Goal: Task Accomplishment & Management: Complete application form

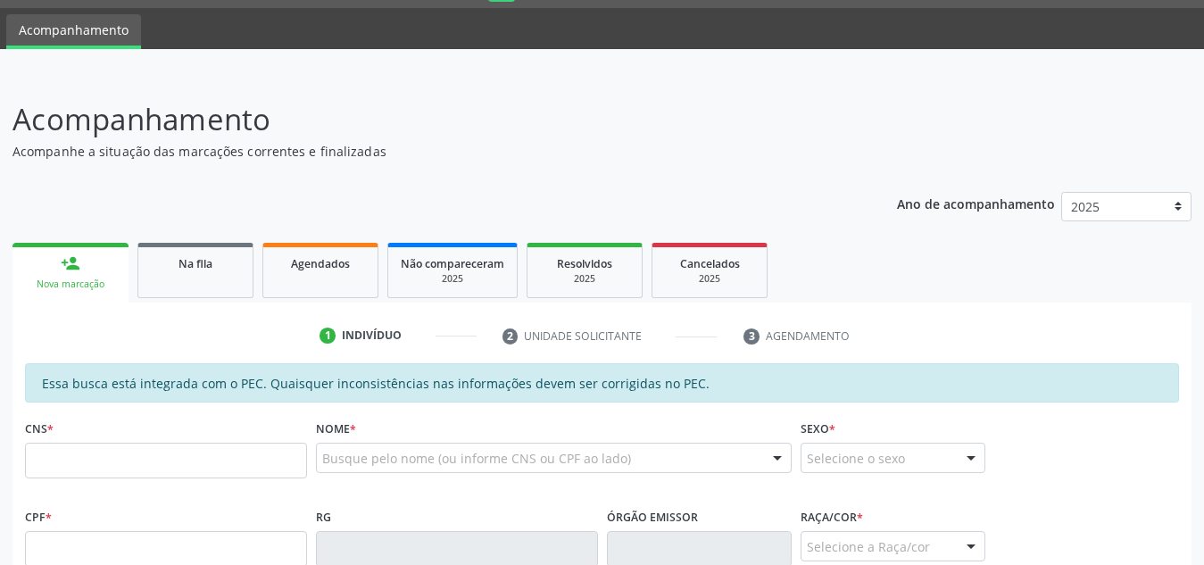
scroll to position [49, 0]
click at [113, 452] on input "text" at bounding box center [166, 461] width 282 height 36
type input "705 8344 2480"
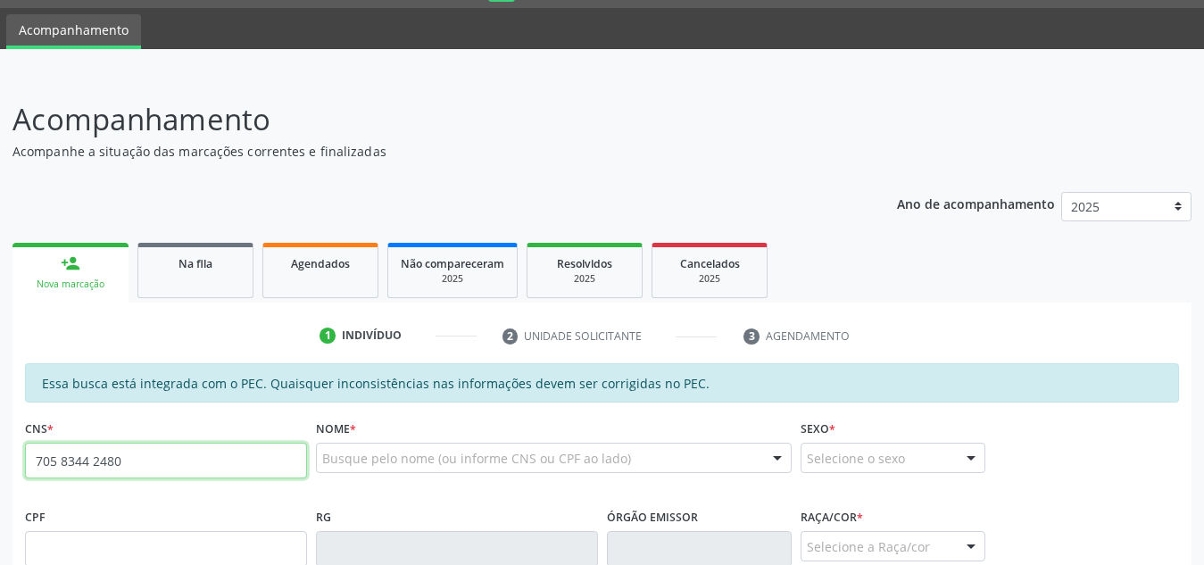
drag, startPoint x: 123, startPoint y: 453, endPoint x: 0, endPoint y: 438, distance: 124.1
click at [0, 438] on div "Acompanhamento Acompanhe a situação das marcações correntes e finalizadas Relat…" at bounding box center [602, 534] width 1204 height 921
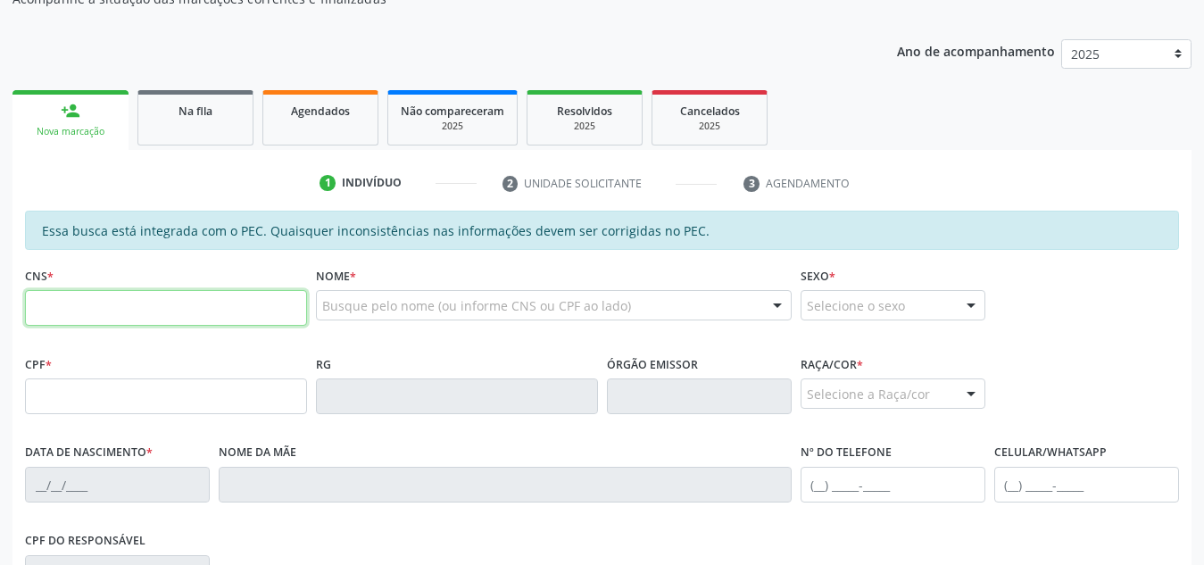
scroll to position [203, 0]
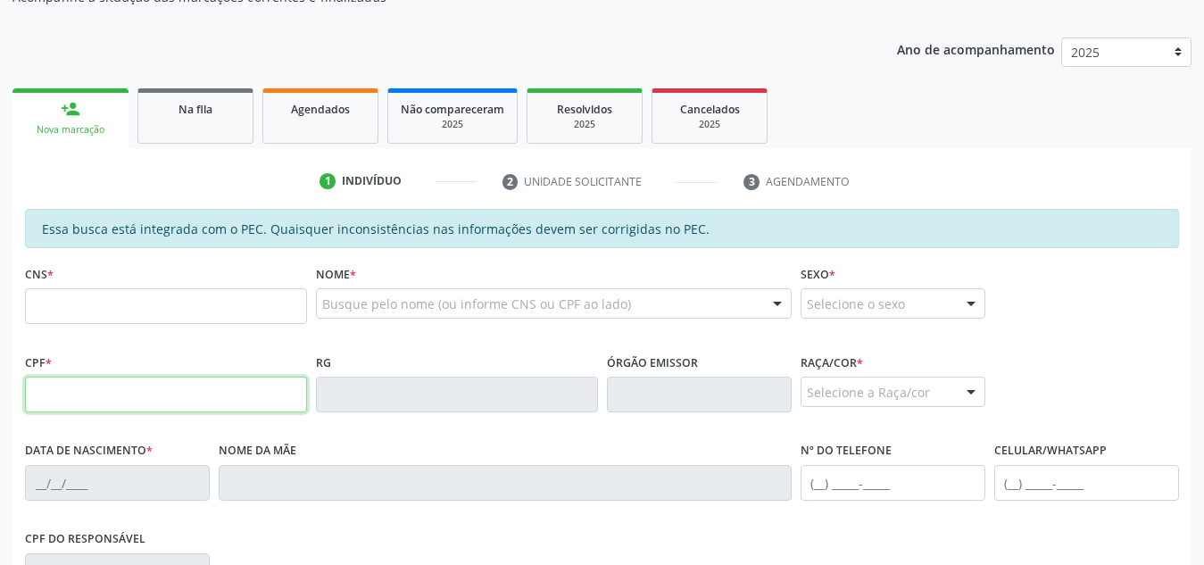
click at [214, 393] on input "text" at bounding box center [166, 395] width 282 height 36
type input "705.834.424-80"
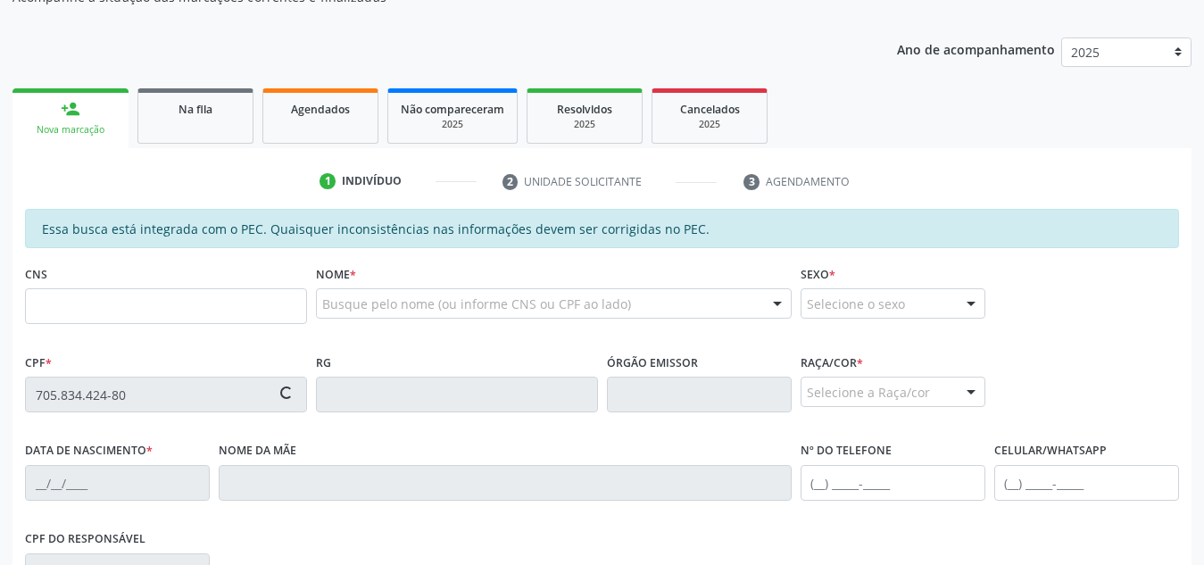
type input "13/02/1996"
type input "Cleonice Felix Felipe"
type input "(24) 8154-4070"
type input "(24) 98128-4961"
type input "S/N"
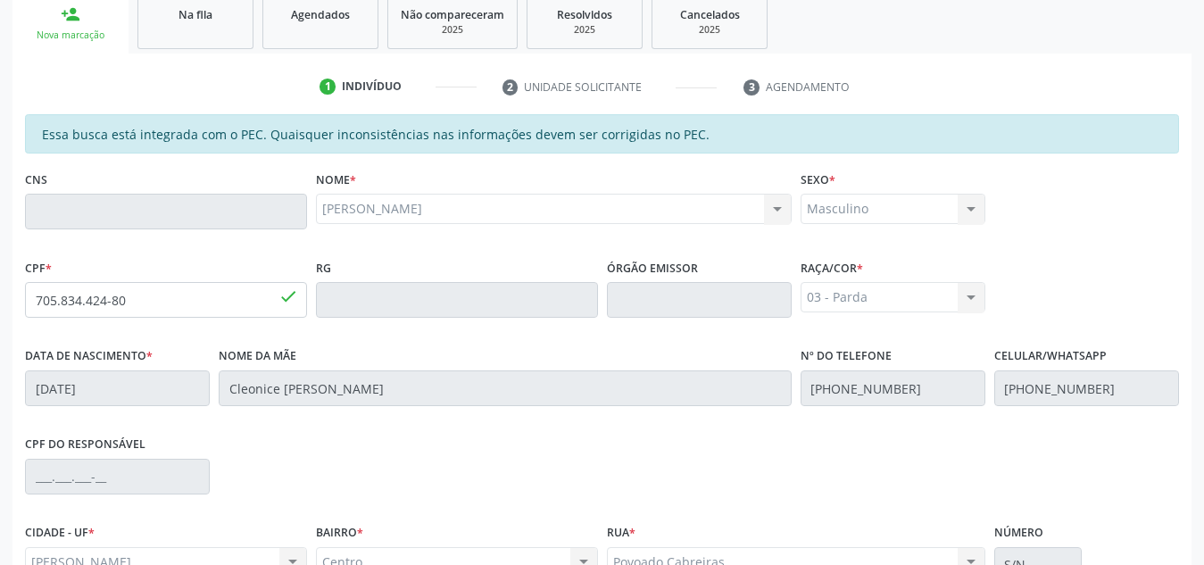
scroll to position [296, 0]
drag, startPoint x: 173, startPoint y: 307, endPoint x: 20, endPoint y: 303, distance: 153.5
click at [20, 303] on div "Essa busca está integrada com o PEC. Quaisquer inconsistências nas informações …" at bounding box center [601, 425] width 1179 height 619
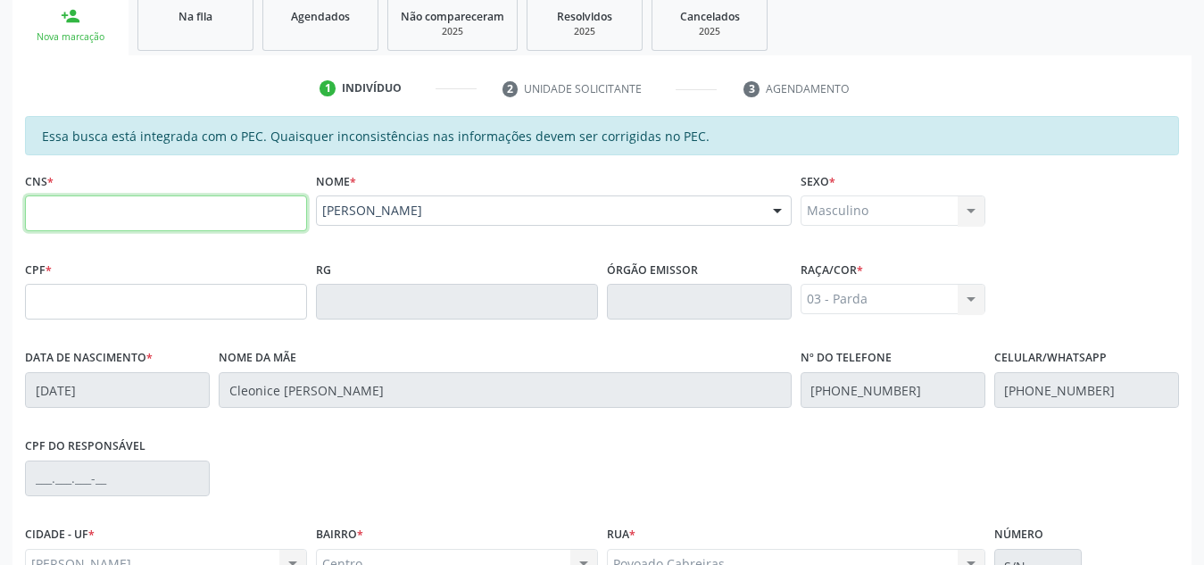
click at [261, 204] on input "text" at bounding box center [166, 213] width 282 height 36
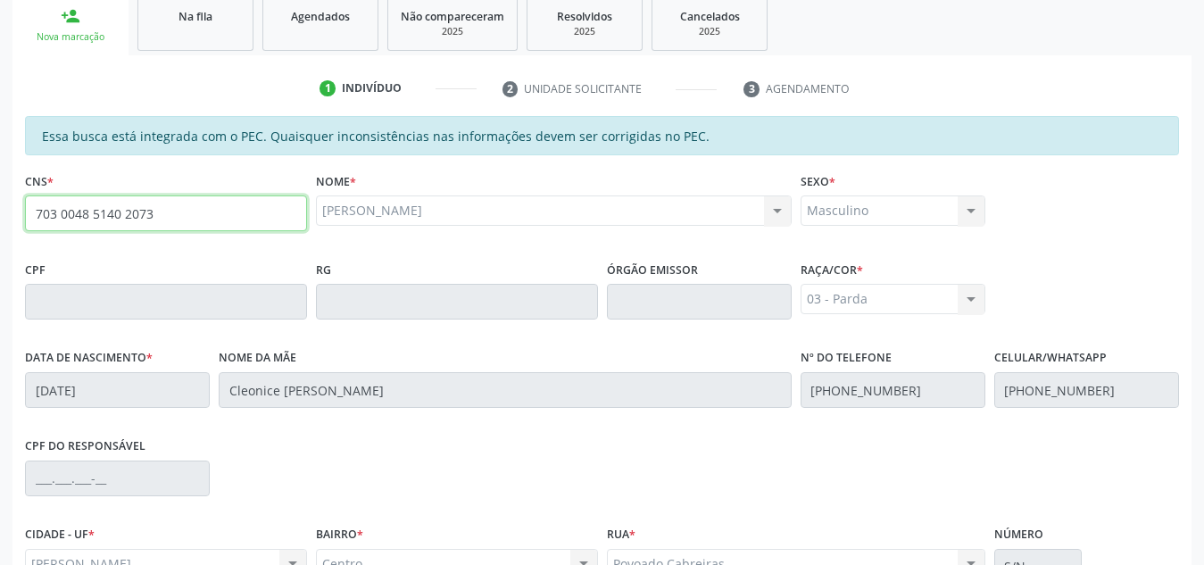
type input "703 0048 5140 2073"
type input "088.978.654-29"
type input "07/11/1987"
type input "Djacira Antonia da Silva"
type input "(82) 98178-5594"
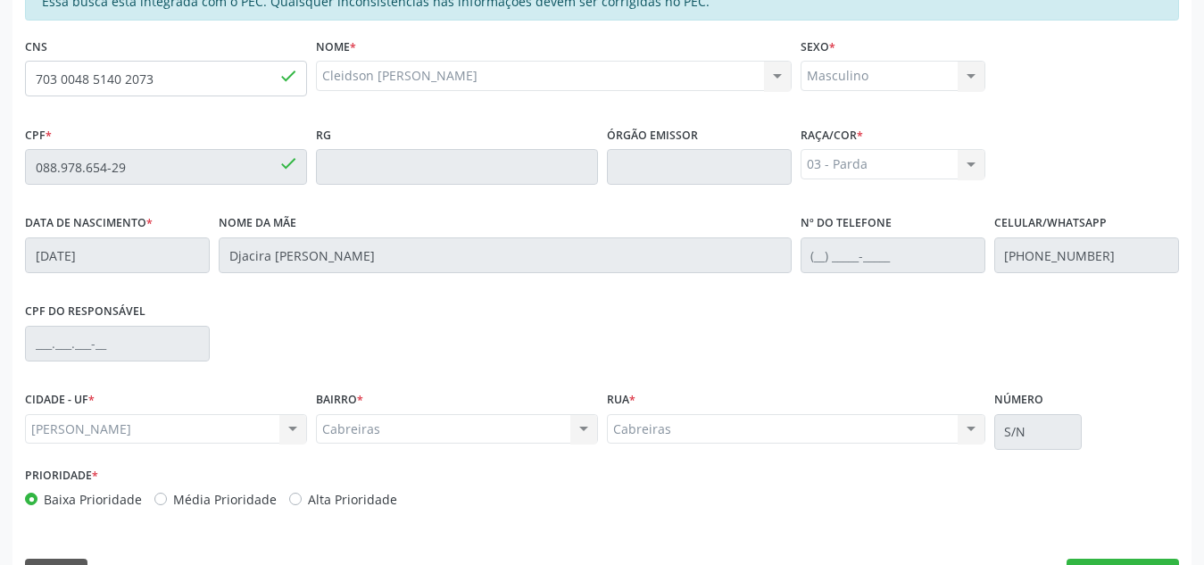
scroll to position [479, 0]
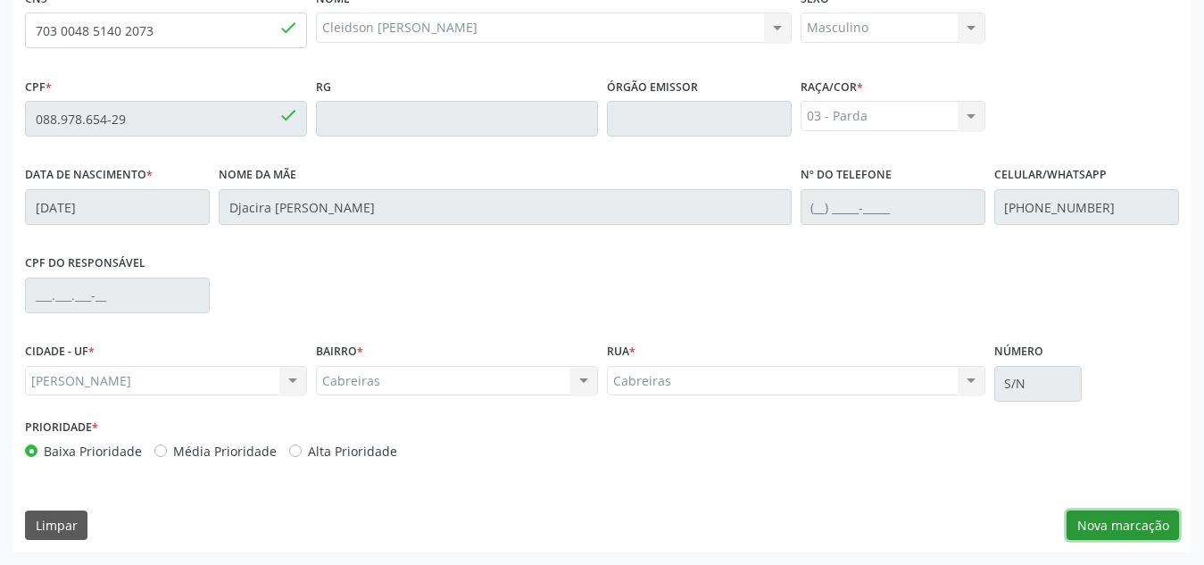
click at [1103, 524] on button "Nova marcação" at bounding box center [1122, 525] width 112 height 30
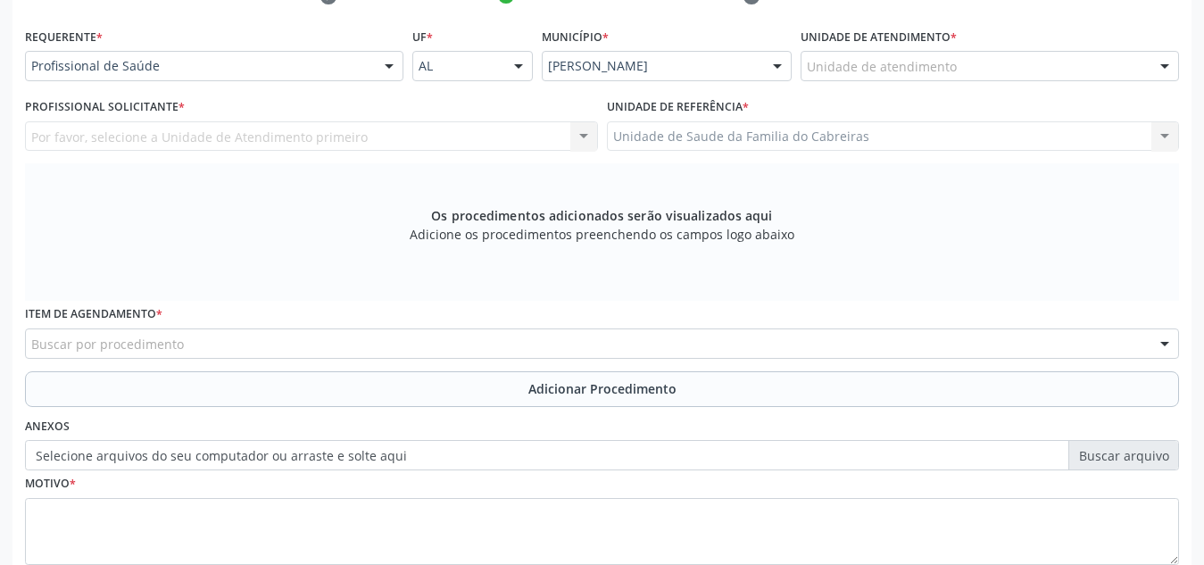
scroll to position [385, 0]
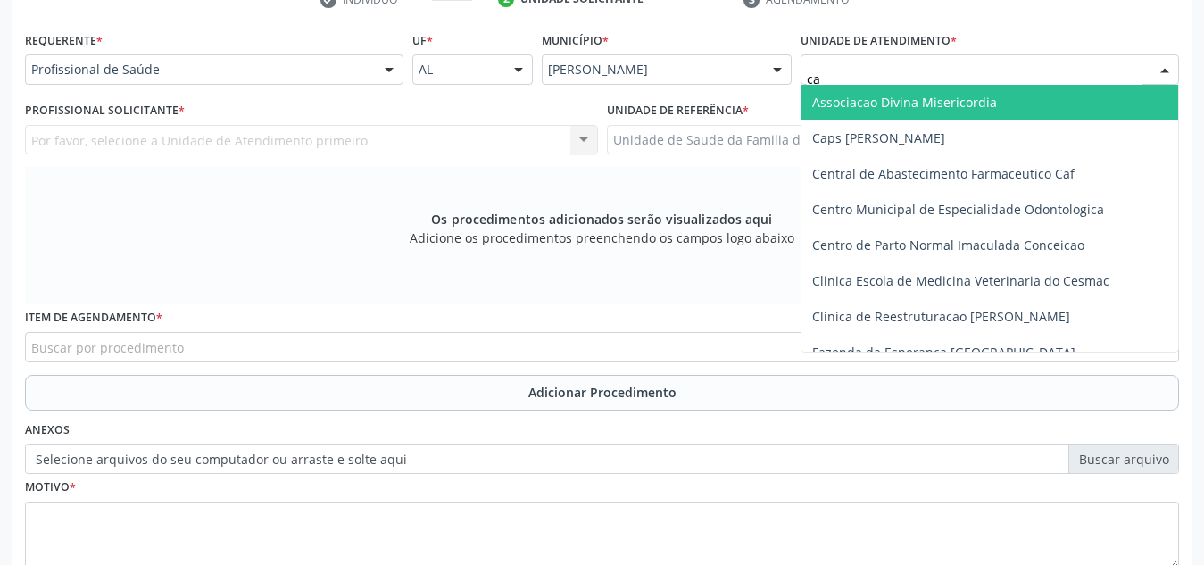
type input "cab"
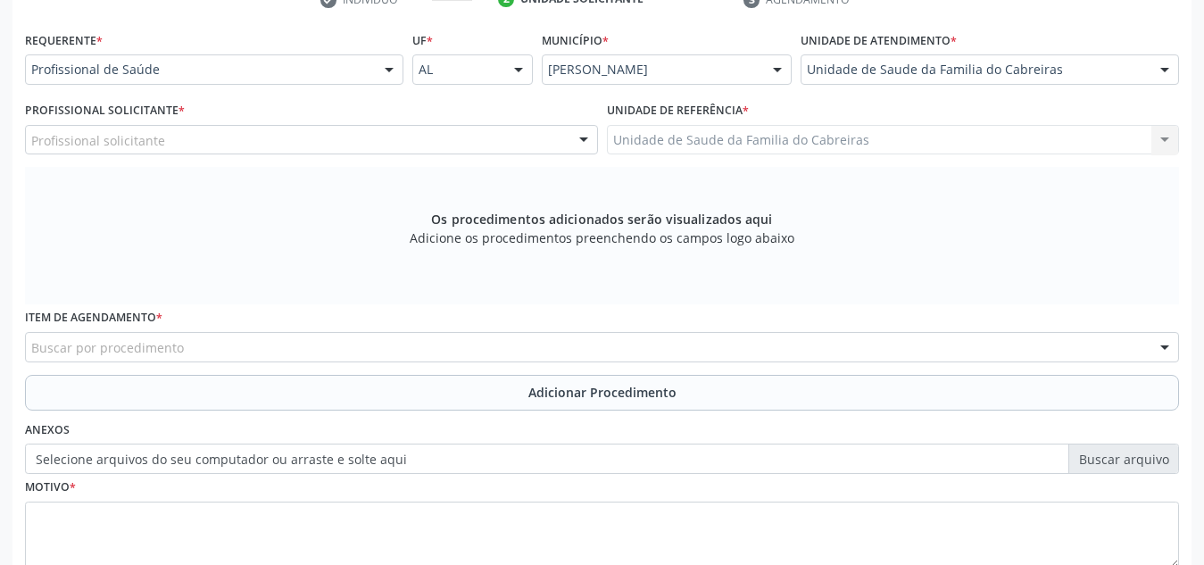
click at [414, 144] on div "Profissional solicitante" at bounding box center [311, 140] width 573 height 30
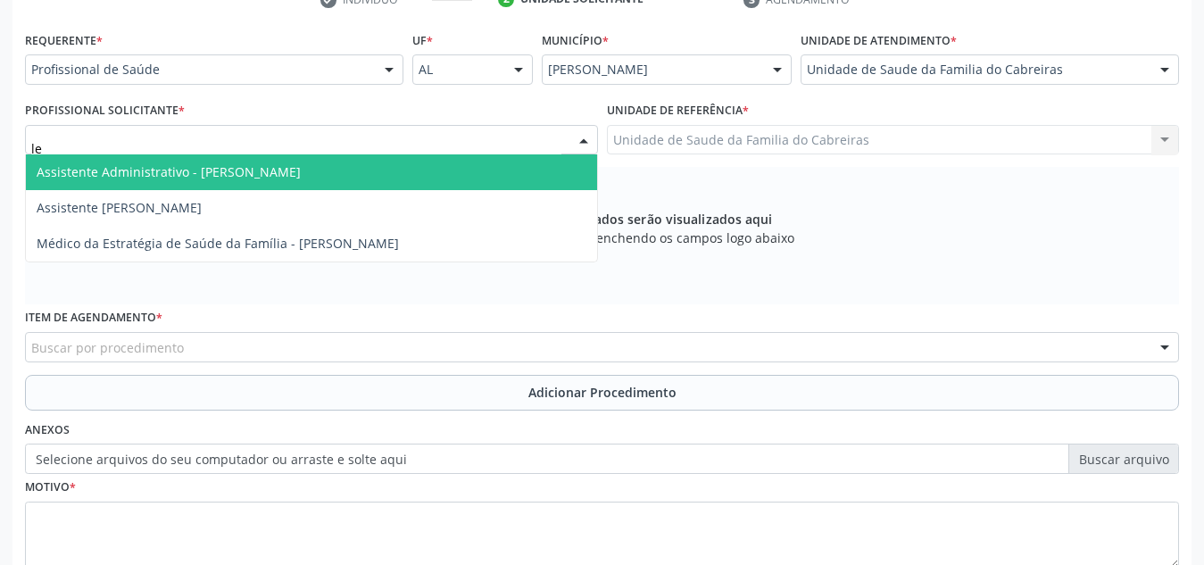
type input "let"
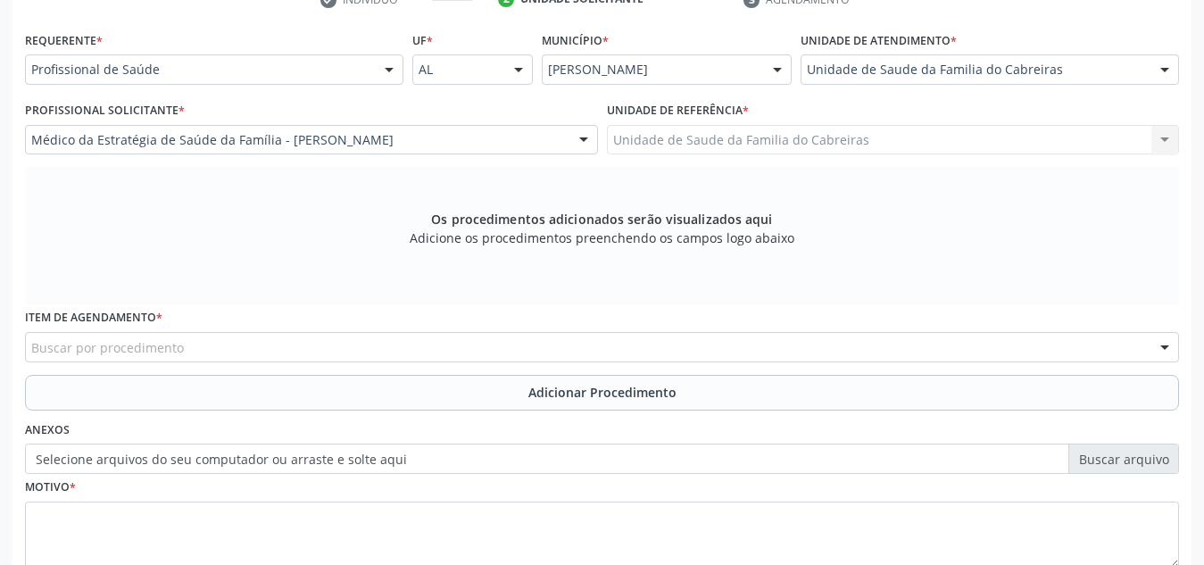
click at [352, 331] on div "Item de agendamento * Buscar por procedimento 0304070076 - .Quimioterapia de Le…" at bounding box center [602, 332] width 1154 height 57
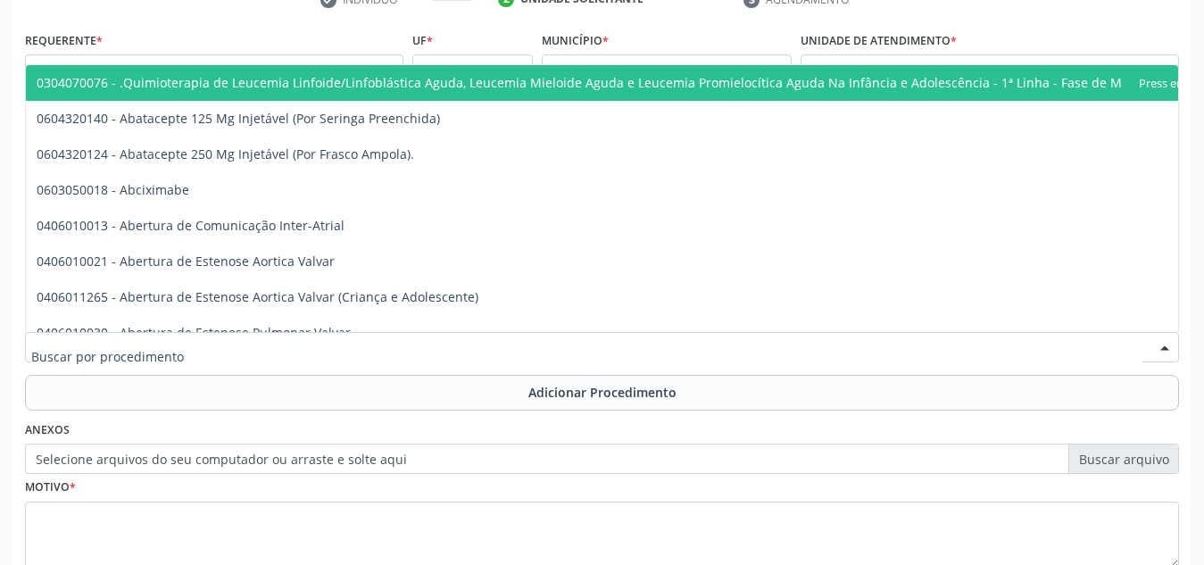
click at [353, 346] on div at bounding box center [602, 347] width 1154 height 30
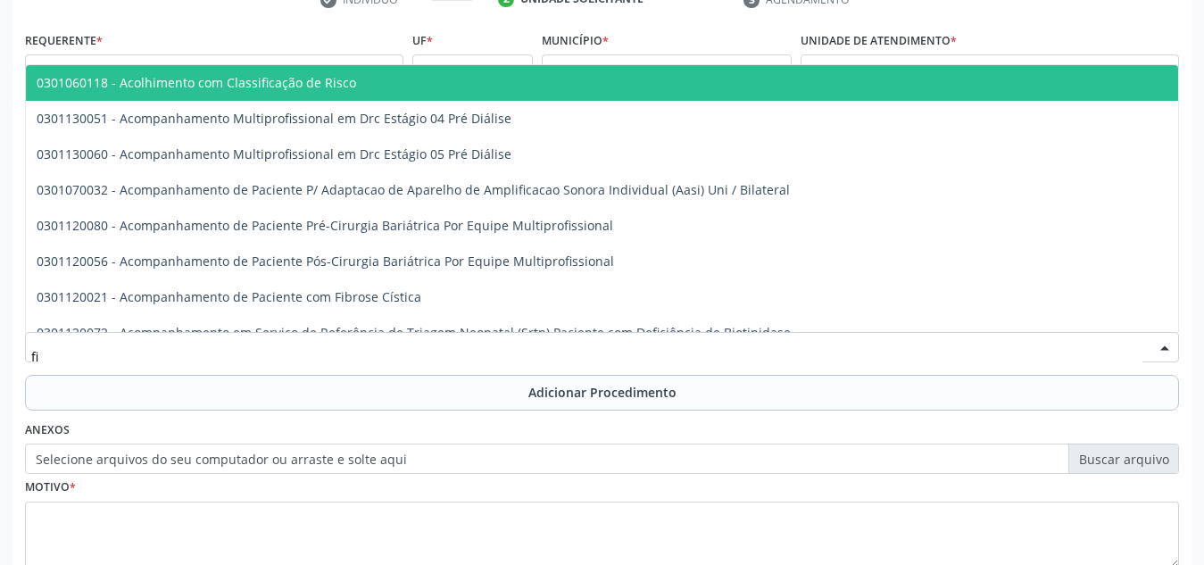
type input "f"
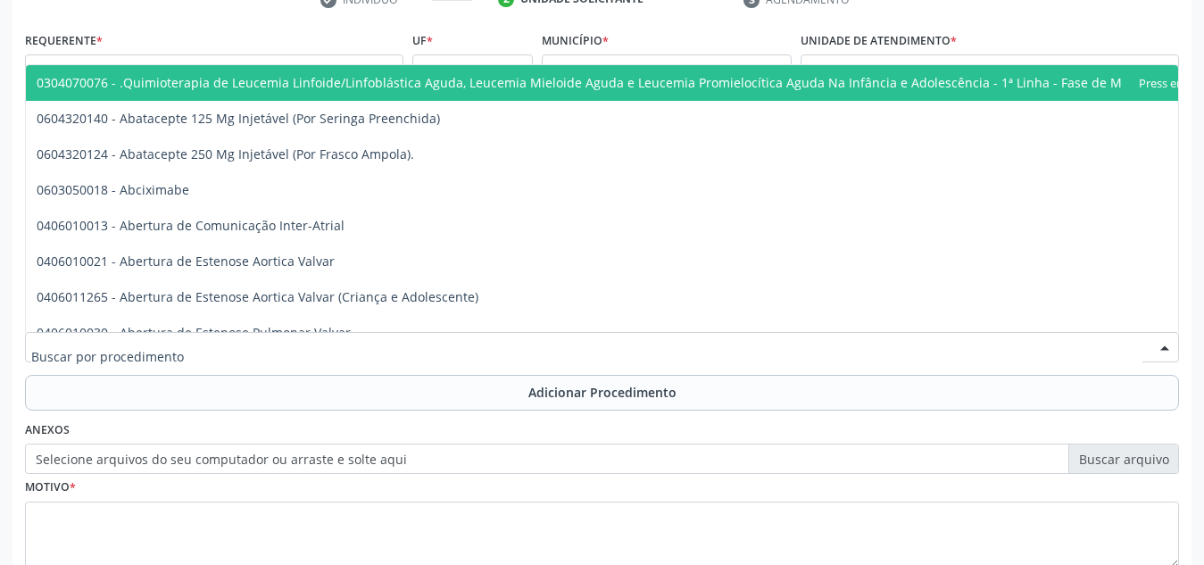
type input "0"
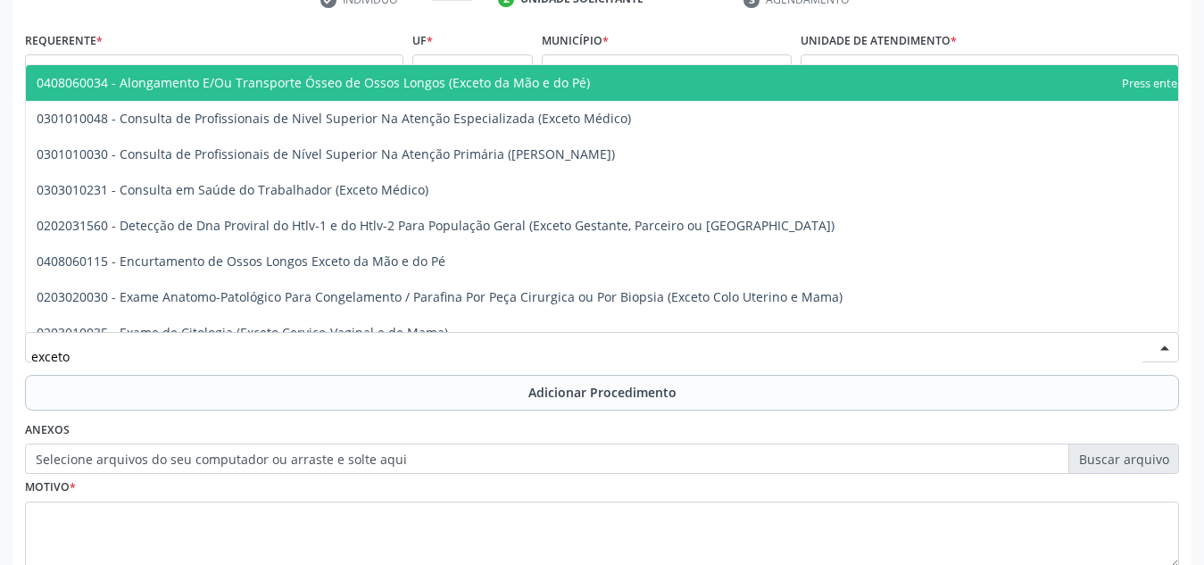
type input "exceto"
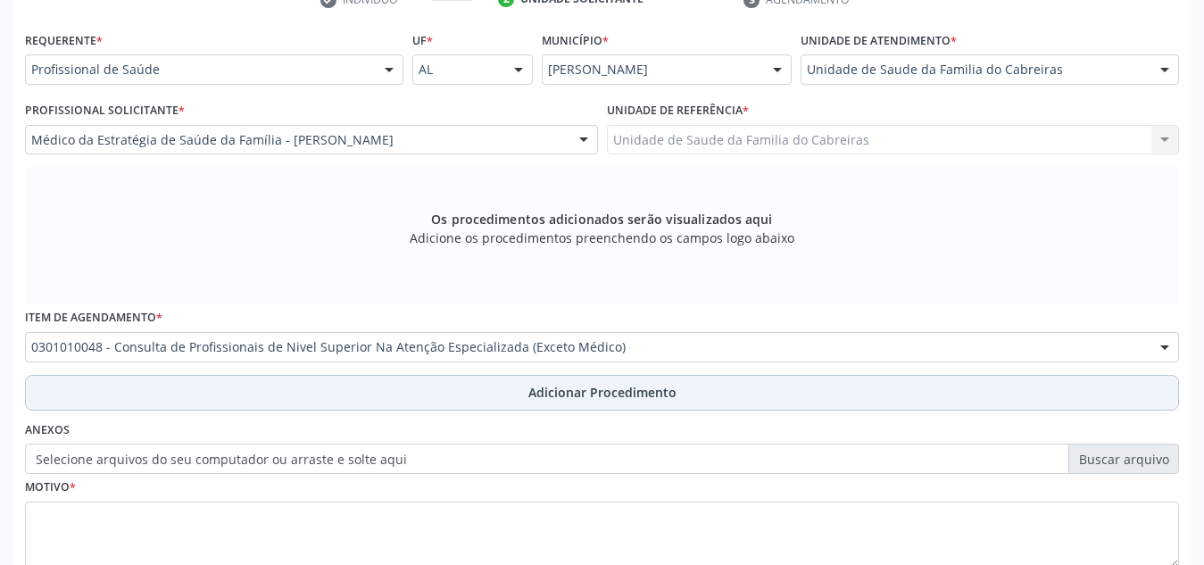
click at [378, 390] on button "Adicionar Procedimento" at bounding box center [602, 393] width 1154 height 36
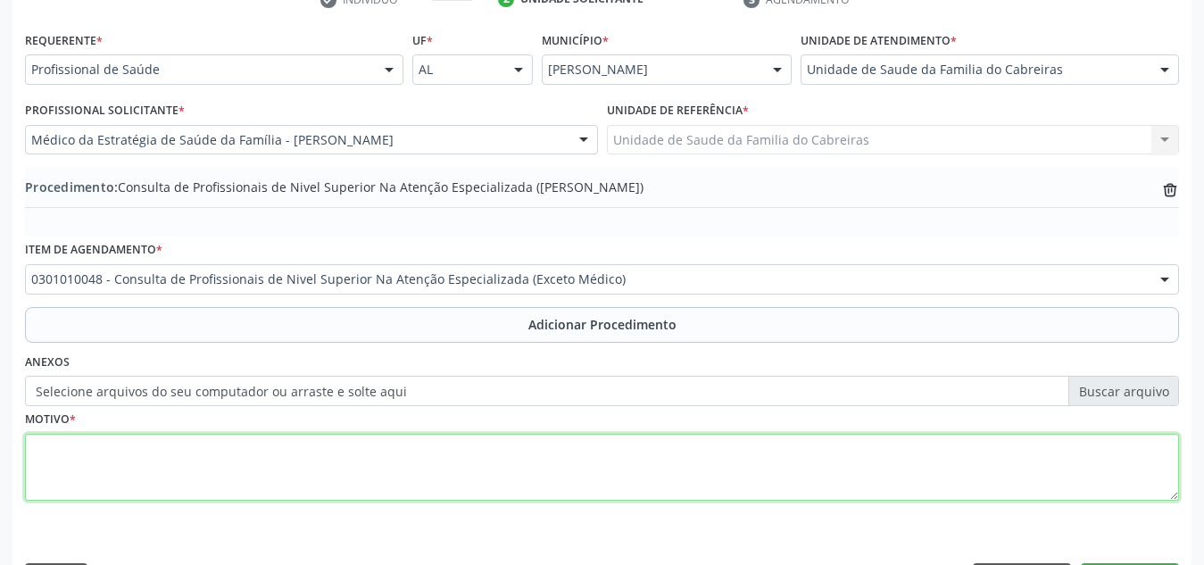
click at [351, 458] on textarea at bounding box center [602, 468] width 1154 height 68
click at [288, 448] on textarea "Fisioterapia. URGENTE. Paciente com discopatia" at bounding box center [602, 468] width 1154 height 68
click at [289, 449] on textarea "Fisioterapia. URGENTE. Paciente com discopatia" at bounding box center [602, 468] width 1154 height 68
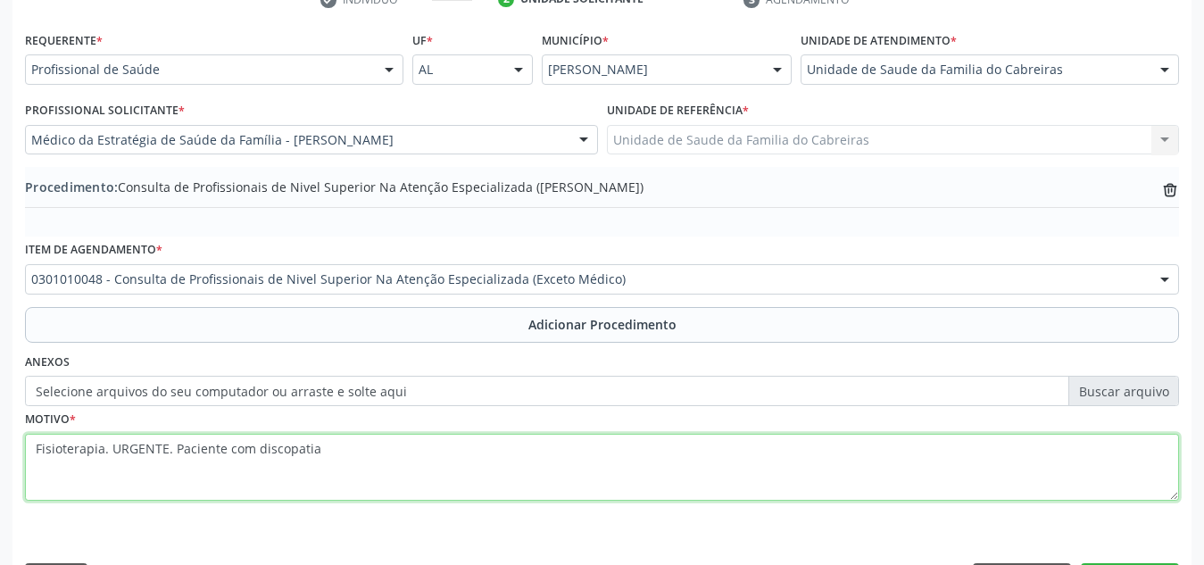
click at [310, 450] on textarea "Fisioterapia. URGENTE. Paciente com discopatia" at bounding box center [602, 468] width 1154 height 68
drag, startPoint x: 310, startPoint y: 450, endPoint x: 658, endPoint y: 443, distance: 348.0
click at [658, 443] on textarea "Fisioterapia. URGENTE. Paciente com discopatia" at bounding box center [602, 468] width 1154 height 68
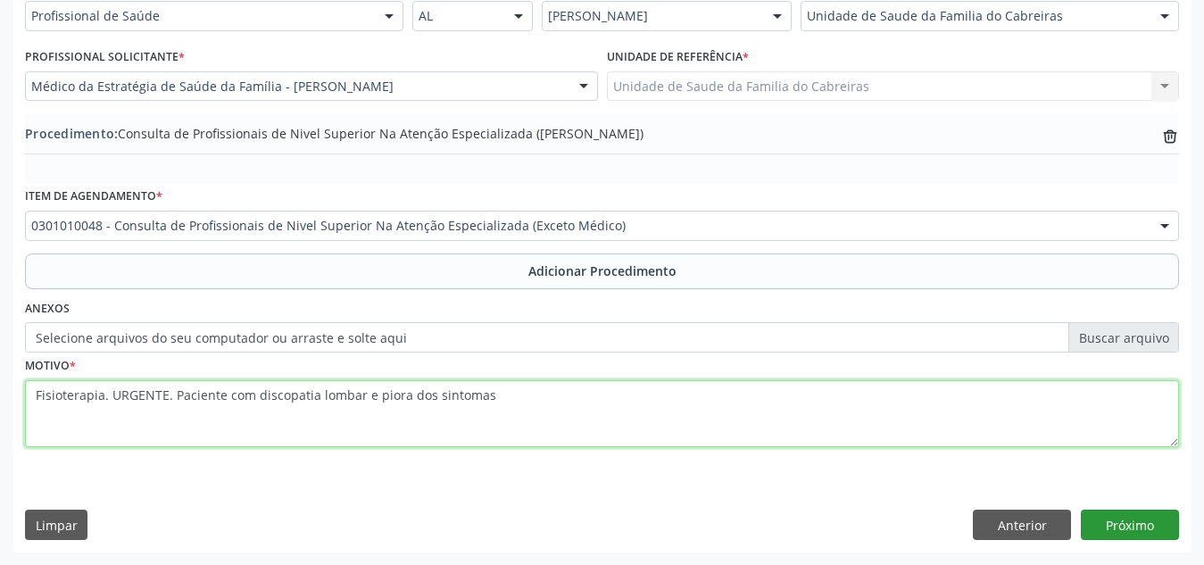
type textarea "Fisioterapia. URGENTE. Paciente com discopatia lombar e piora dos sintomas"
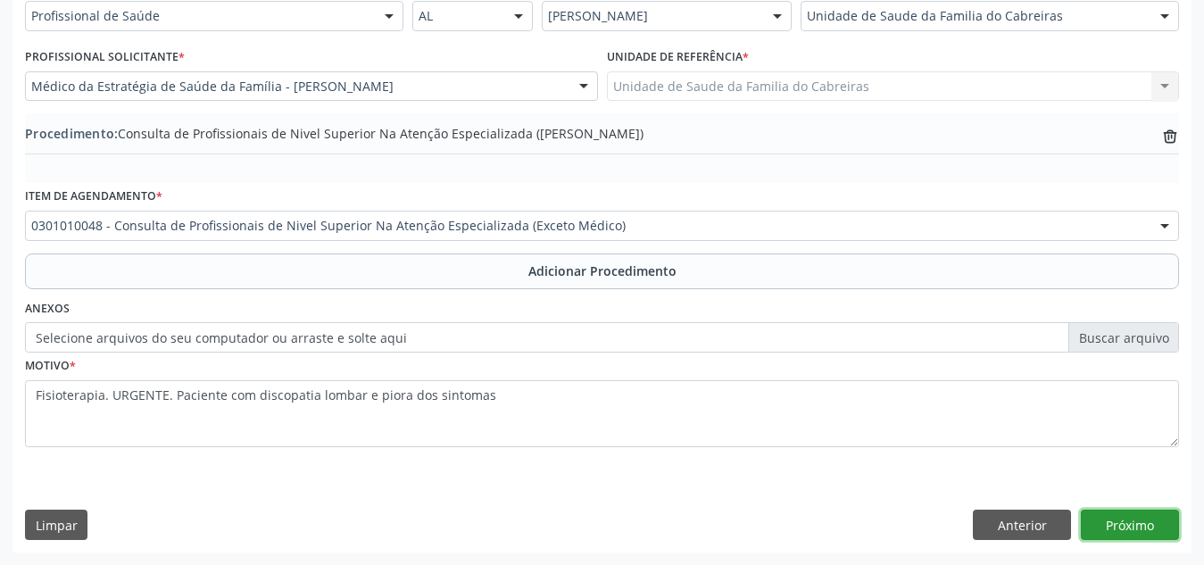
click at [1142, 519] on button "Próximo" at bounding box center [1130, 524] width 98 height 30
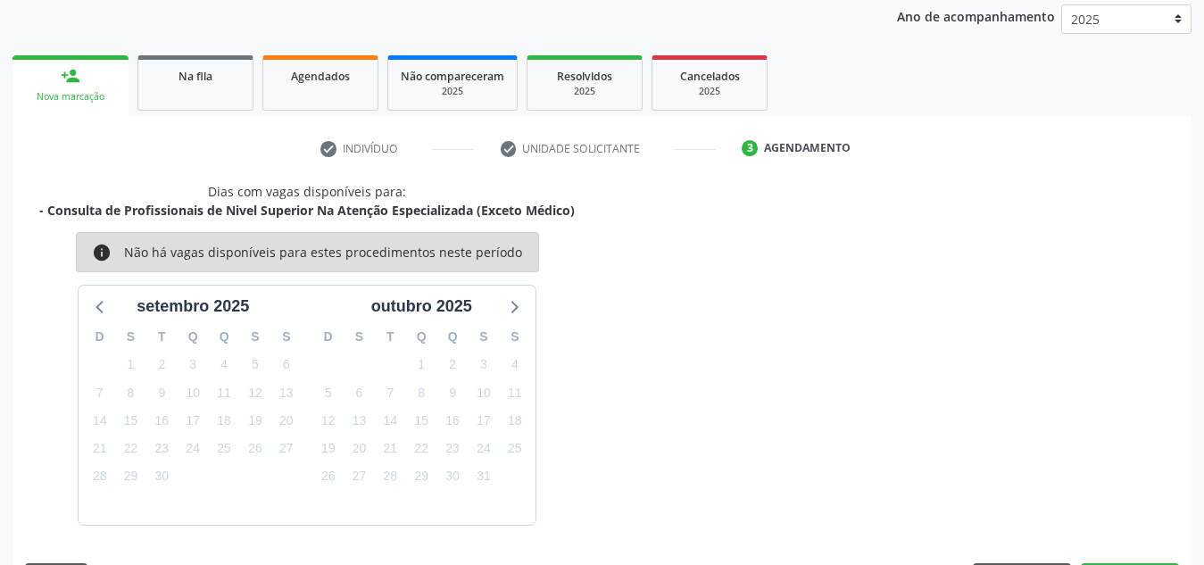
scroll to position [289, 0]
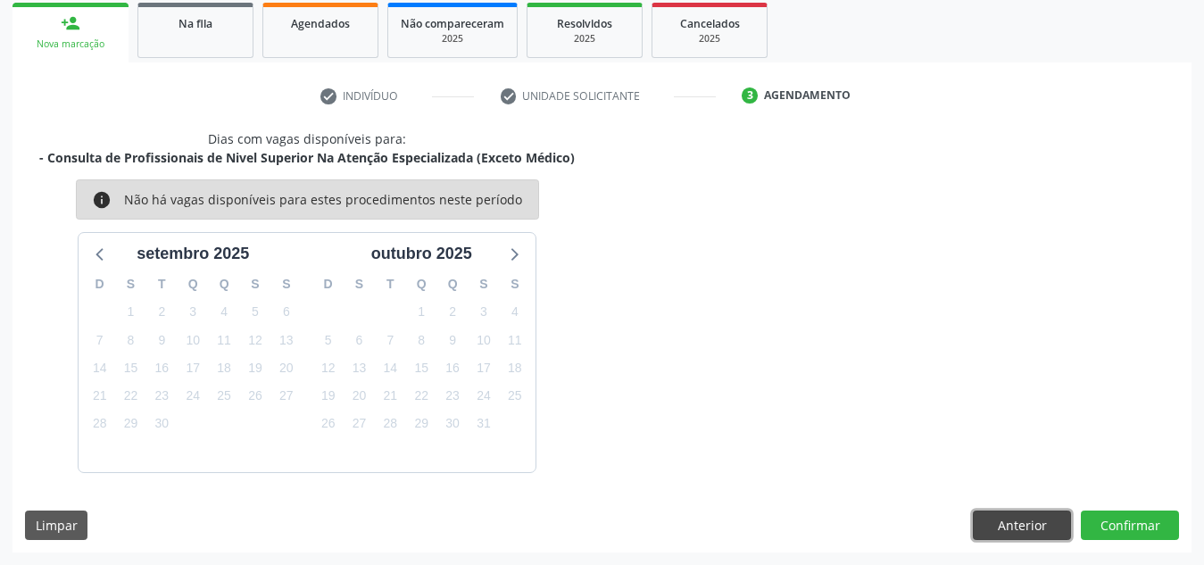
click at [1032, 526] on button "Anterior" at bounding box center [1022, 525] width 98 height 30
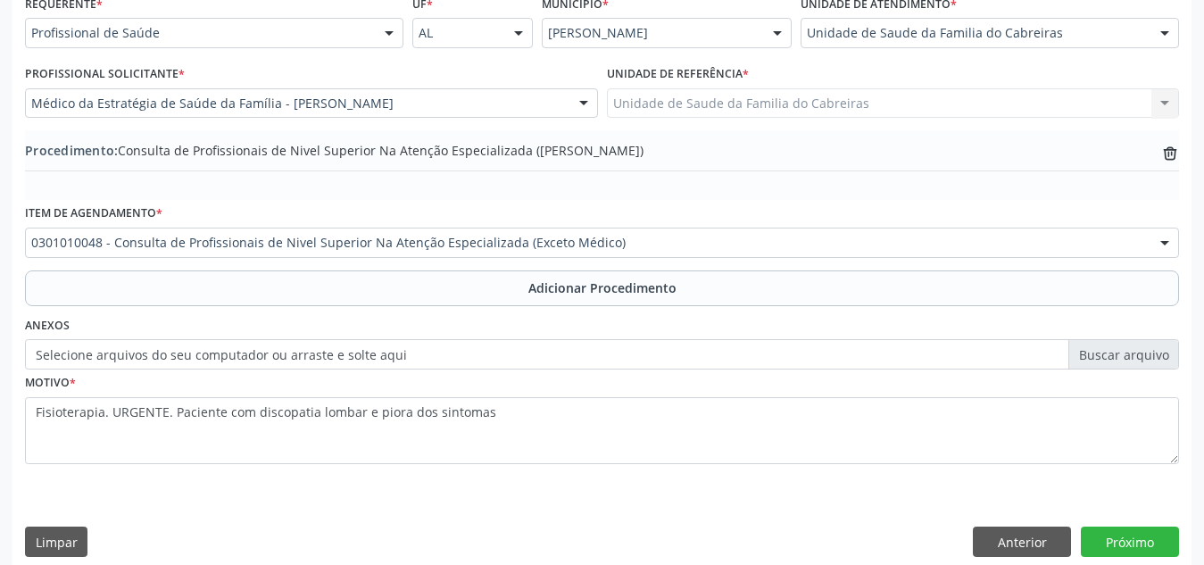
scroll to position [439, 0]
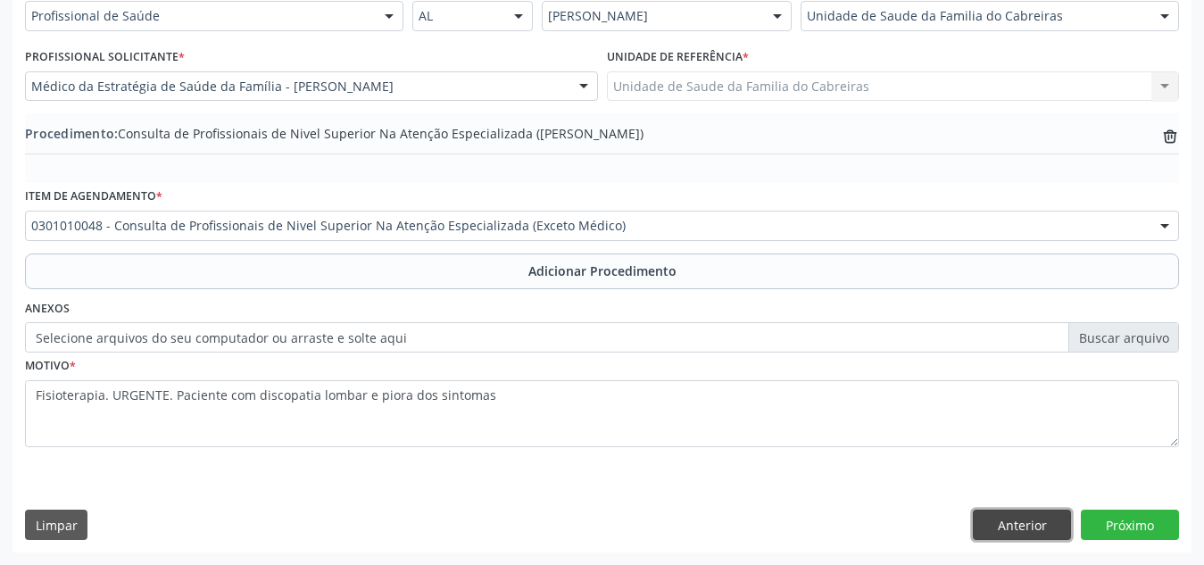
click at [1014, 532] on button "Anterior" at bounding box center [1022, 524] width 98 height 30
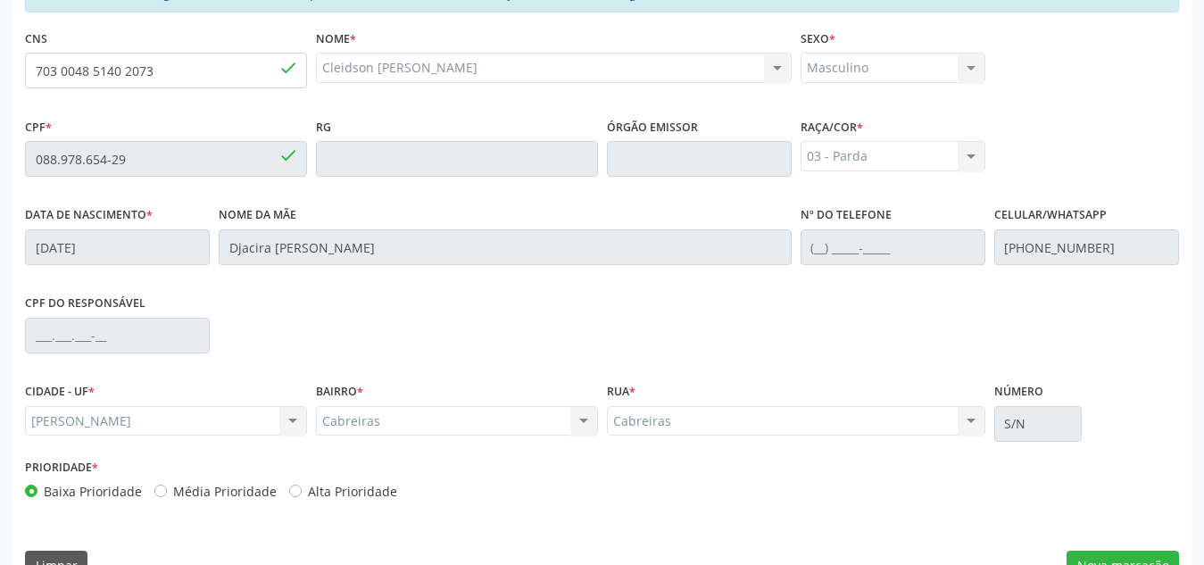
scroll to position [479, 0]
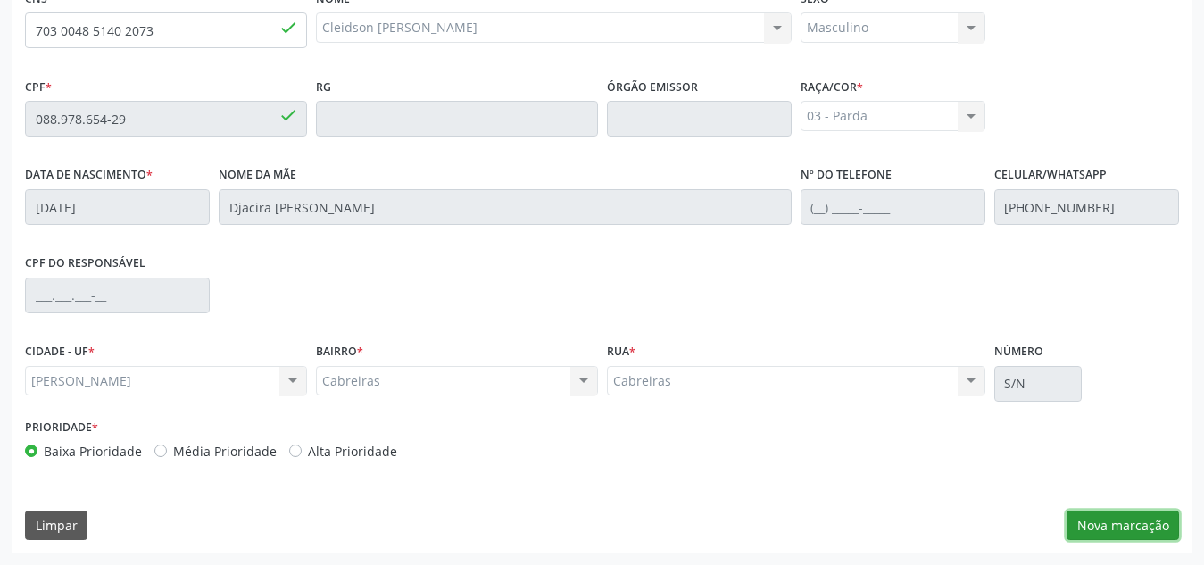
click at [1093, 519] on button "Nova marcação" at bounding box center [1122, 525] width 112 height 30
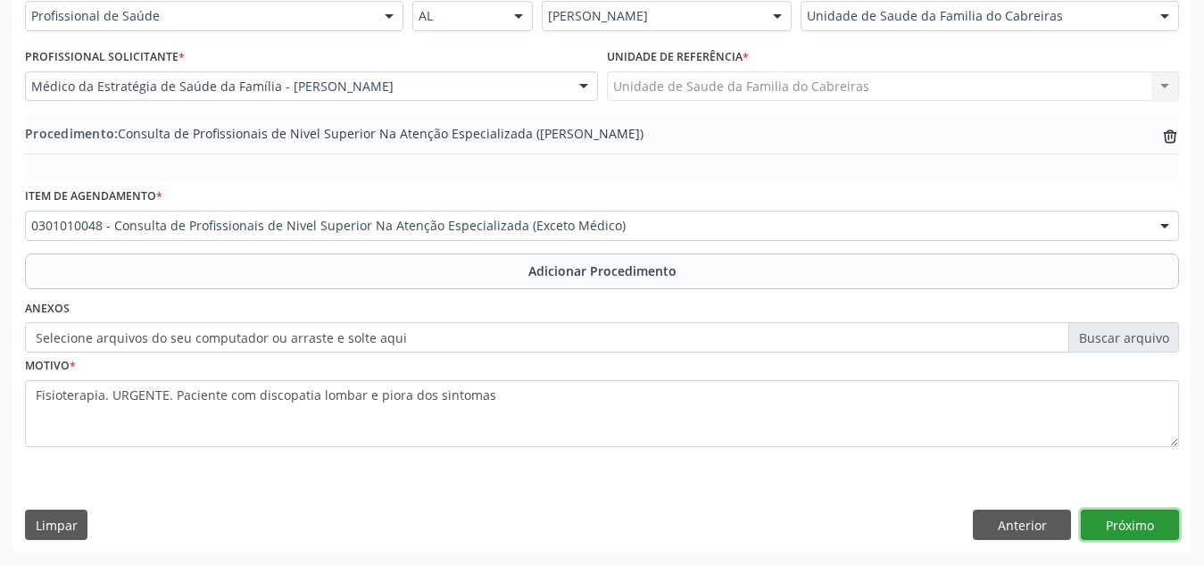
click at [1093, 519] on button "Próximo" at bounding box center [1130, 524] width 98 height 30
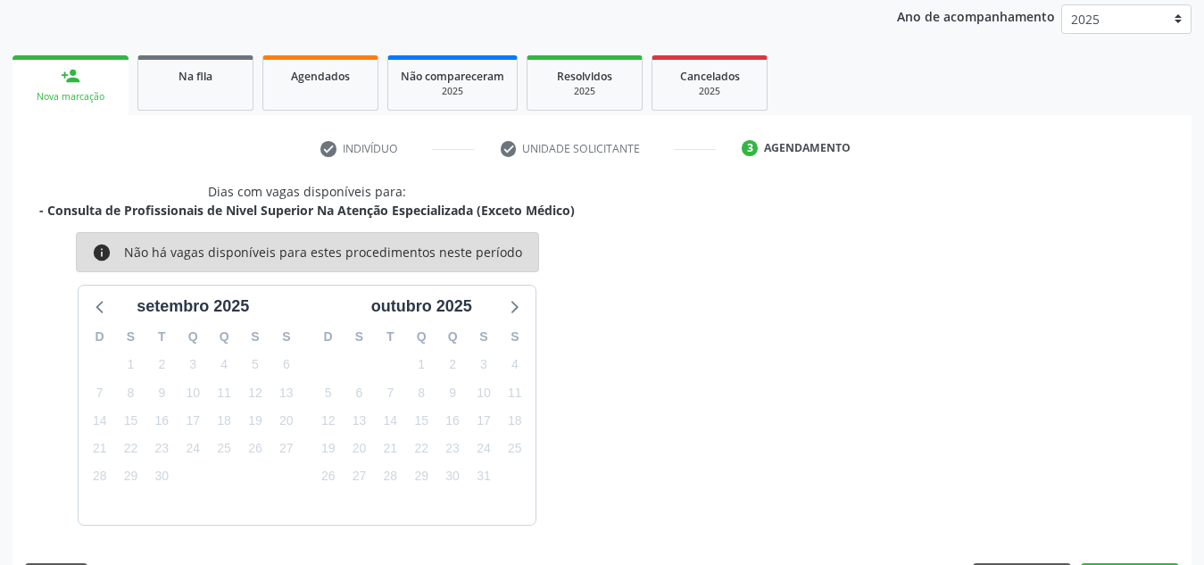
scroll to position [289, 0]
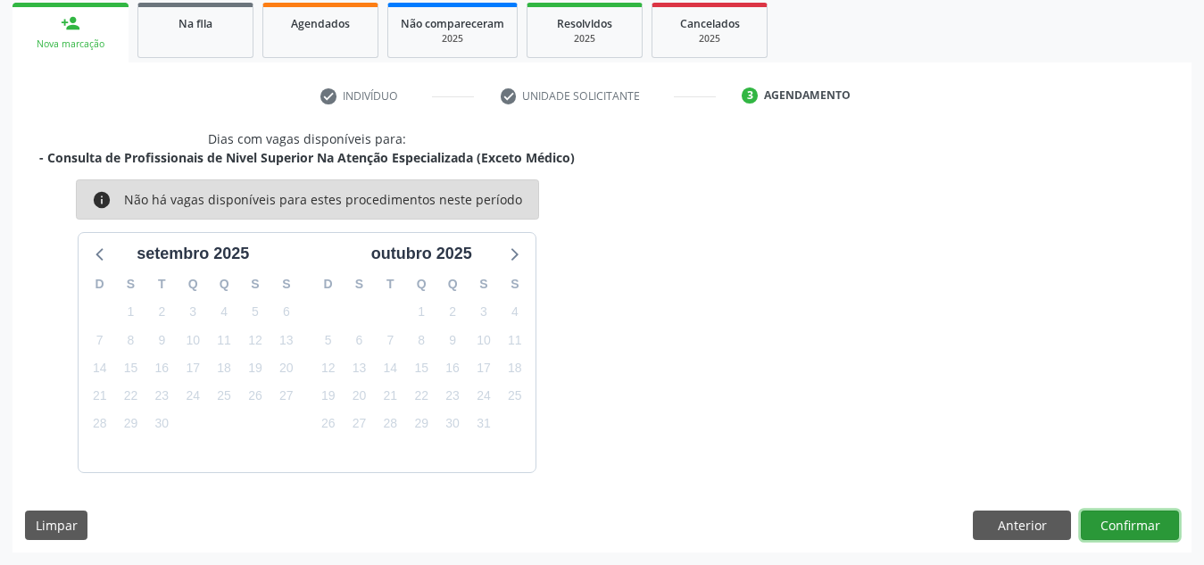
click at [1093, 519] on button "Confirmar" at bounding box center [1130, 525] width 98 height 30
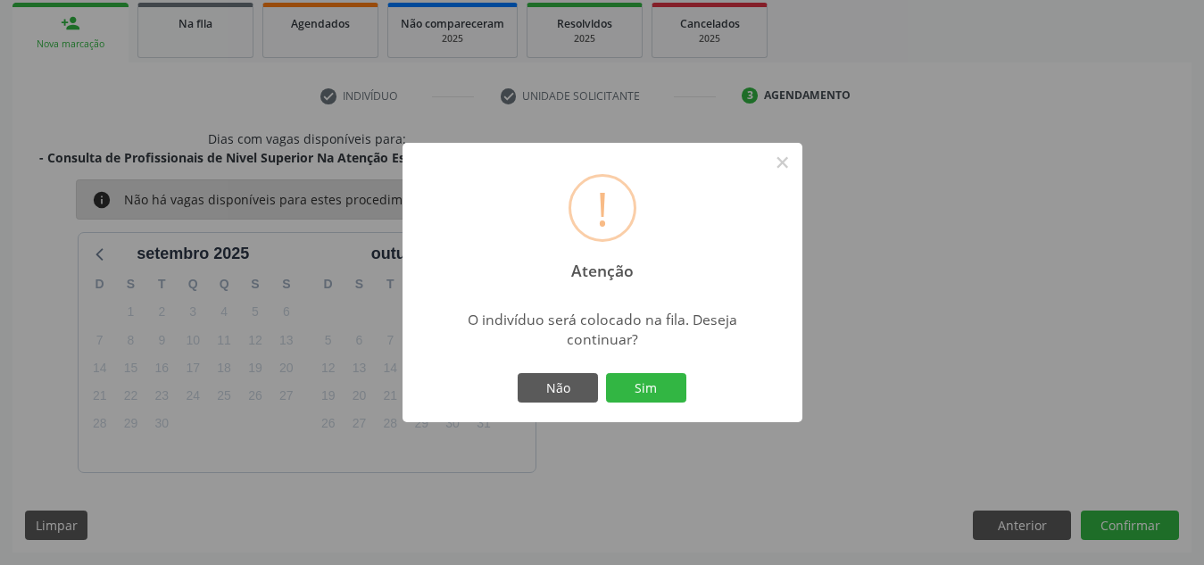
click at [606, 373] on button "Sim" at bounding box center [646, 388] width 80 height 30
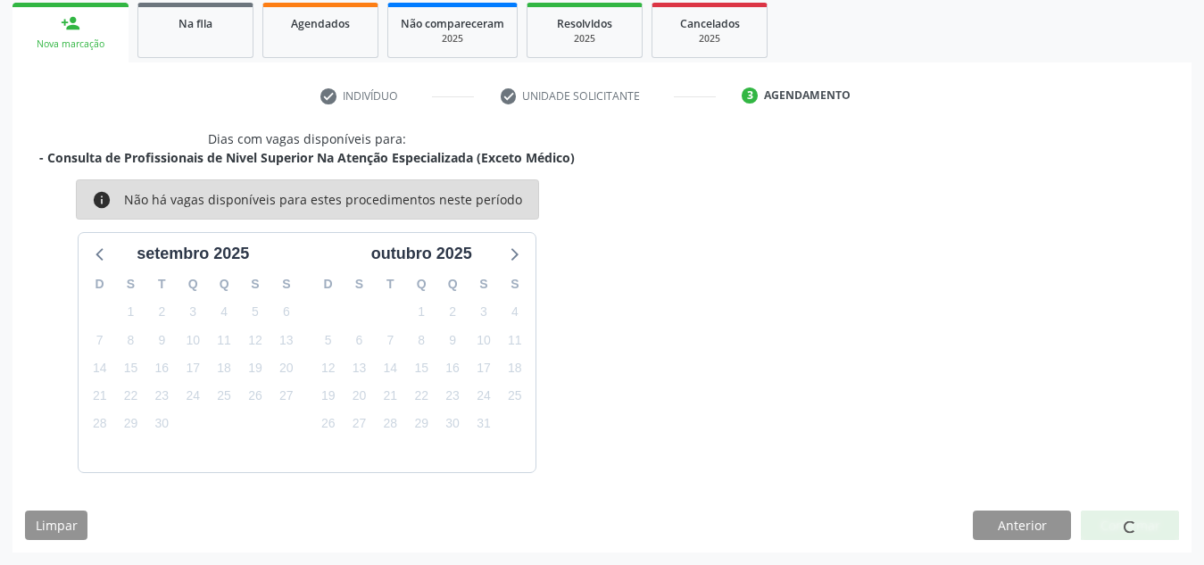
scroll to position [49, 0]
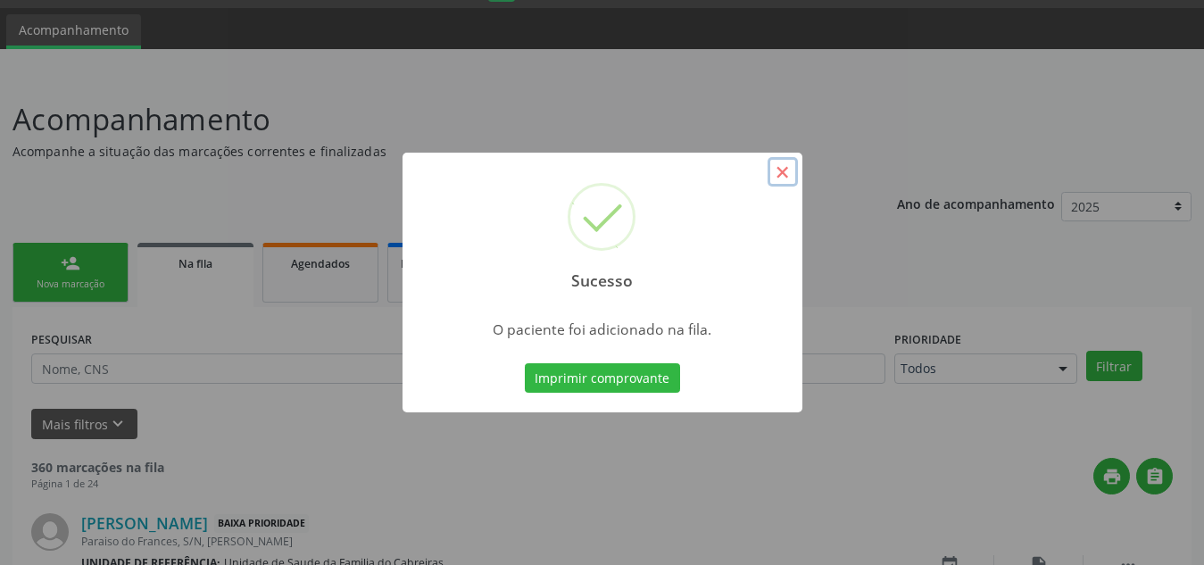
click at [771, 184] on button "×" at bounding box center [782, 172] width 30 height 30
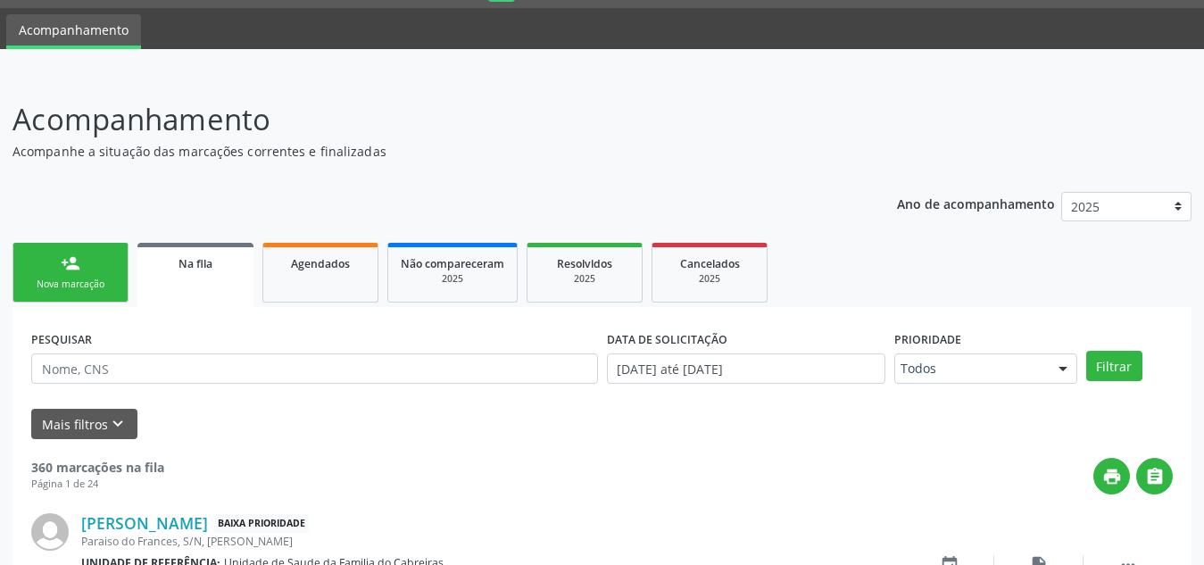
click at [86, 302] on link "person_add Nova marcação" at bounding box center [70, 273] width 116 height 60
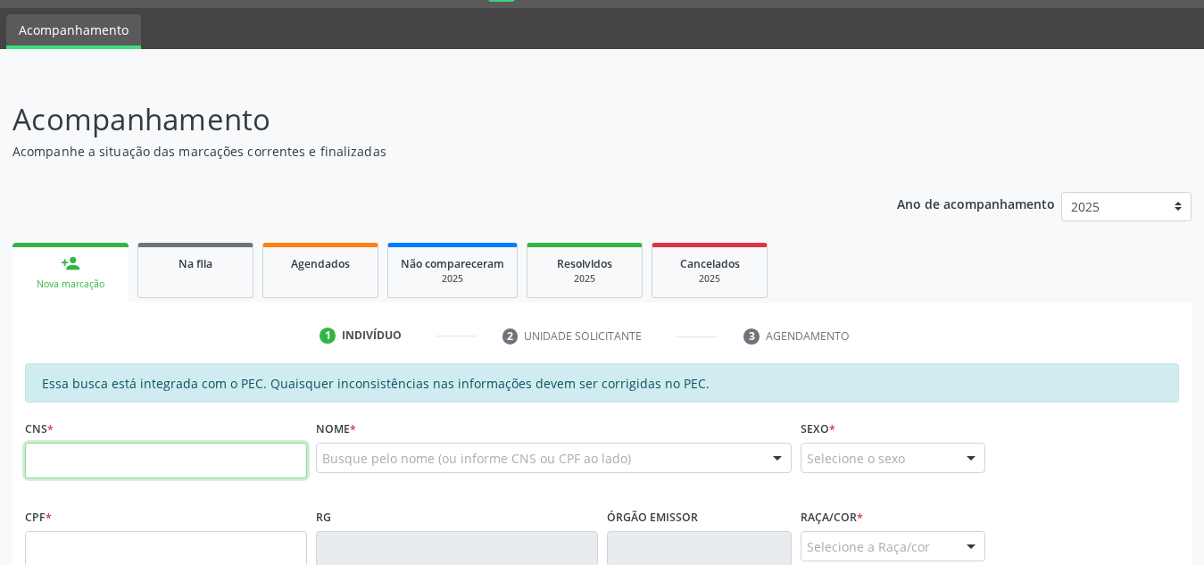
click at [94, 454] on input "text" at bounding box center [166, 461] width 282 height 36
type input "703 0048 5140 2073"
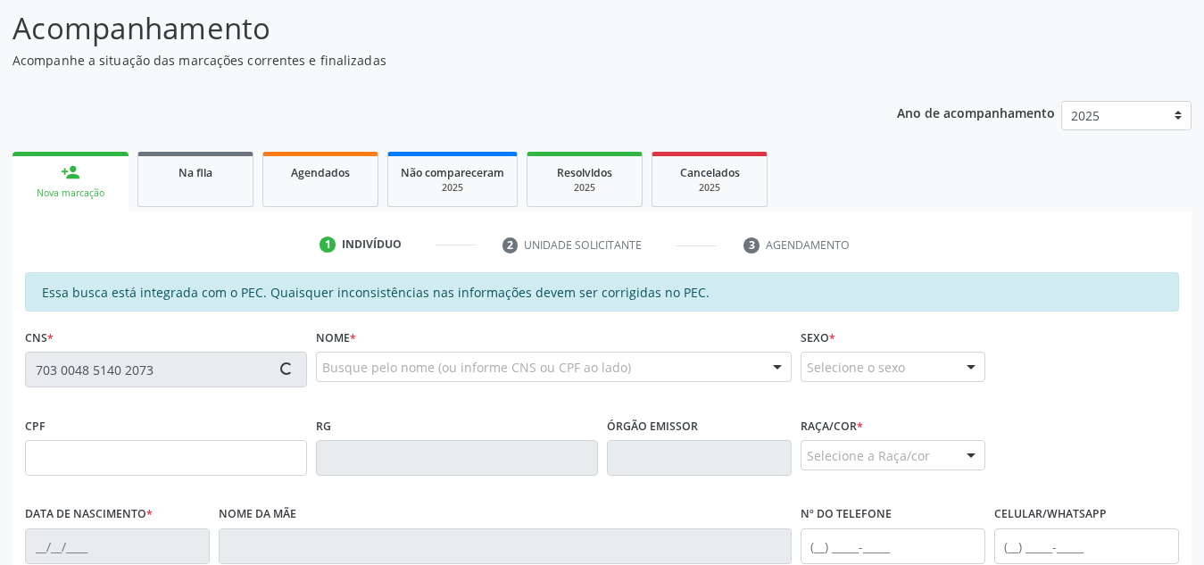
type input "088.978.654-29"
type input "07/11/1987"
type input "Djacira Antonia da Silva"
type input "(82) 98178-5594"
type input "S/N"
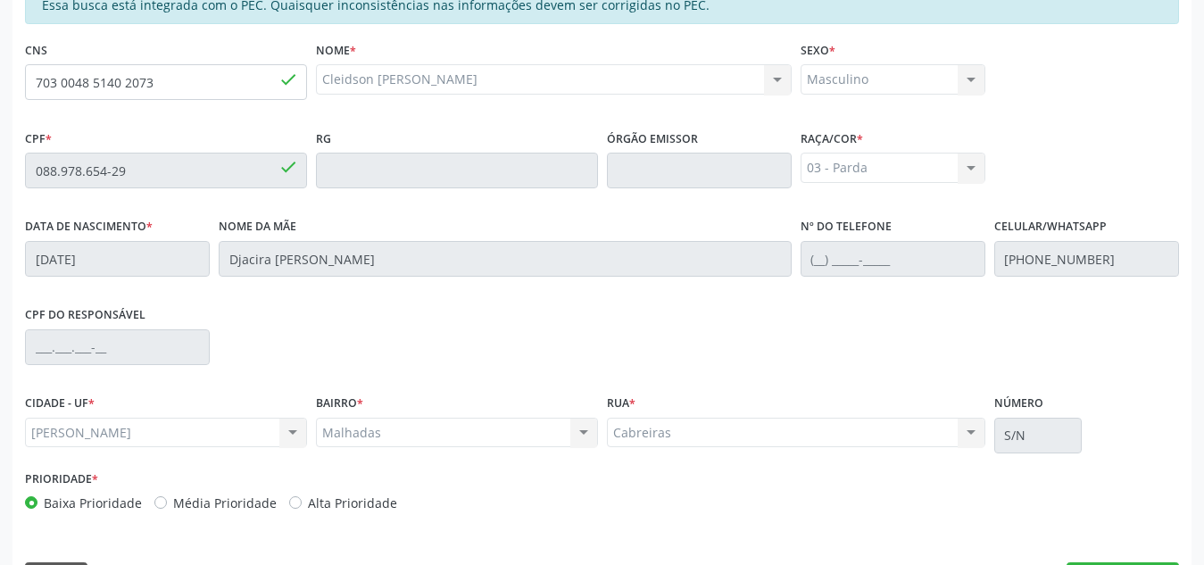
scroll to position [479, 0]
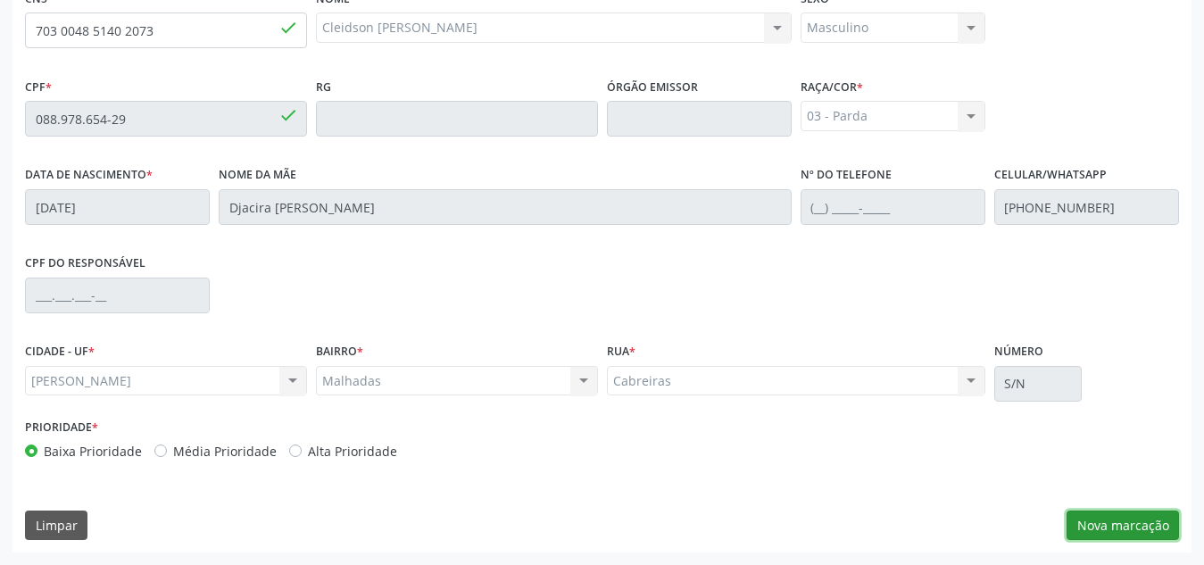
click at [1113, 527] on button "Nova marcação" at bounding box center [1122, 525] width 112 height 30
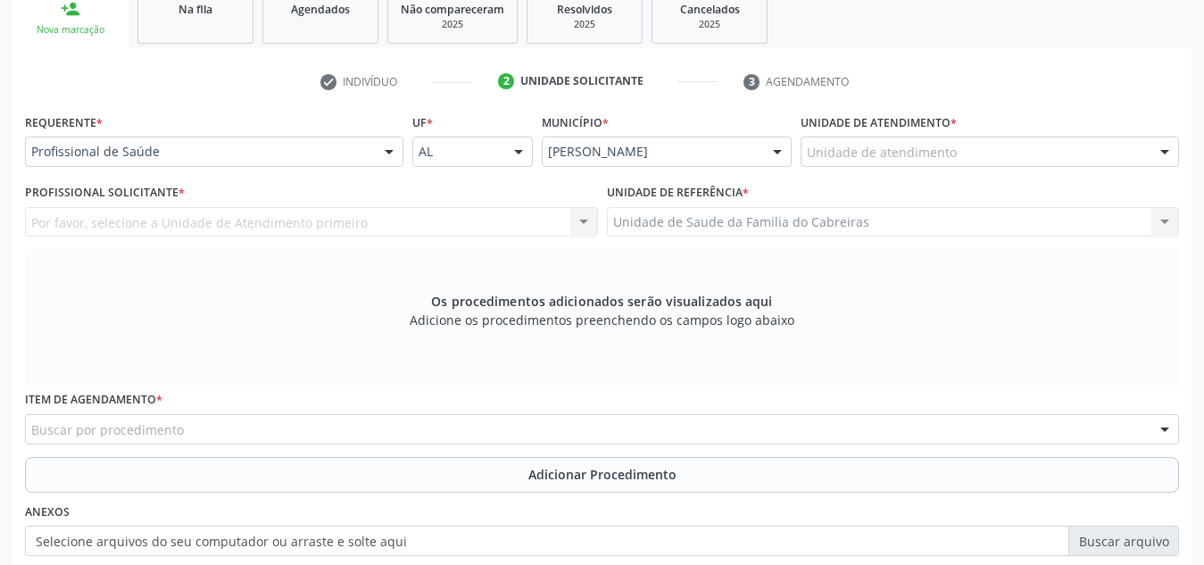
scroll to position [279, 0]
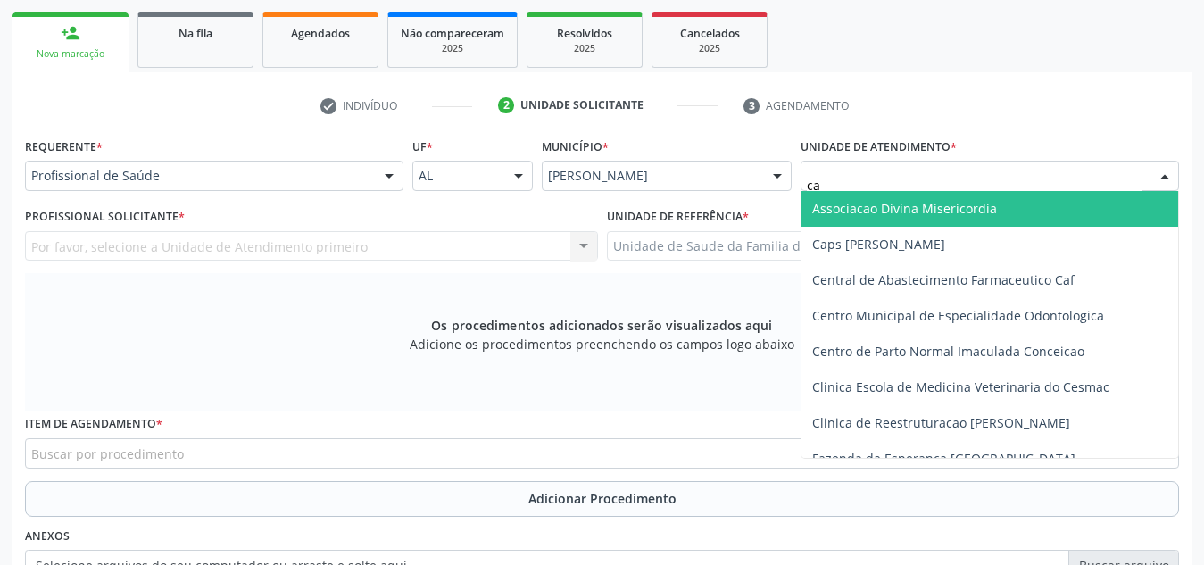
type input "cab"
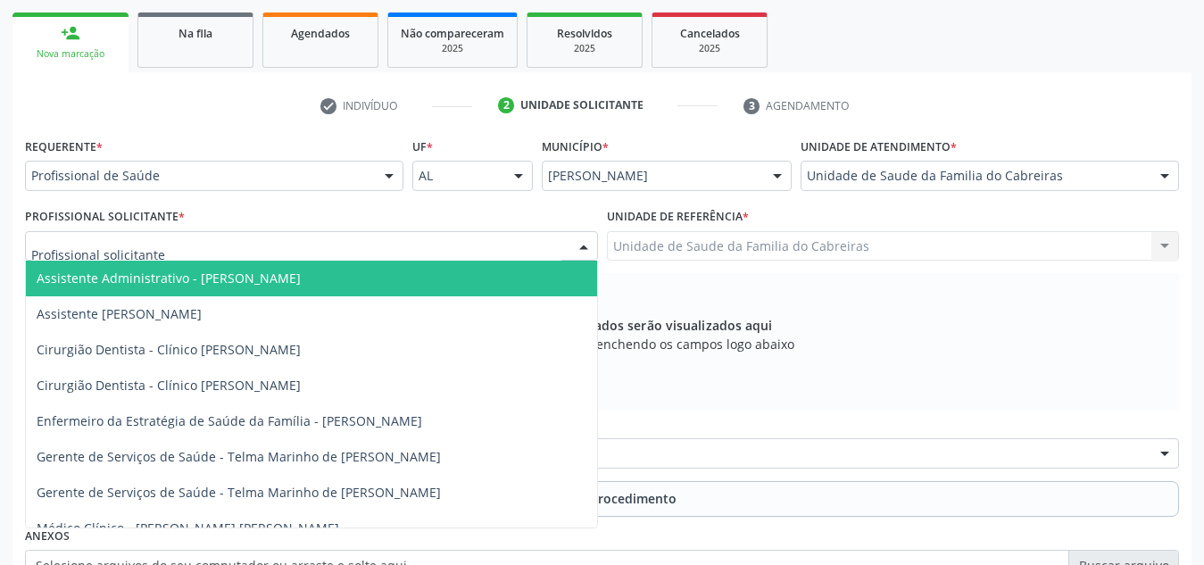
click at [458, 246] on div at bounding box center [311, 246] width 573 height 30
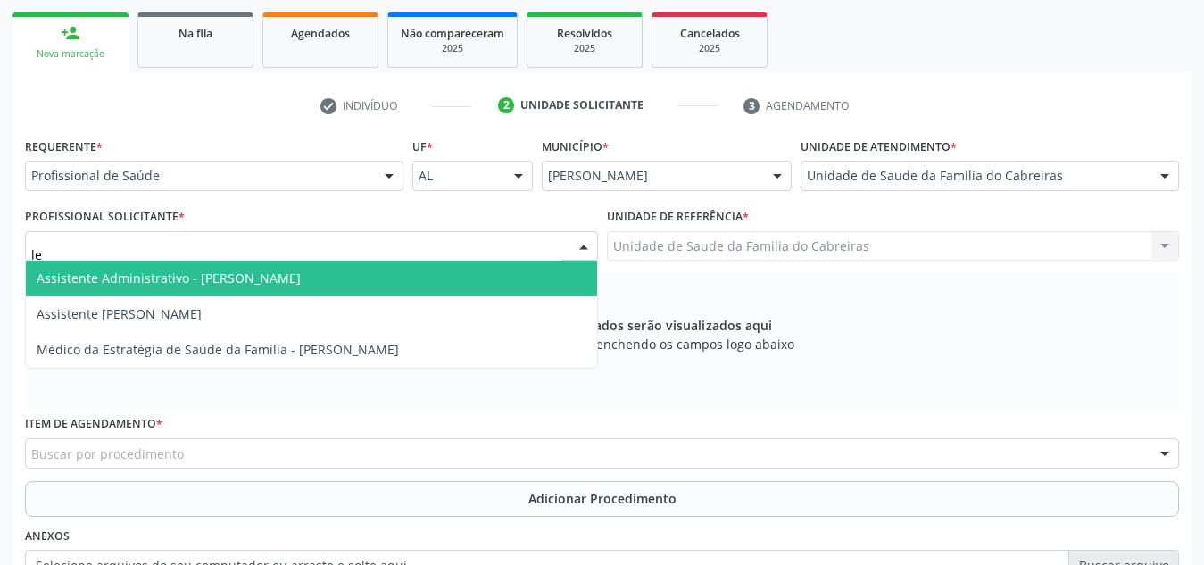
type input "let"
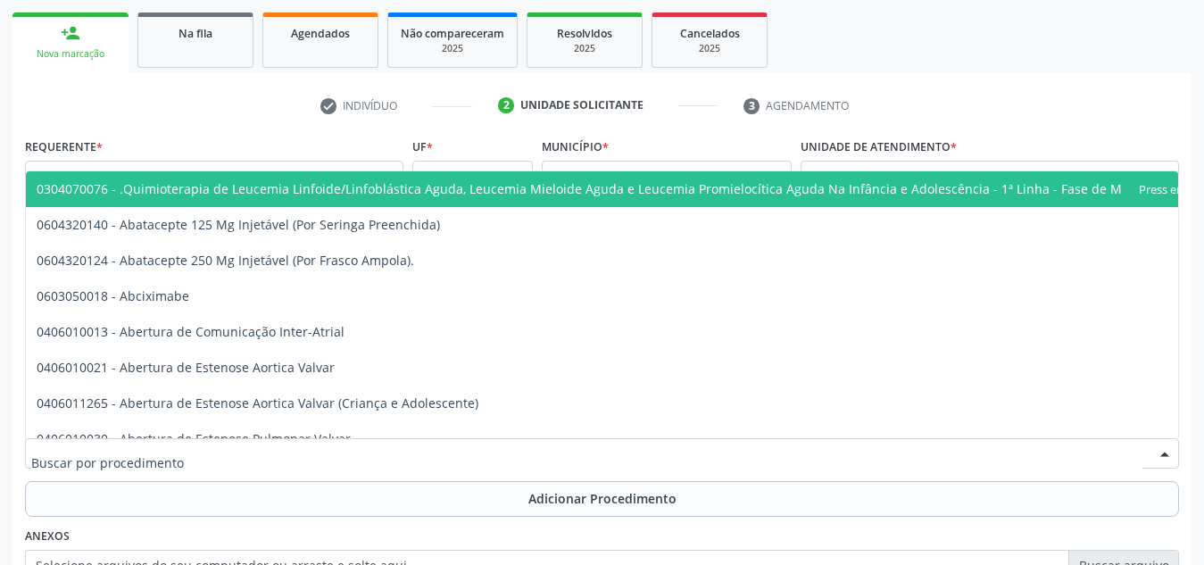
click at [297, 460] on div at bounding box center [602, 453] width 1154 height 30
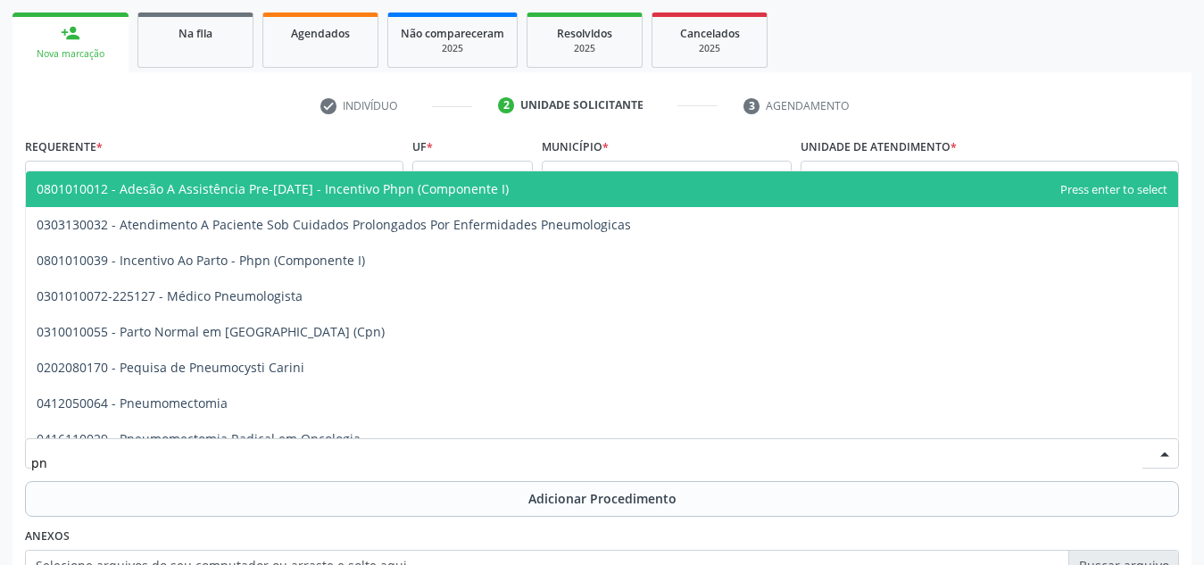
type input "pne"
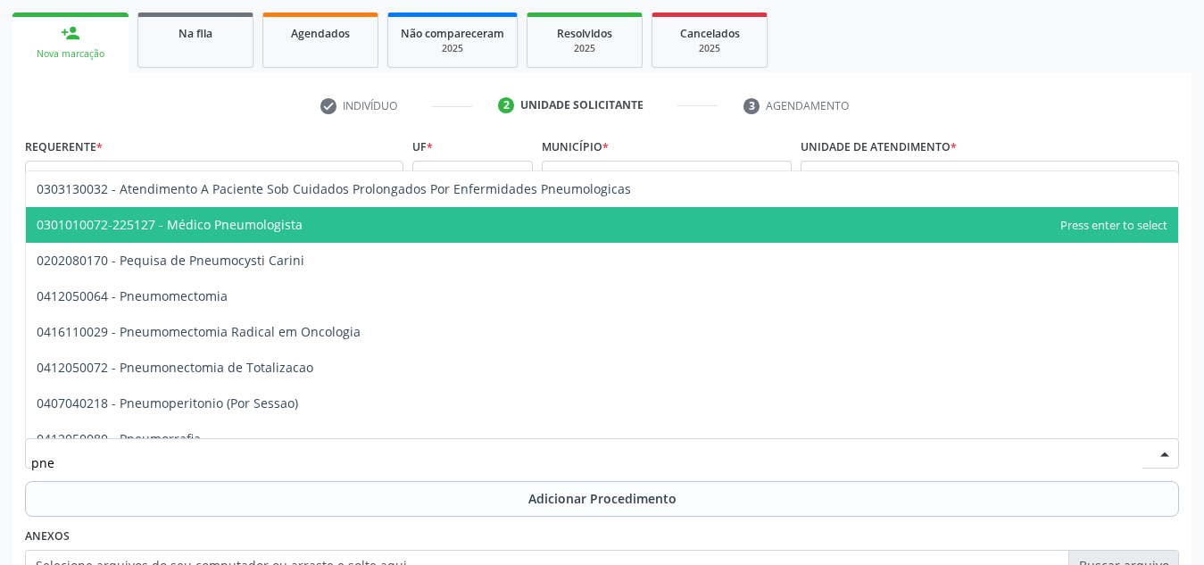
click at [412, 212] on span "0301010072-225127 - Médico Pneumologista" at bounding box center [602, 225] width 1152 height 36
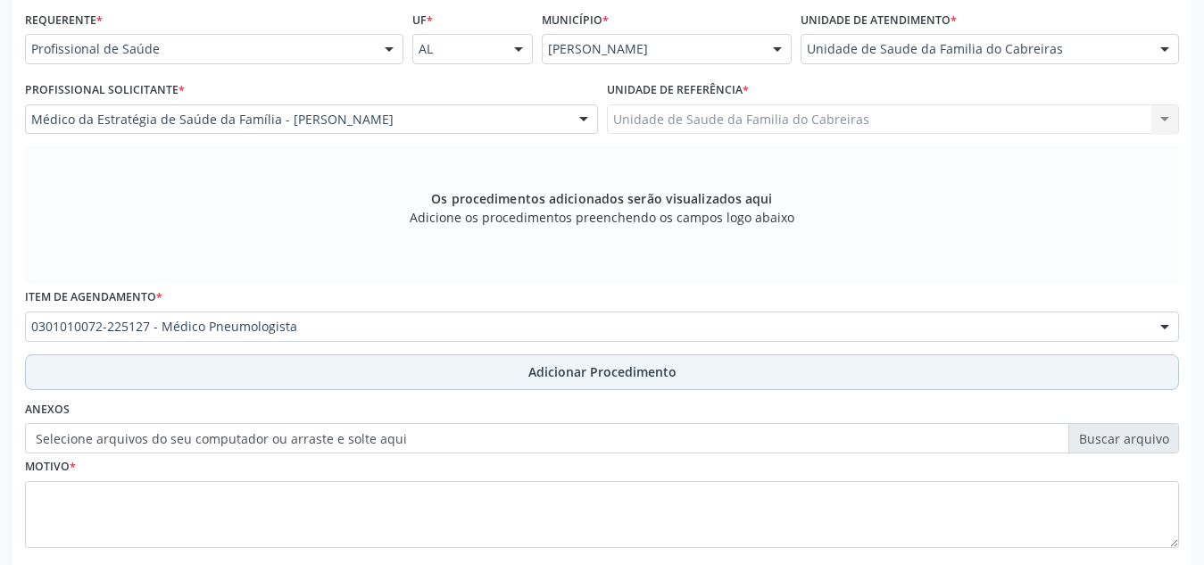
scroll to position [426, 0]
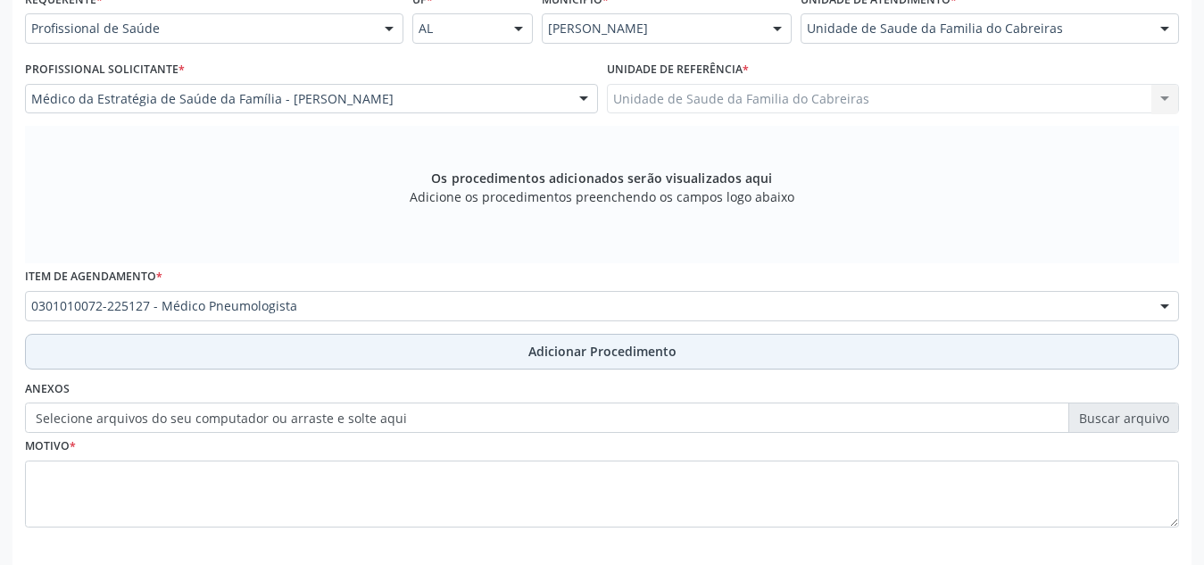
click at [459, 365] on button "Adicionar Procedimento" at bounding box center [602, 352] width 1154 height 36
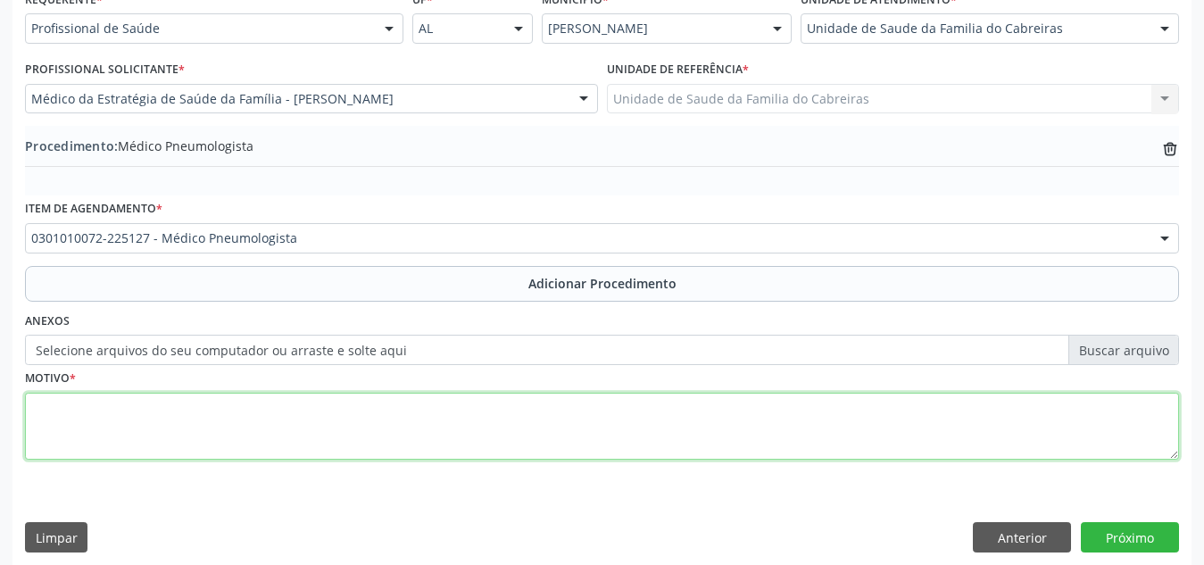
click at [423, 403] on textarea at bounding box center [602, 427] width 1154 height 68
drag, startPoint x: 420, startPoint y: 411, endPoint x: 775, endPoint y: 405, distance: 355.2
click at [775, 405] on textarea "TC de tórax= imagem cística de 1,2 cm em segmento basal entromedal" at bounding box center [602, 427] width 1154 height 68
click at [430, 407] on textarea "TC de tórax= imagem cística de 1,2 cm em segmento basal entromedal de lobo infe…" at bounding box center [602, 427] width 1154 height 68
click at [642, 411] on textarea "TC de tórax= imagem cística de 1,2 cm em segmento basal entromedial de lobo inf…" at bounding box center [602, 427] width 1154 height 68
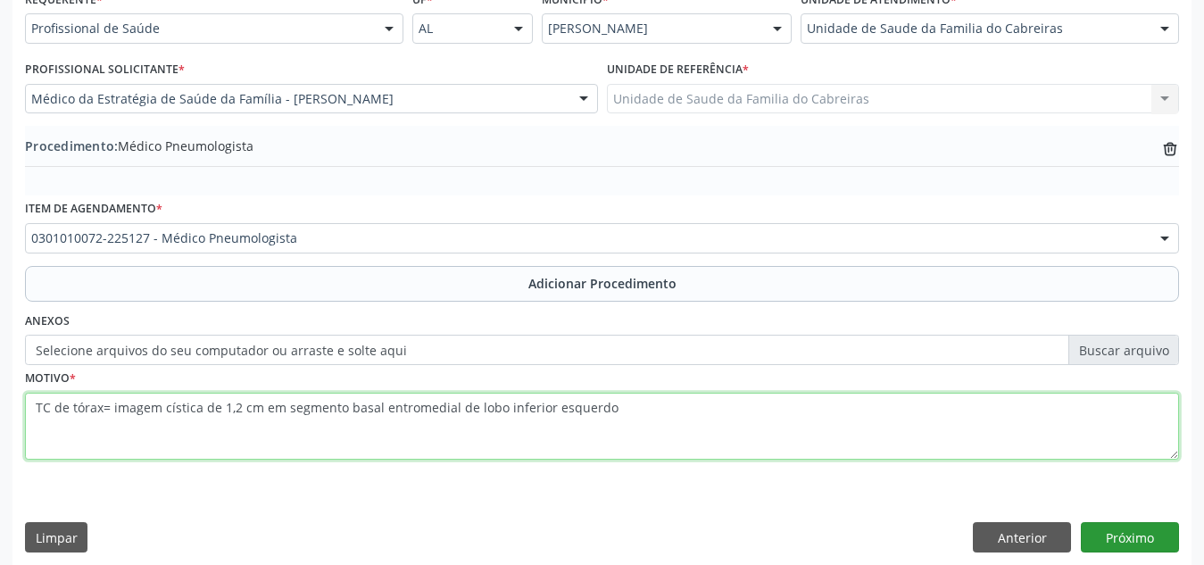
type textarea "TC de tórax= imagem cística de 1,2 cm em segmento basal entromedial de lobo inf…"
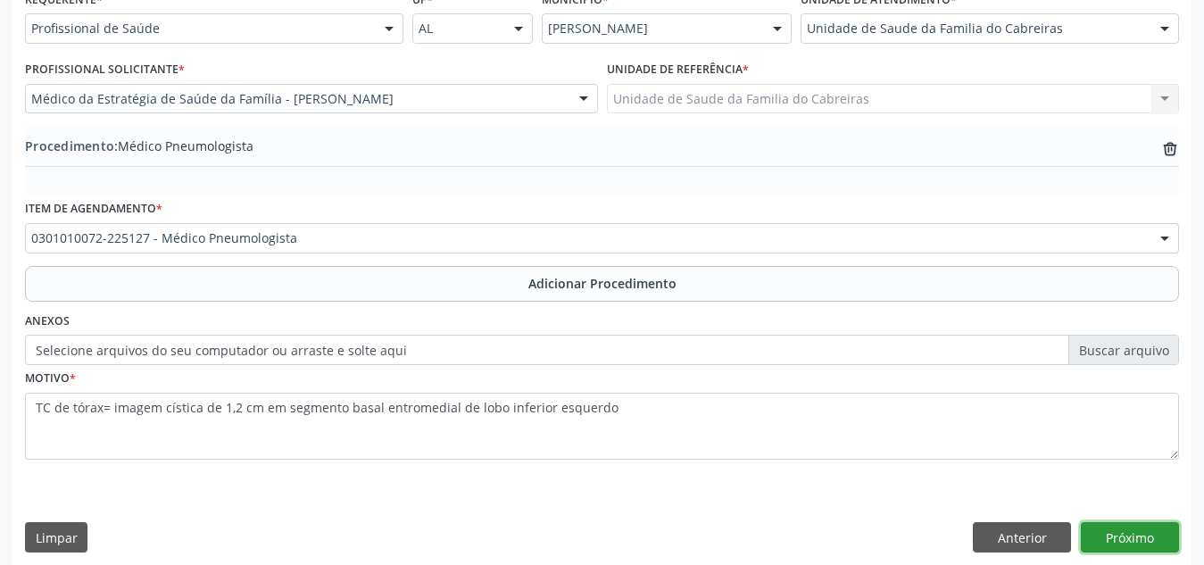
click at [1126, 541] on button "Próximo" at bounding box center [1130, 537] width 98 height 30
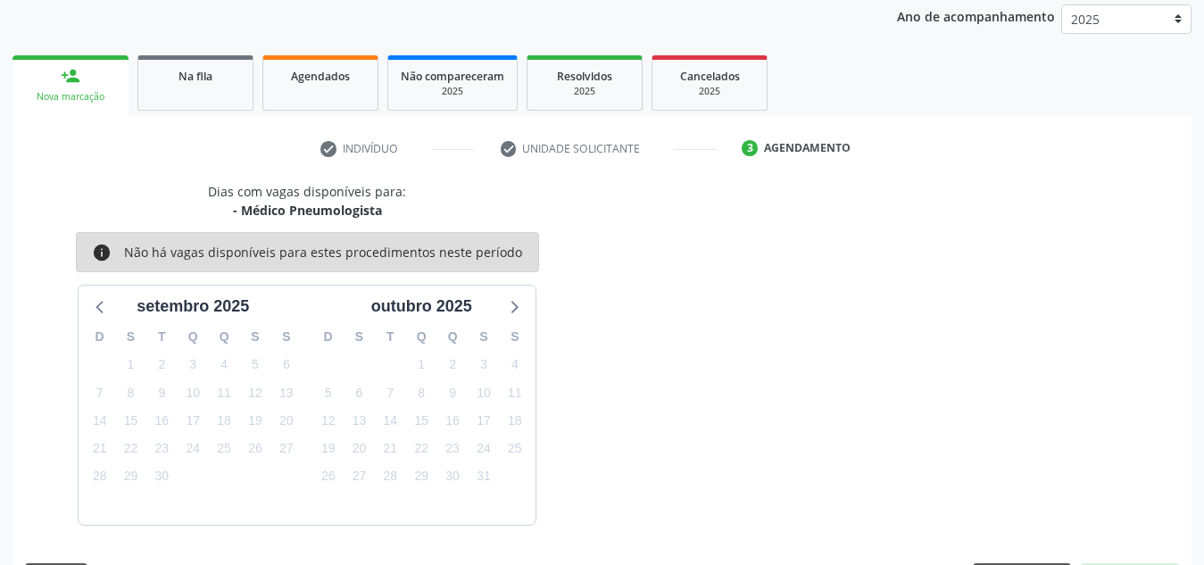
scroll to position [289, 0]
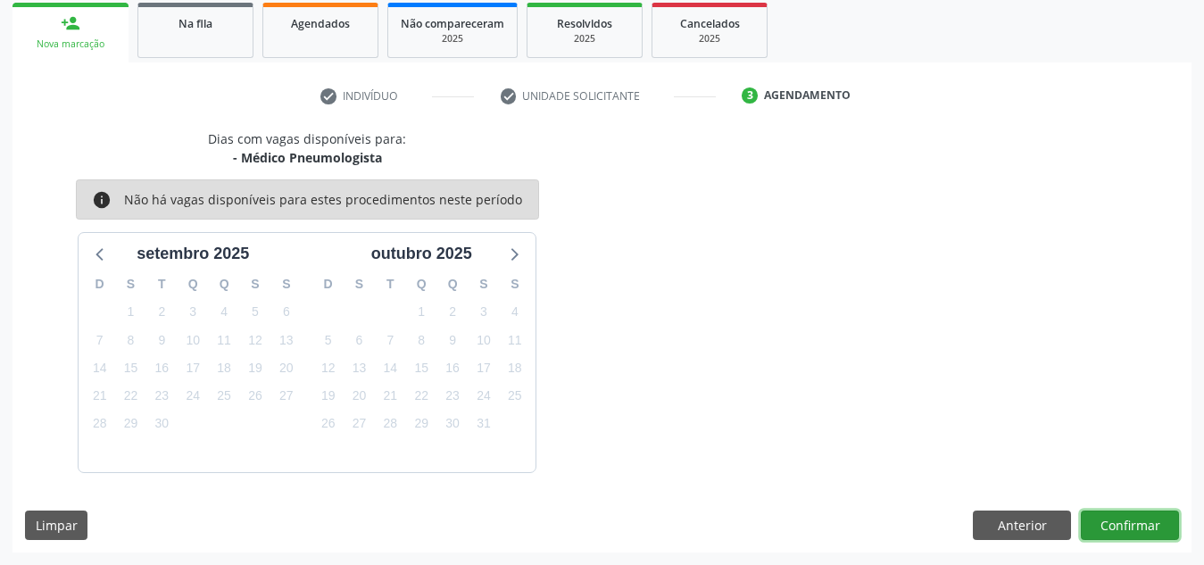
click at [1148, 531] on button "Confirmar" at bounding box center [1130, 525] width 98 height 30
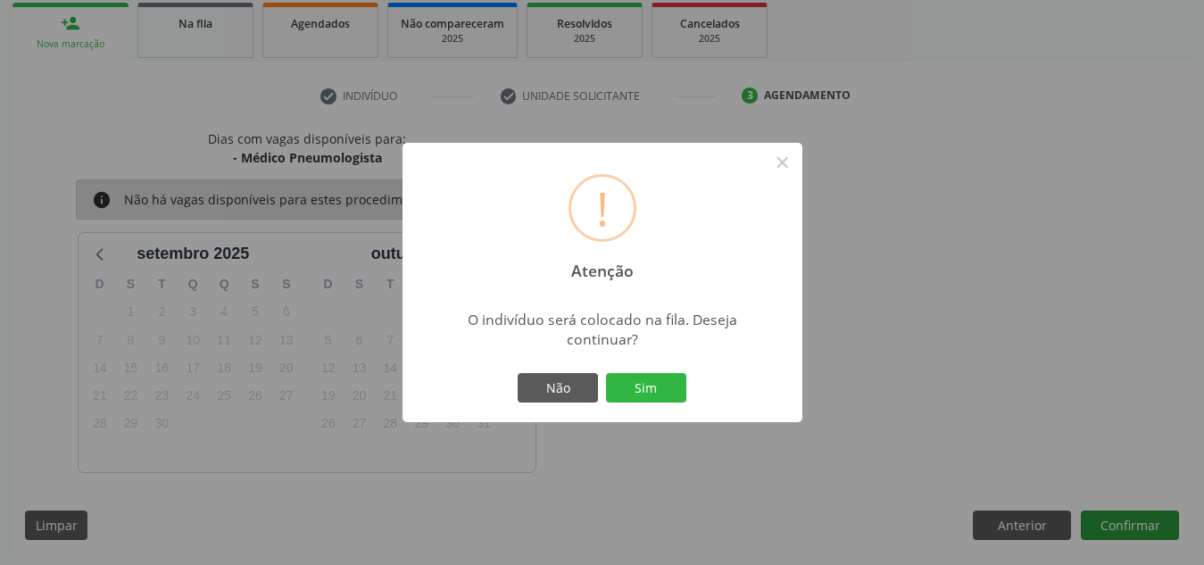
click at [606, 373] on button "Sim" at bounding box center [646, 388] width 80 height 30
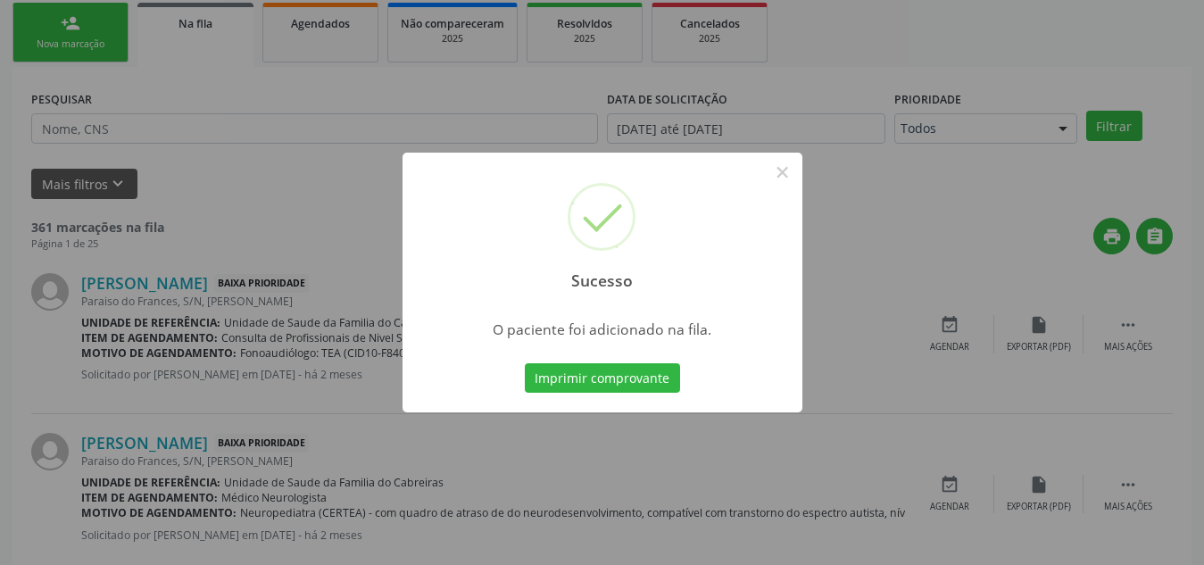
scroll to position [49, 0]
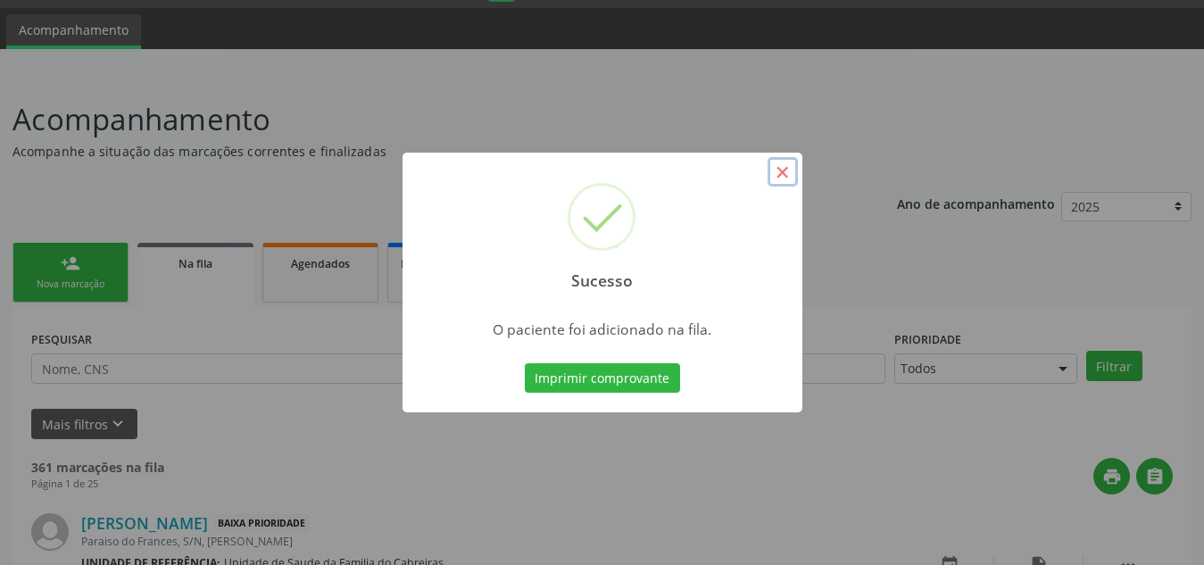
click at [785, 167] on button "×" at bounding box center [782, 172] width 30 height 30
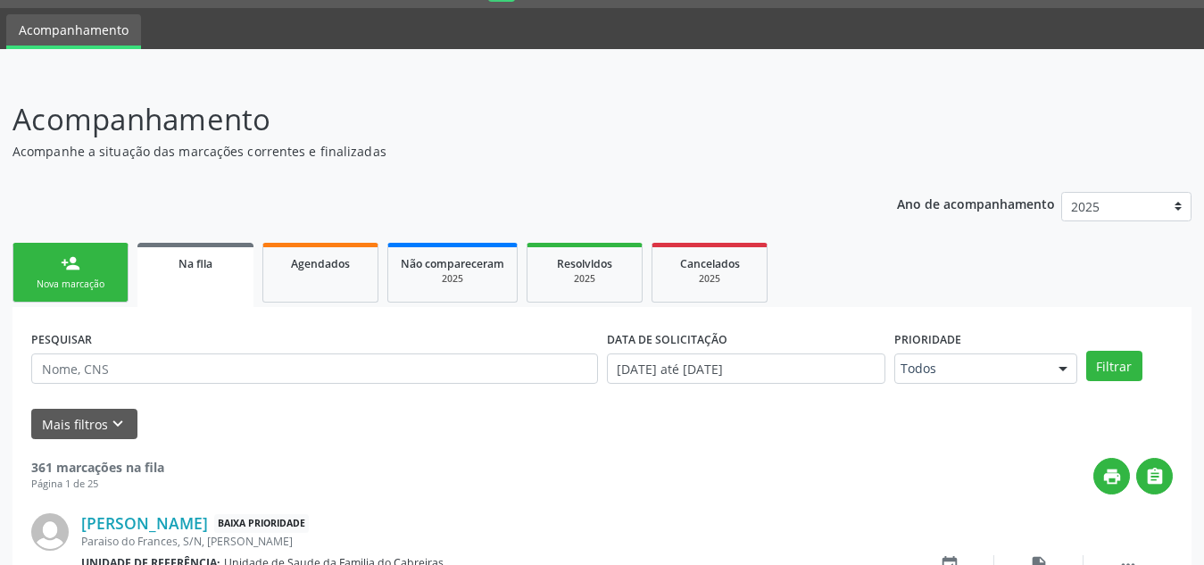
click at [62, 274] on link "person_add Nova marcação" at bounding box center [70, 273] width 116 height 60
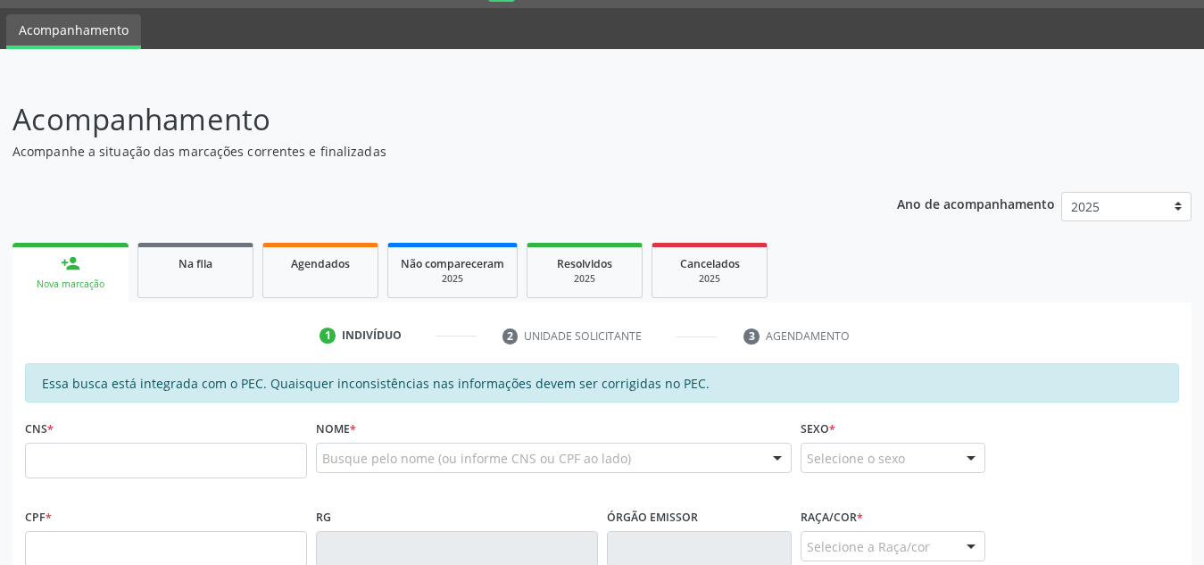
click at [169, 437] on div "CNS *" at bounding box center [166, 446] width 282 height 63
click at [167, 444] on input "text" at bounding box center [166, 461] width 282 height 36
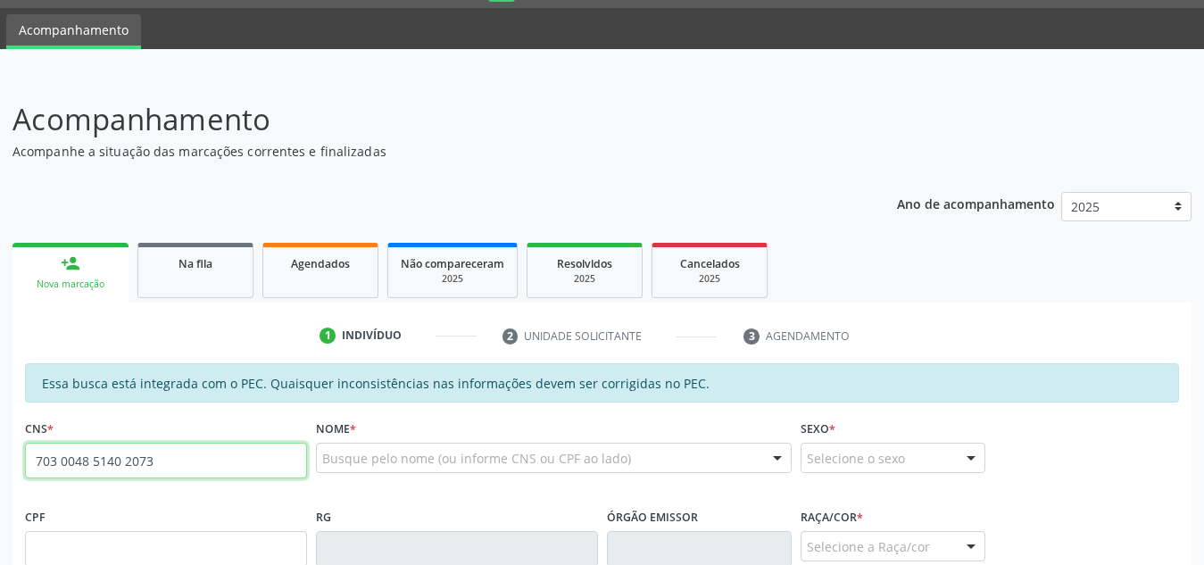
type input "703 0048 5140 2073"
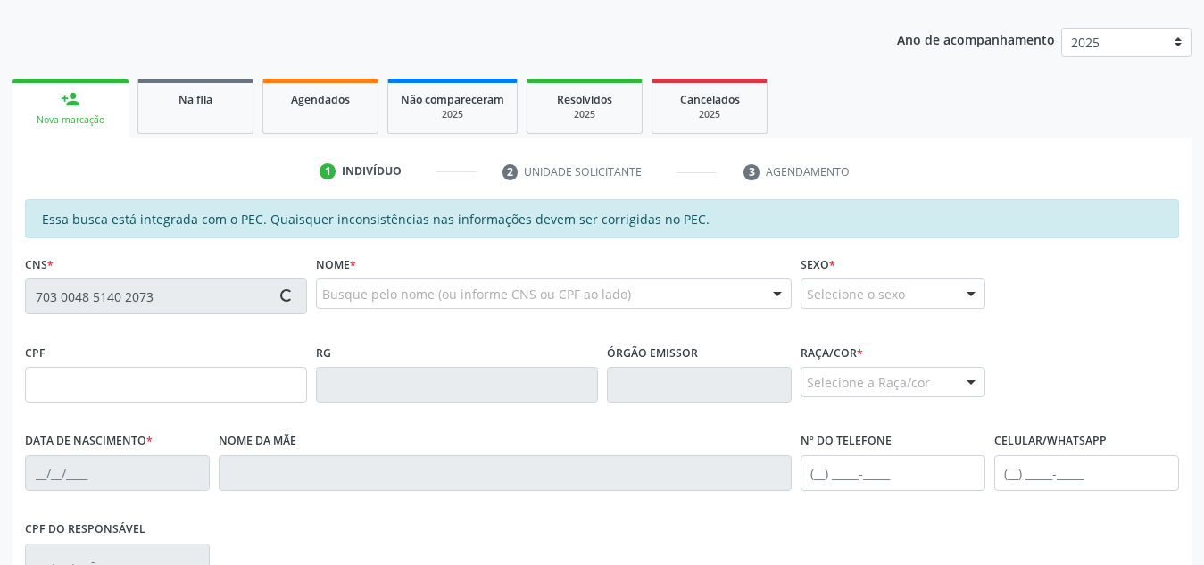
type input "088.978.654-29"
type input "07/11/1987"
type input "Djacira Antonia da Silva"
type input "(82) 98178-5594"
type input "S/N"
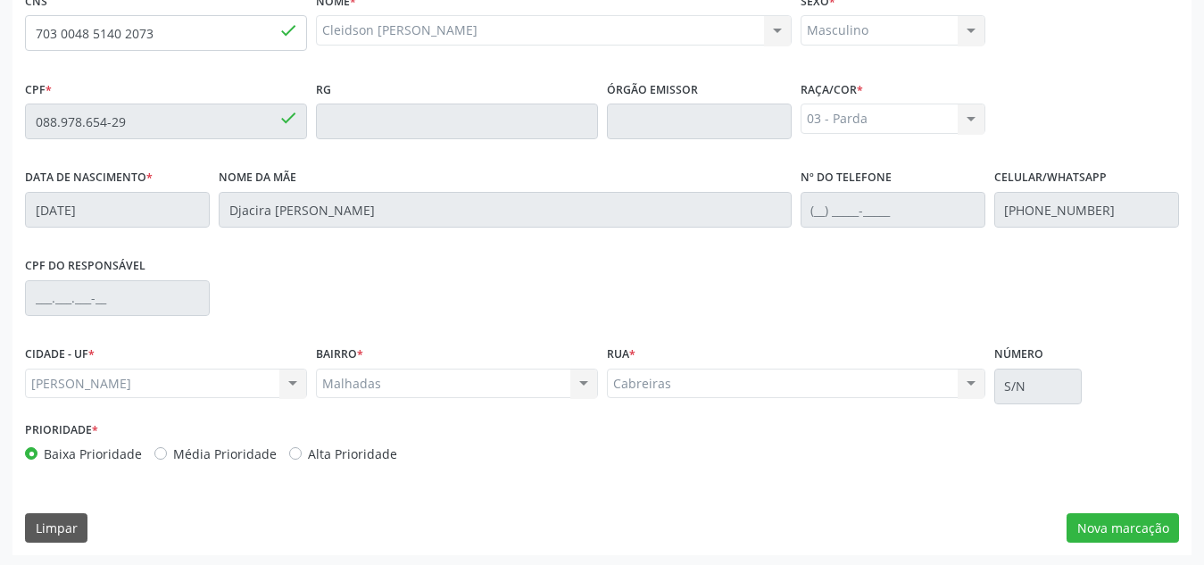
scroll to position [479, 0]
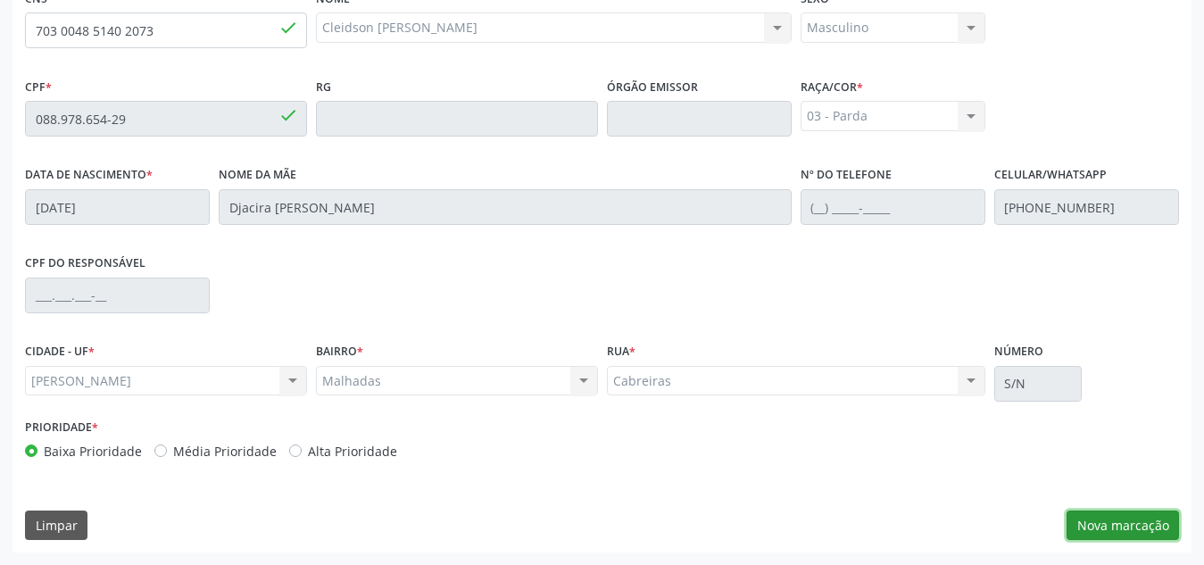
click at [1087, 518] on button "Nova marcação" at bounding box center [1122, 525] width 112 height 30
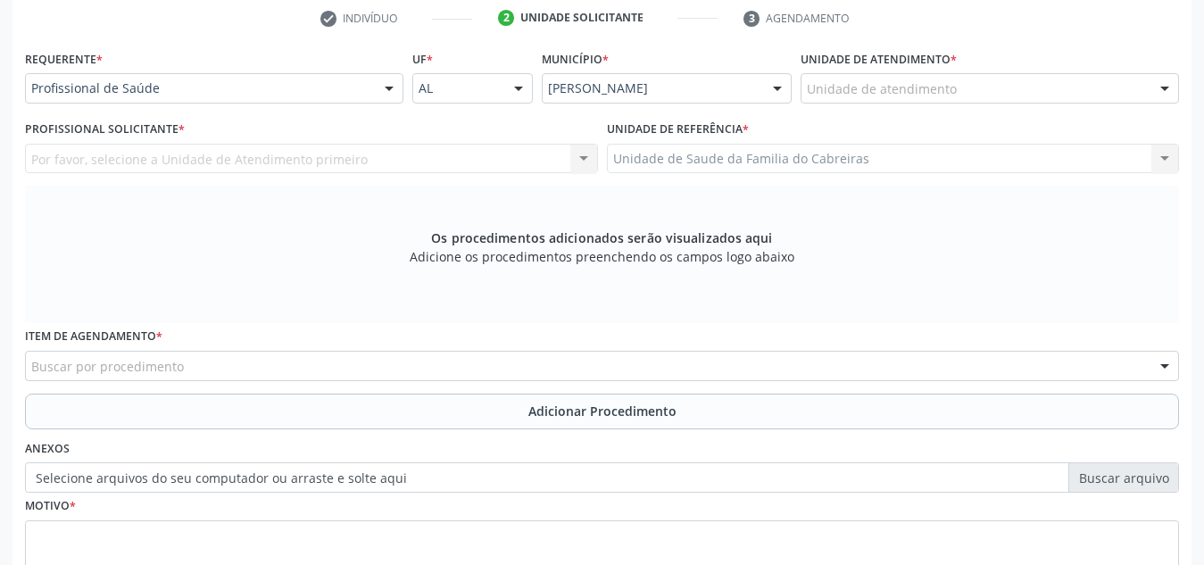
scroll to position [364, 0]
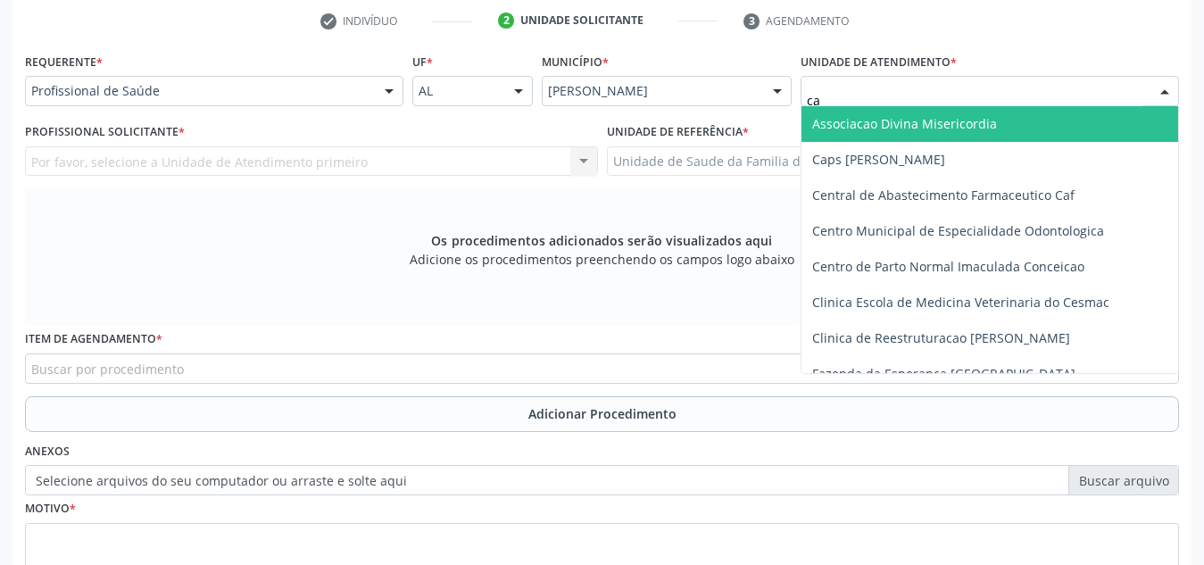
type input "cab"
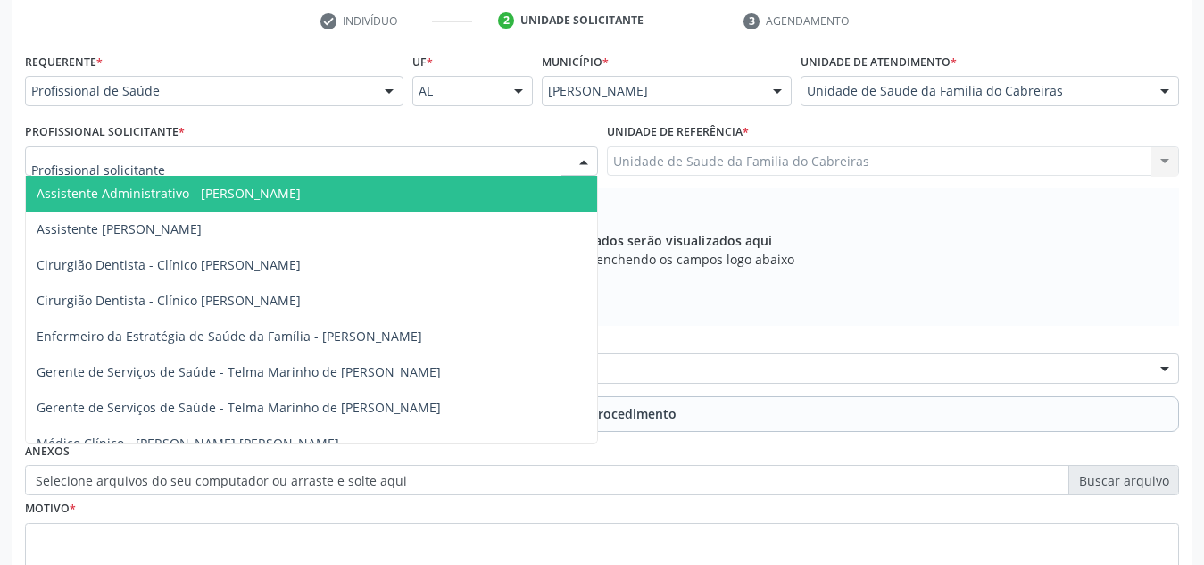
click at [492, 146] on div at bounding box center [311, 161] width 573 height 30
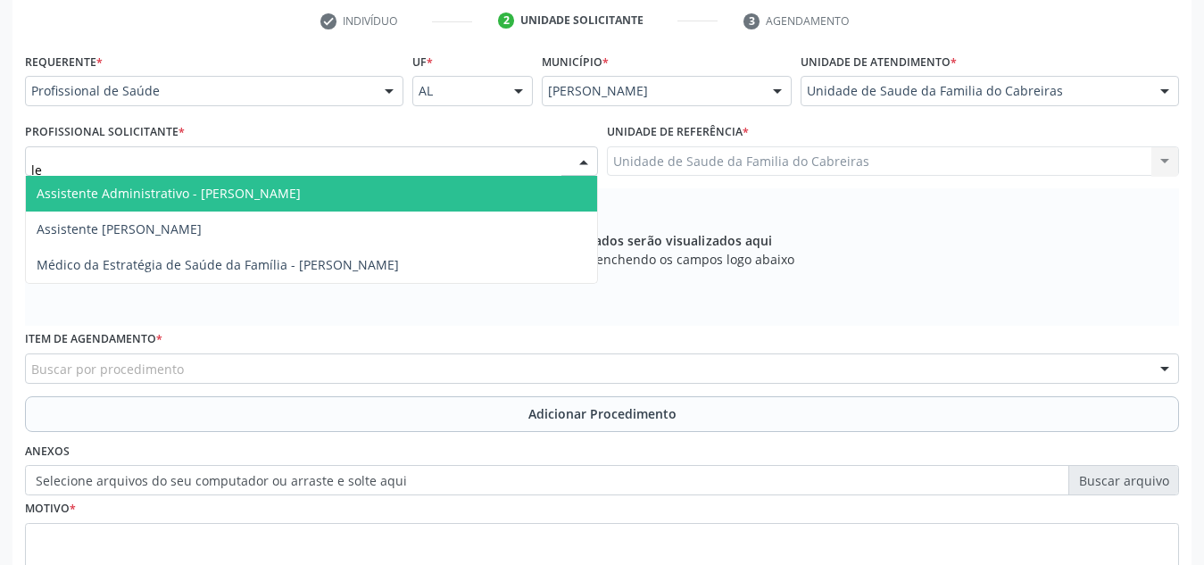
type input "let"
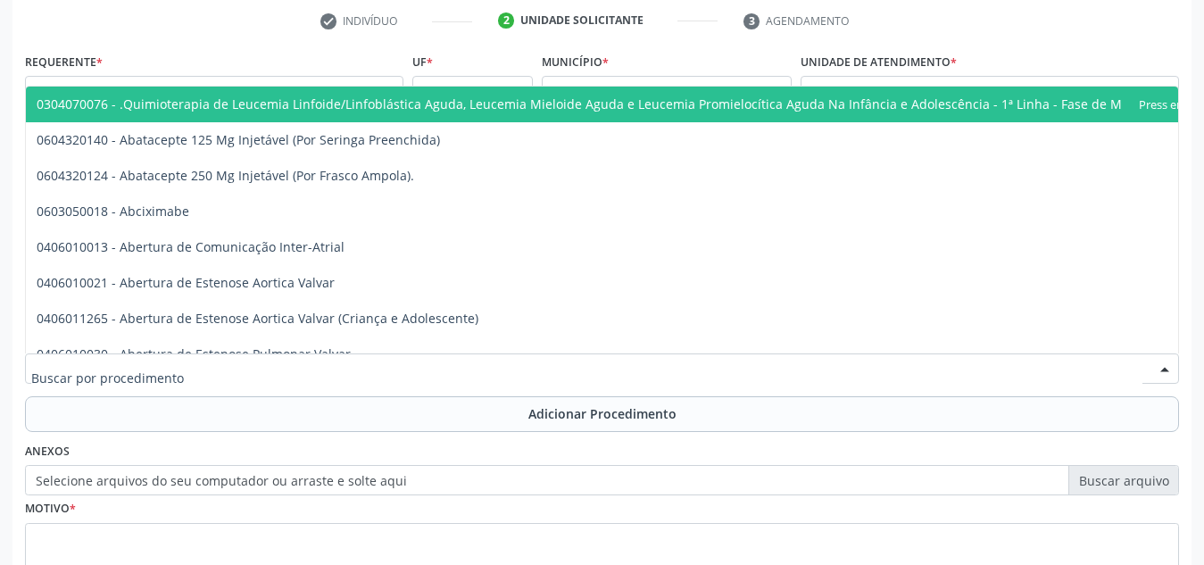
click at [389, 369] on div at bounding box center [602, 368] width 1154 height 30
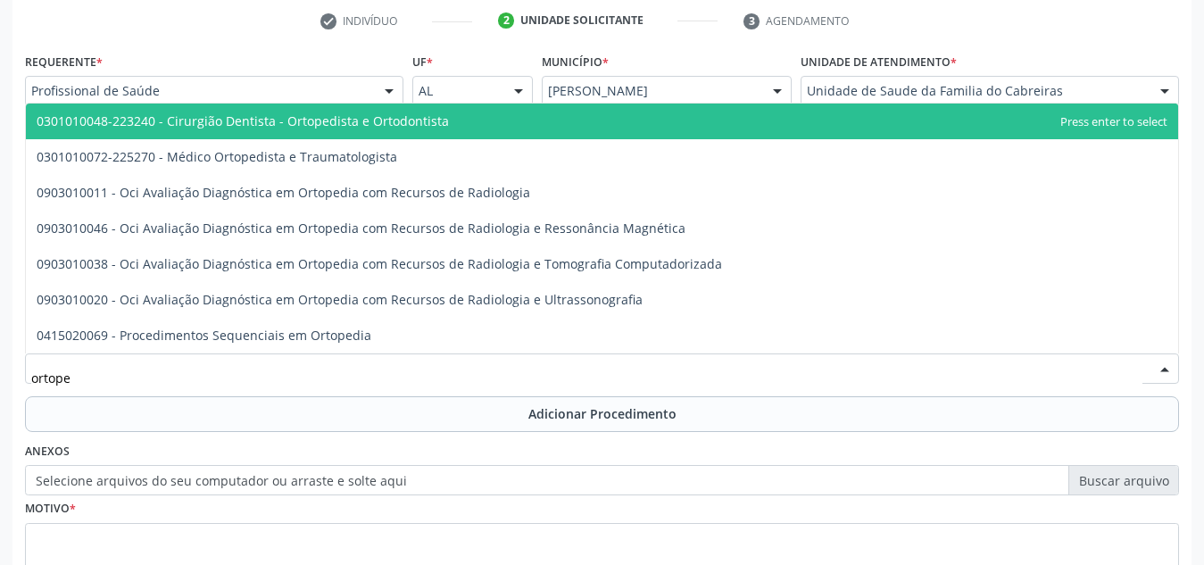
type input "ortoped"
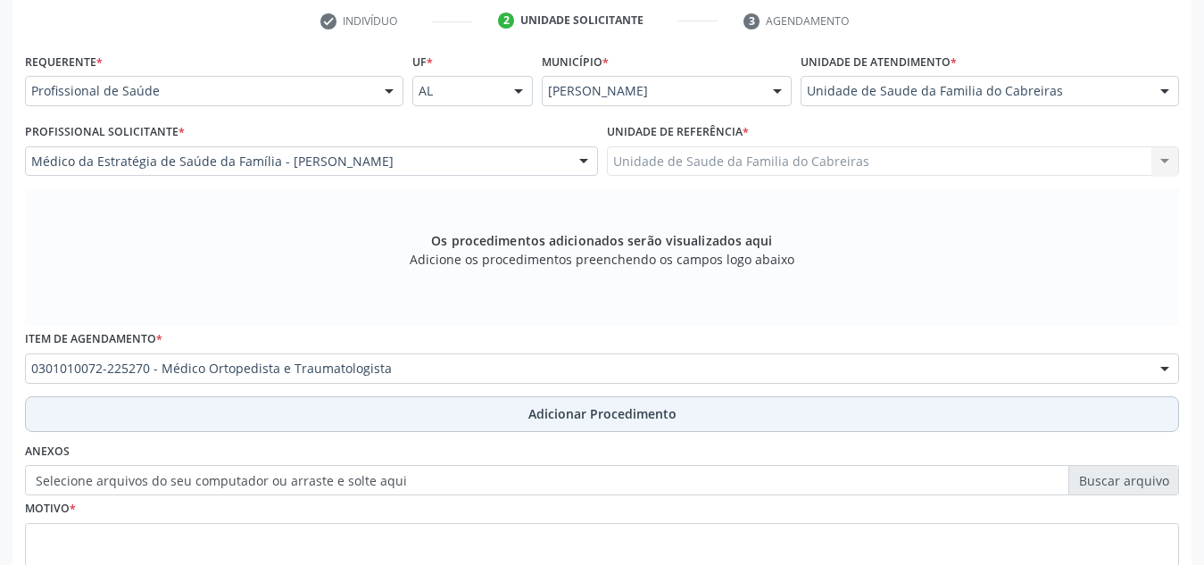
click at [401, 410] on button "Adicionar Procedimento" at bounding box center [602, 414] width 1154 height 36
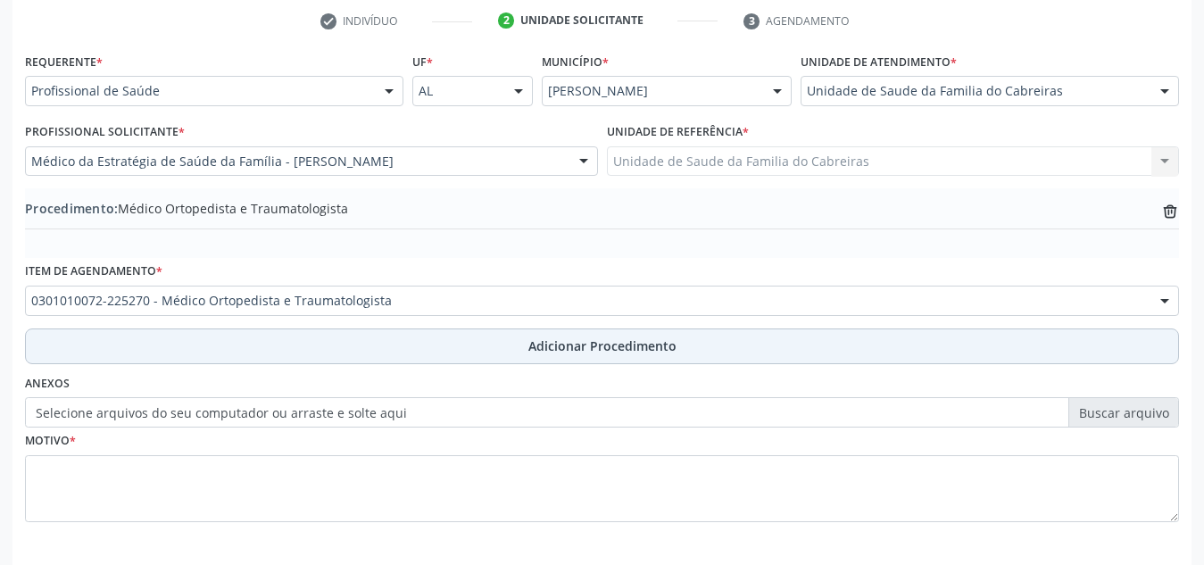
scroll to position [439, 0]
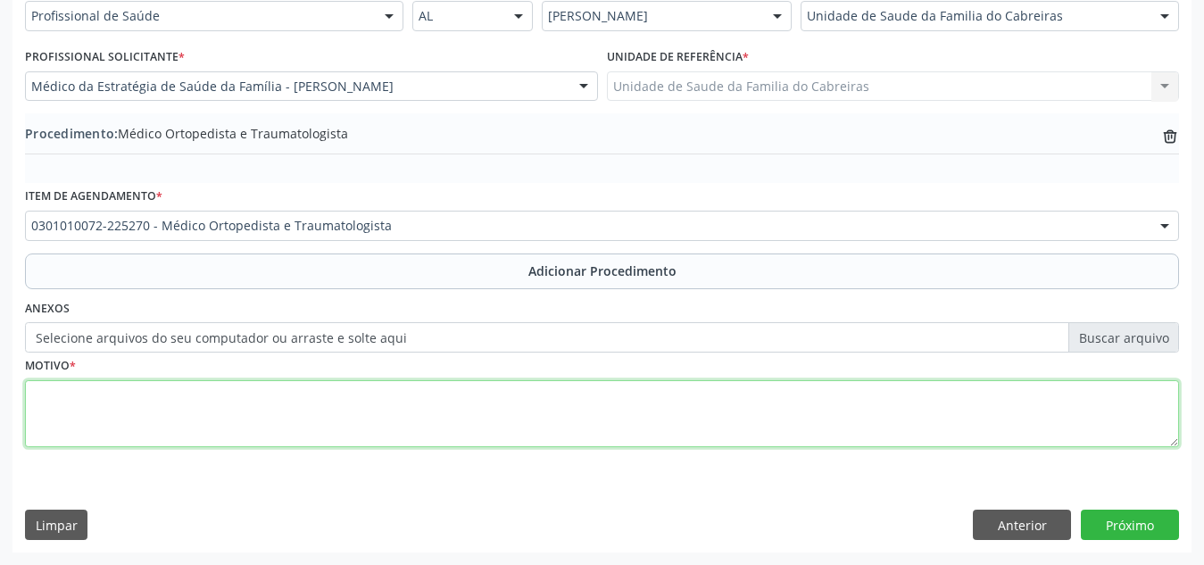
click at [445, 382] on textarea at bounding box center [602, 414] width 1154 height 68
type textarea "Discopatia lombar com prova dos sintomas"
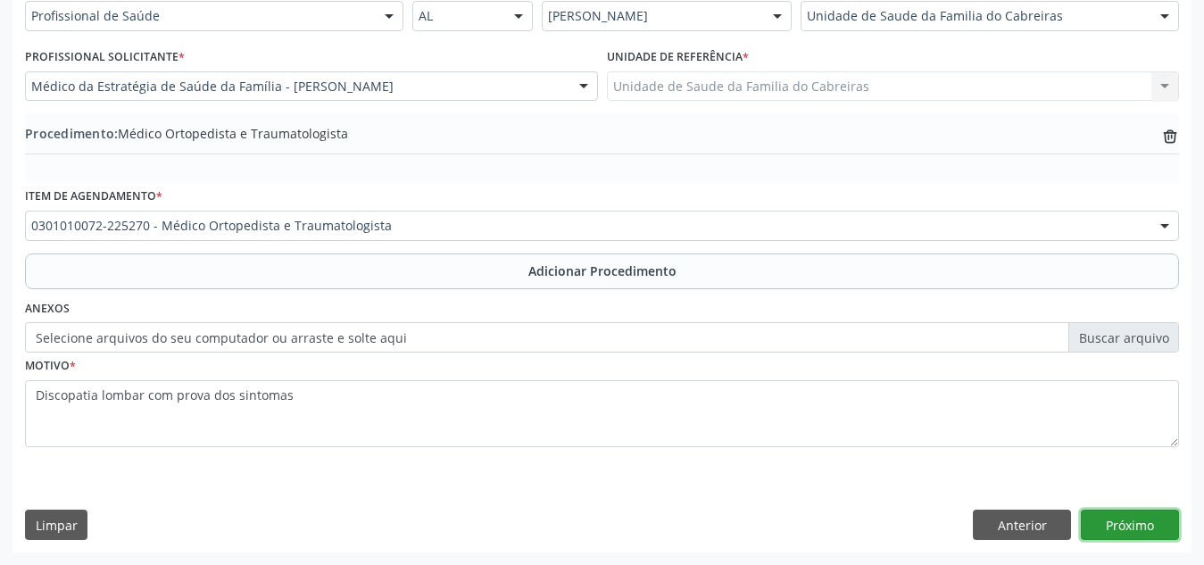
click at [1125, 531] on button "Próximo" at bounding box center [1130, 524] width 98 height 30
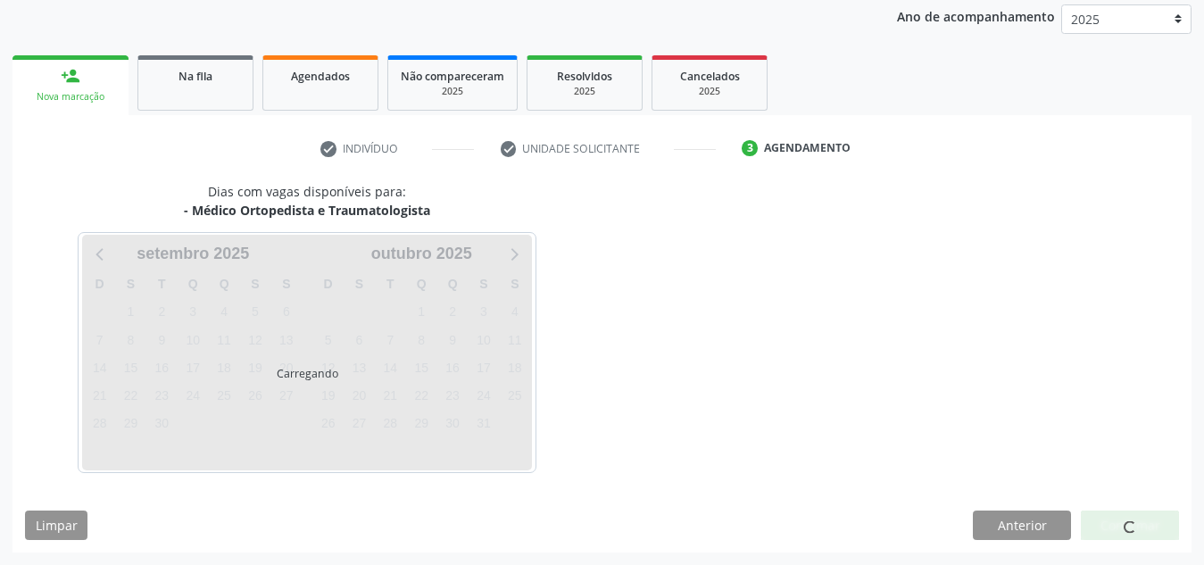
scroll to position [289, 0]
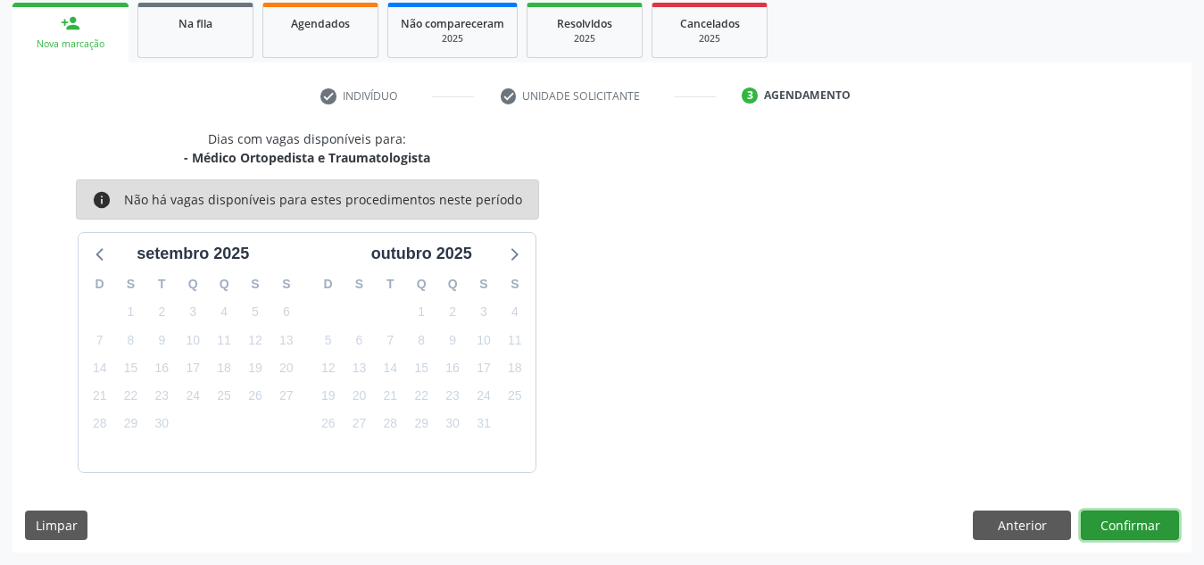
click at [1125, 531] on button "Confirmar" at bounding box center [1130, 525] width 98 height 30
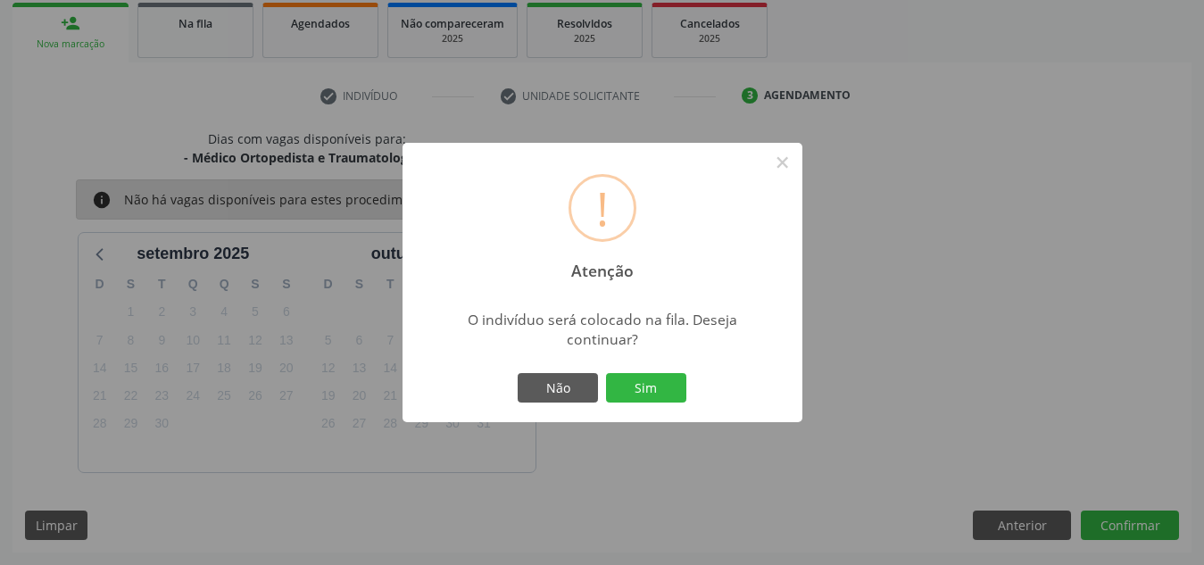
click at [606, 373] on button "Sim" at bounding box center [646, 388] width 80 height 30
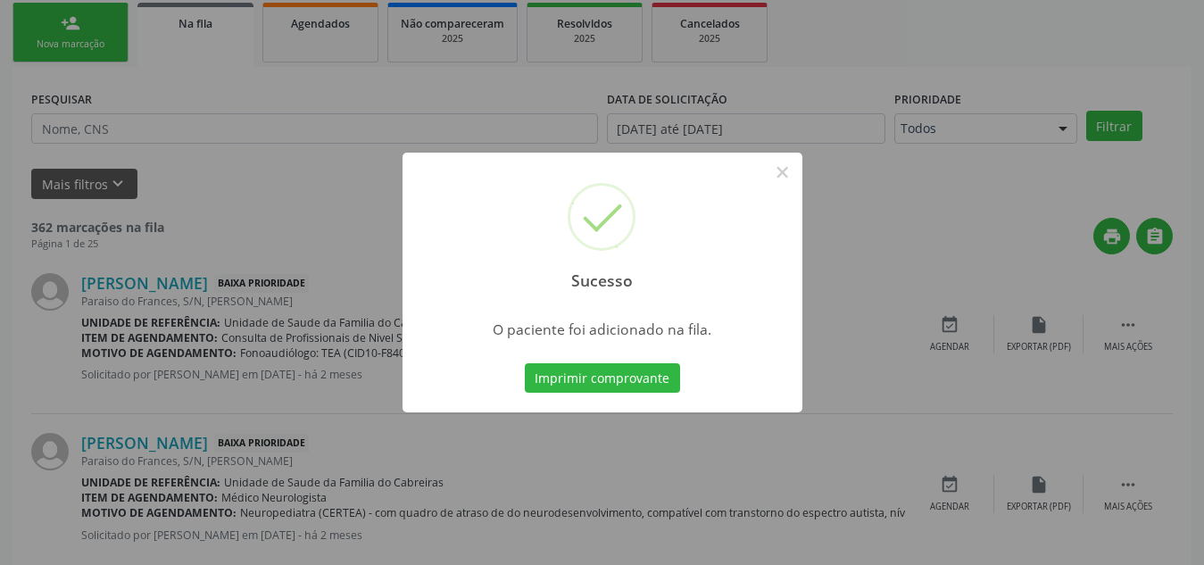
scroll to position [49, 0]
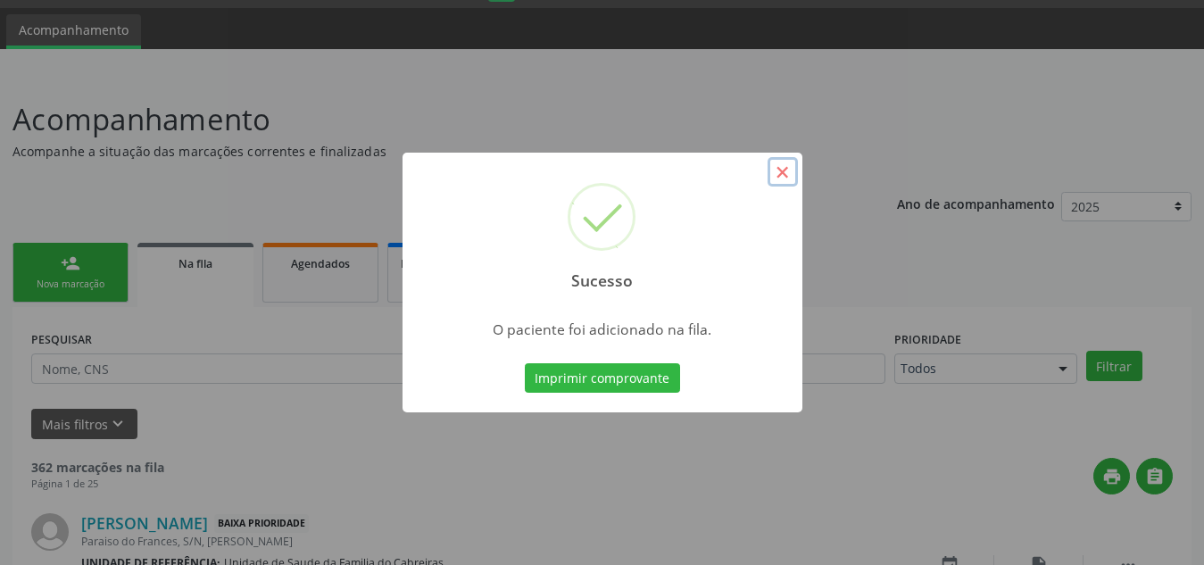
click at [779, 166] on button "×" at bounding box center [782, 172] width 30 height 30
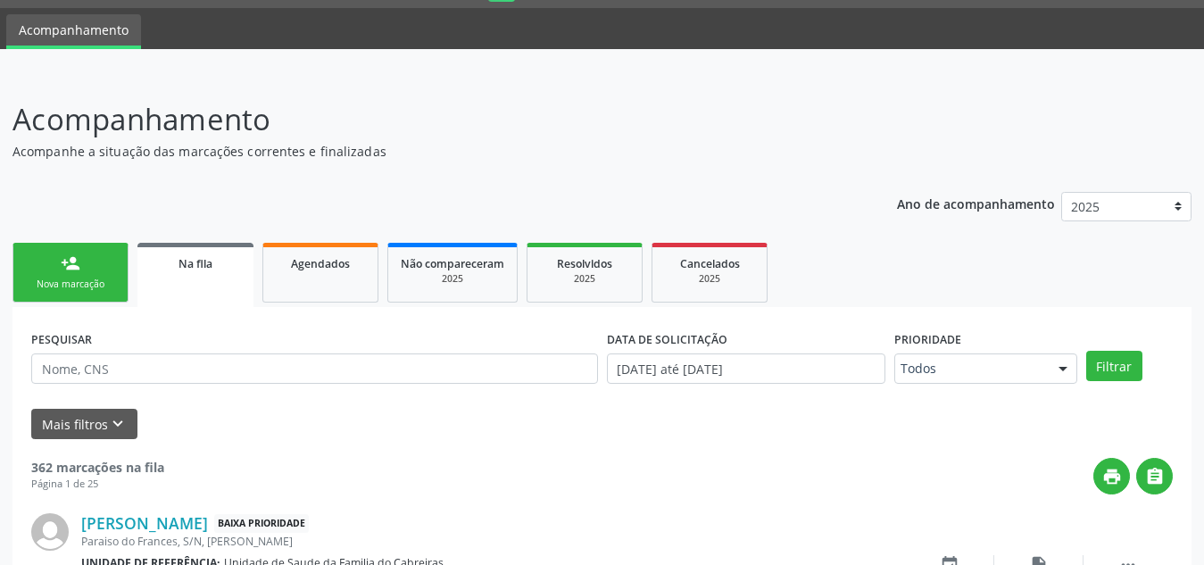
click at [87, 264] on link "person_add Nova marcação" at bounding box center [70, 273] width 116 height 60
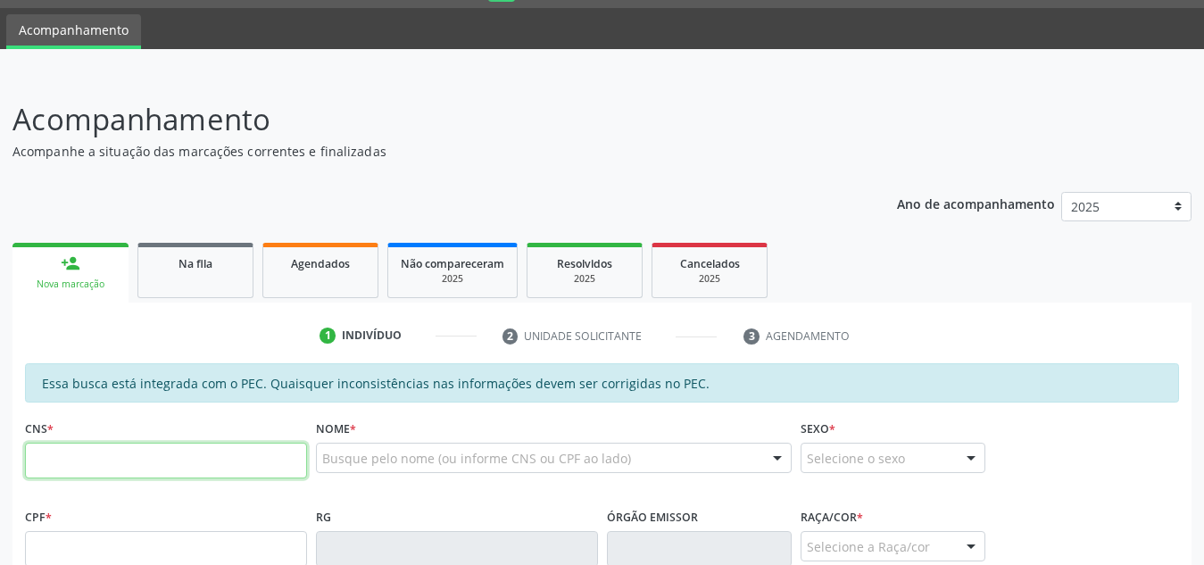
click at [214, 471] on input "text" at bounding box center [166, 461] width 282 height 36
type input "700 9049 7150 3192"
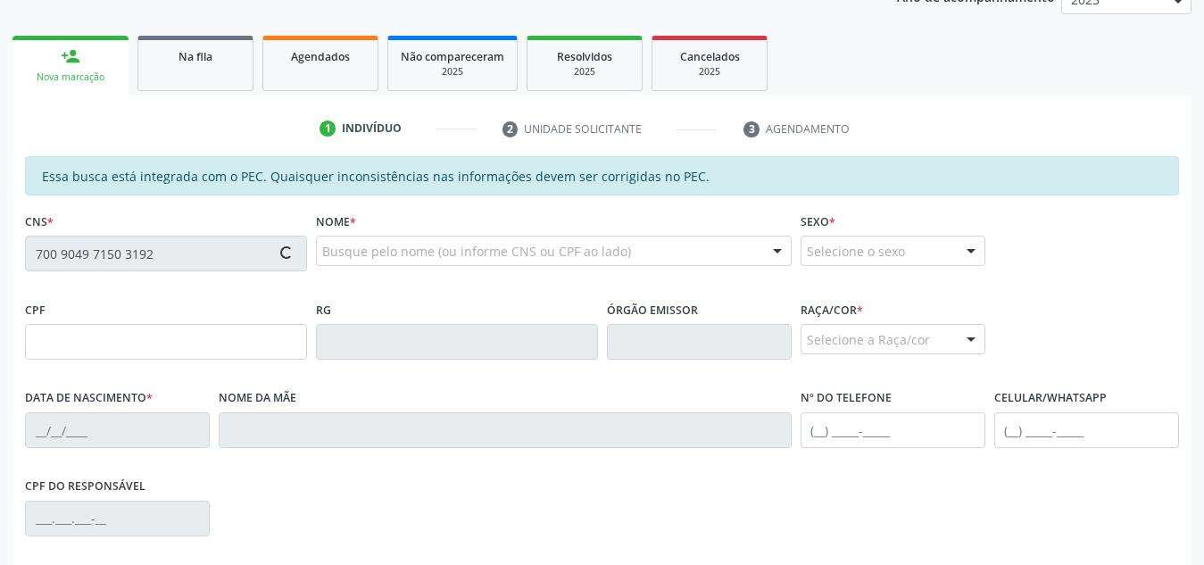
type input "651.057.964-20"
type input "30/06/1969"
type input "Marinita Satiro dos Santos"
type input "(82) 99999-8051"
type input "S/N"
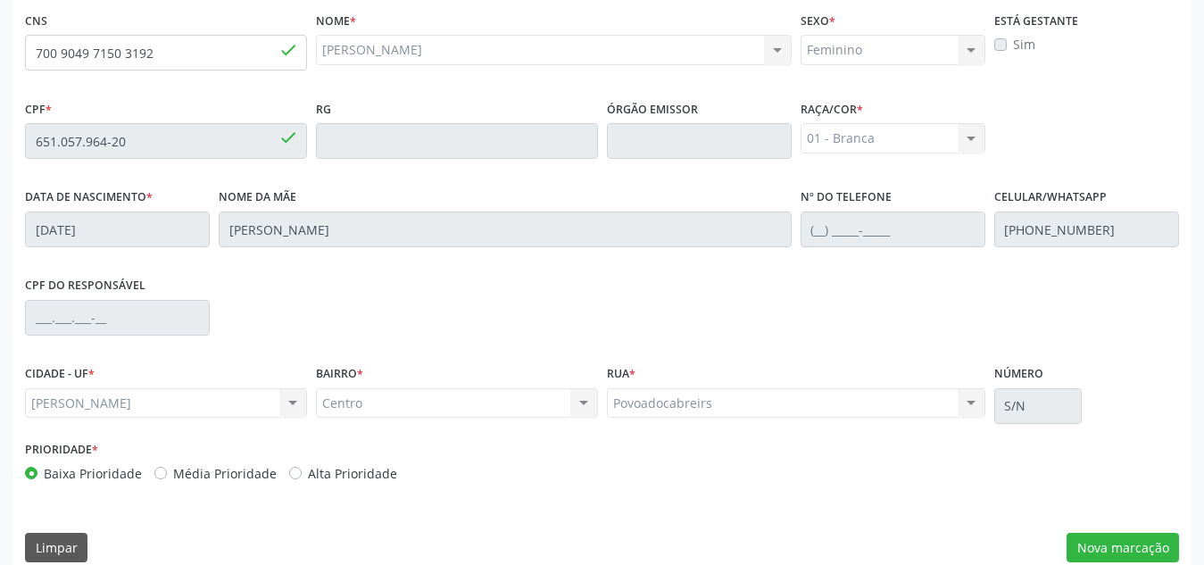
scroll to position [479, 0]
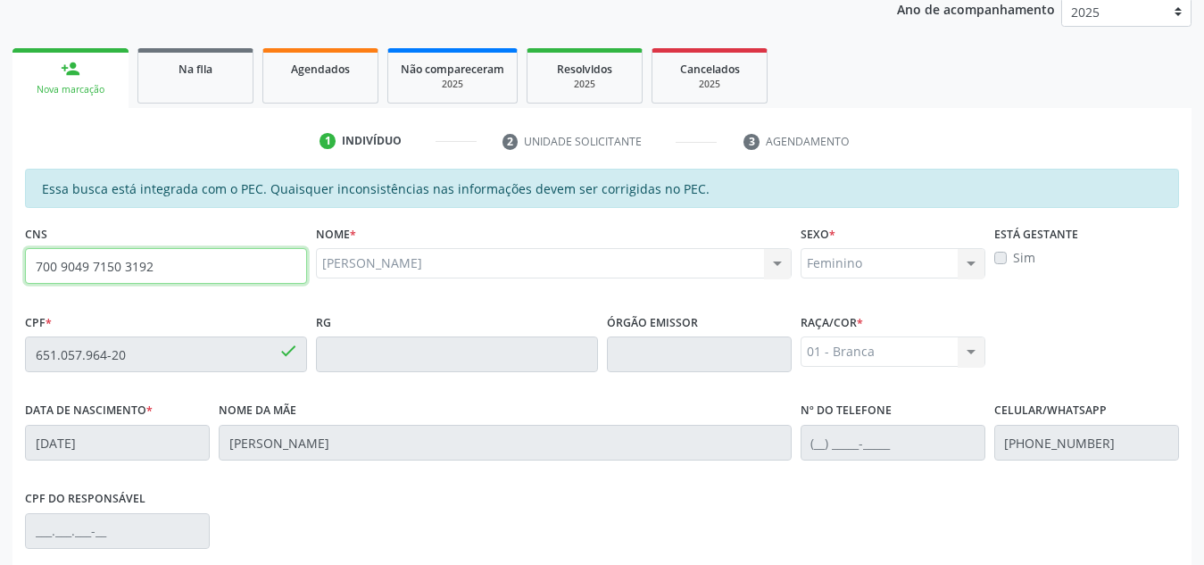
drag, startPoint x: 177, startPoint y: 30, endPoint x: 20, endPoint y: 12, distance: 158.0
click at [20, 12] on div "Acompanhamento Acompanhe a situação das marcações correntes e finalizadas Relat…" at bounding box center [601, 345] width 1179 height 885
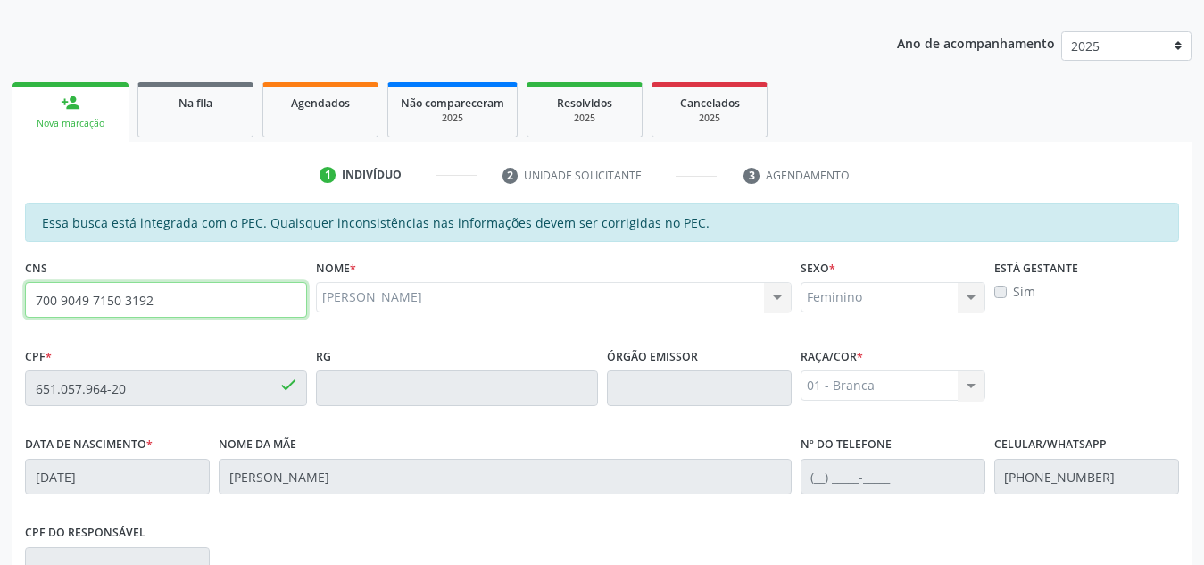
click at [172, 302] on input "700 9049 7150 3192" at bounding box center [166, 300] width 282 height 36
drag, startPoint x: 172, startPoint y: 290, endPoint x: 0, endPoint y: 357, distance: 184.7
click at [0, 357] on div "Acompanhamento Acompanhe a situação das marcações correntes e finalizadas Relat…" at bounding box center [602, 373] width 1204 height 921
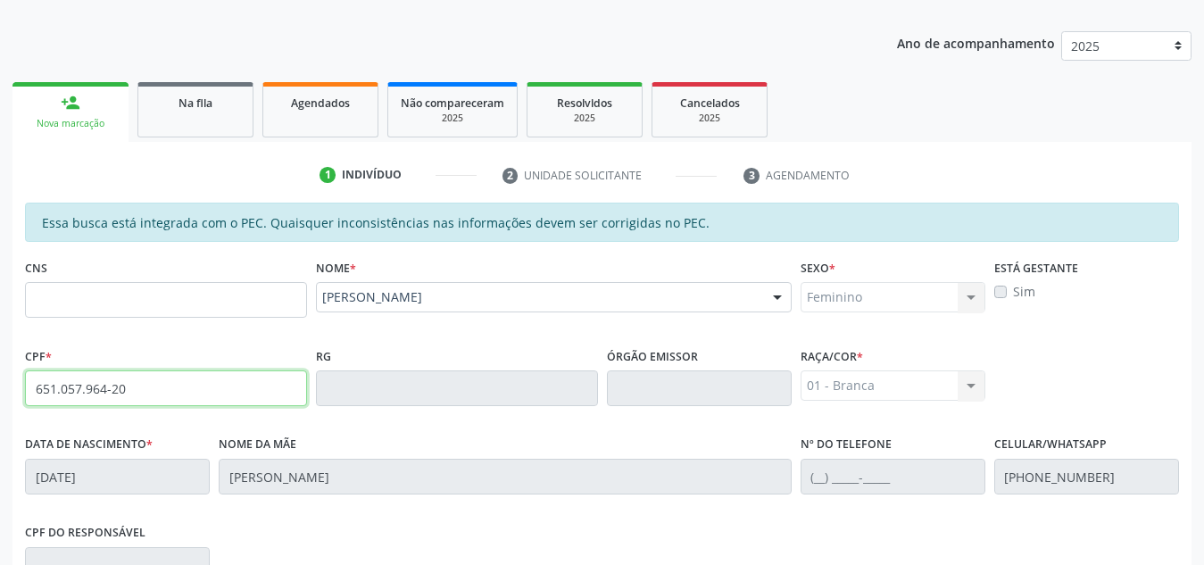
drag, startPoint x: 151, startPoint y: 390, endPoint x: 0, endPoint y: 372, distance: 151.8
click at [0, 372] on div "Acompanhamento Acompanhe a situação das marcações correntes e finalizadas Relat…" at bounding box center [602, 373] width 1204 height 921
paste input "705.834.424-8"
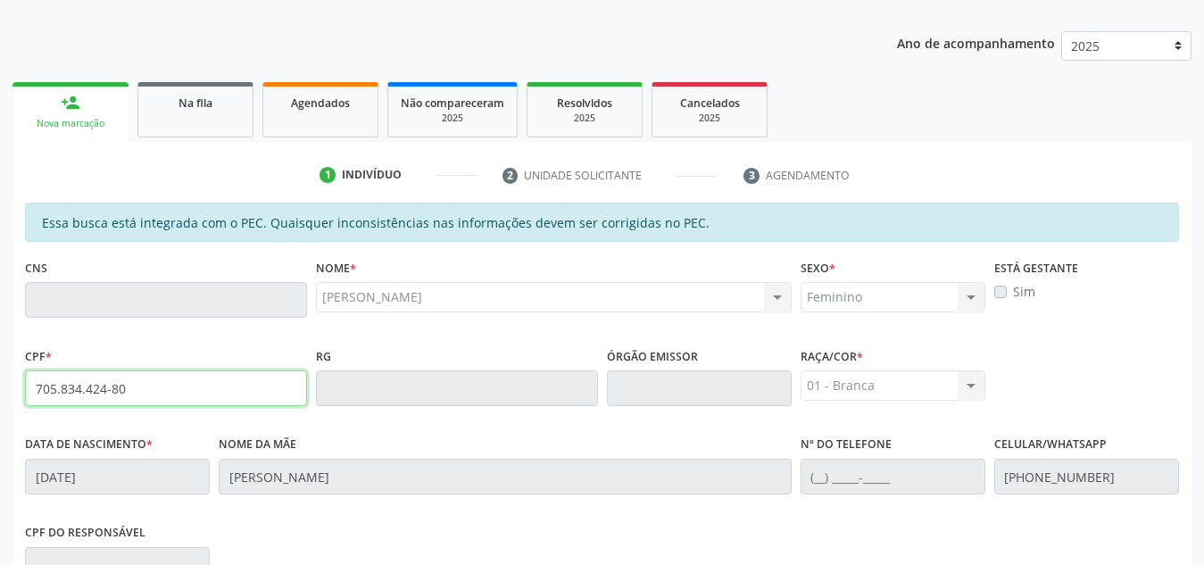
type input "705.834.424-80"
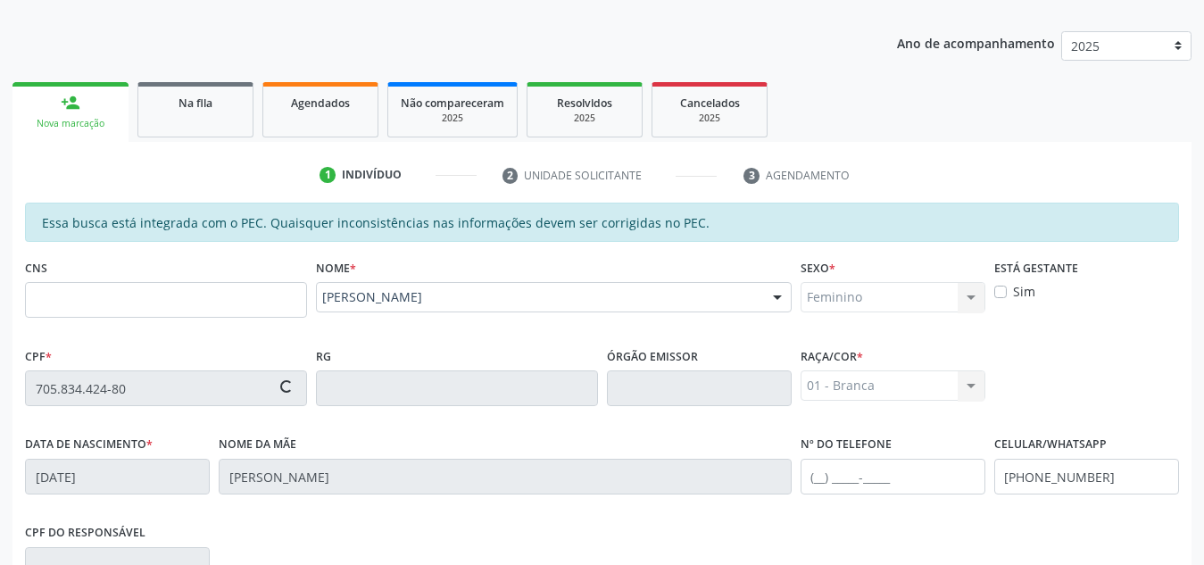
type input "13/02/1996"
type input "Cleonice Felix Felipe"
type input "(24) 8154-4070"
type input "(24) 98128-4961"
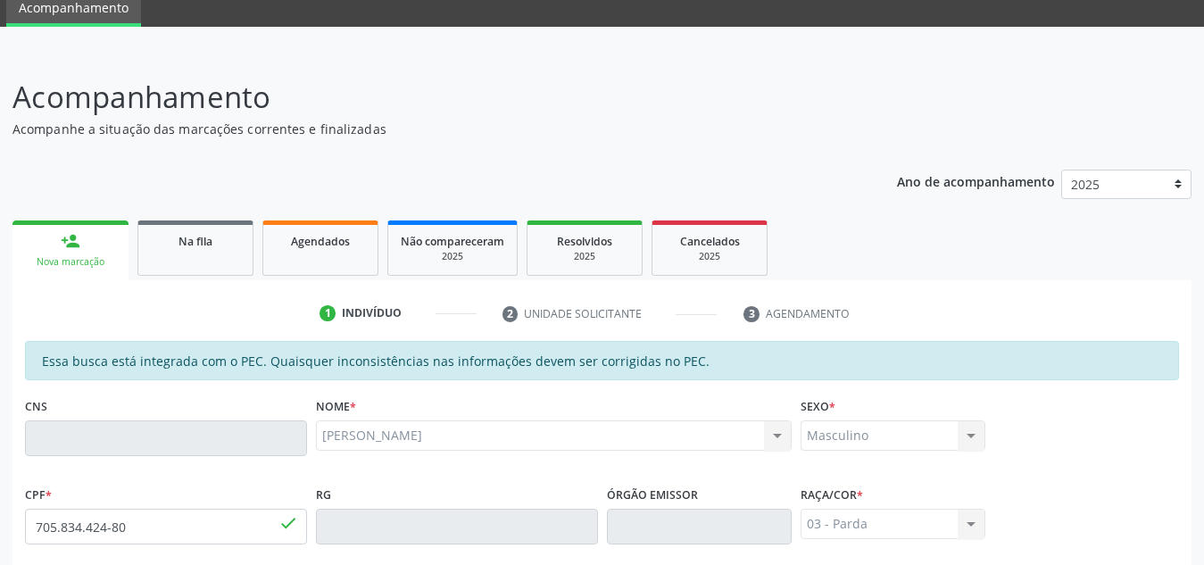
scroll to position [70, 0]
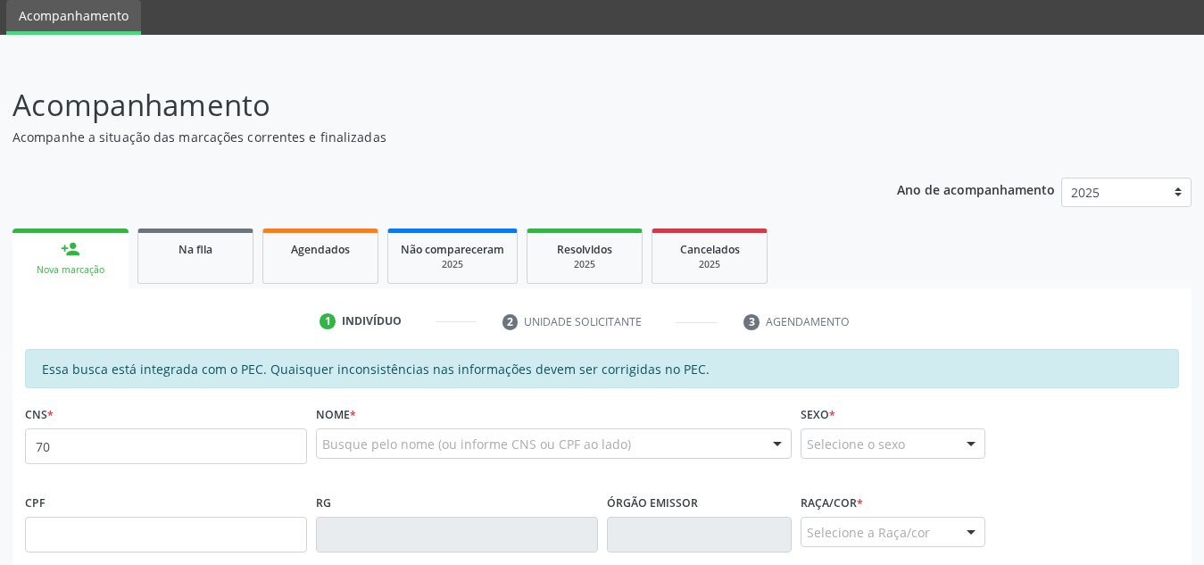
scroll to position [63, 0]
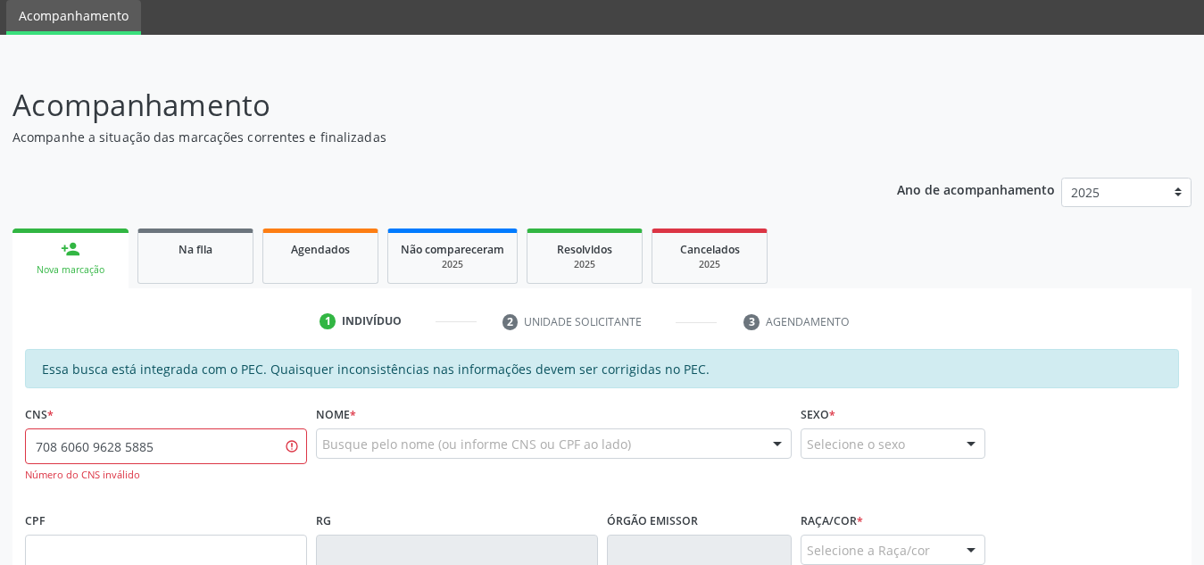
type input "708 6060 9628 5885"
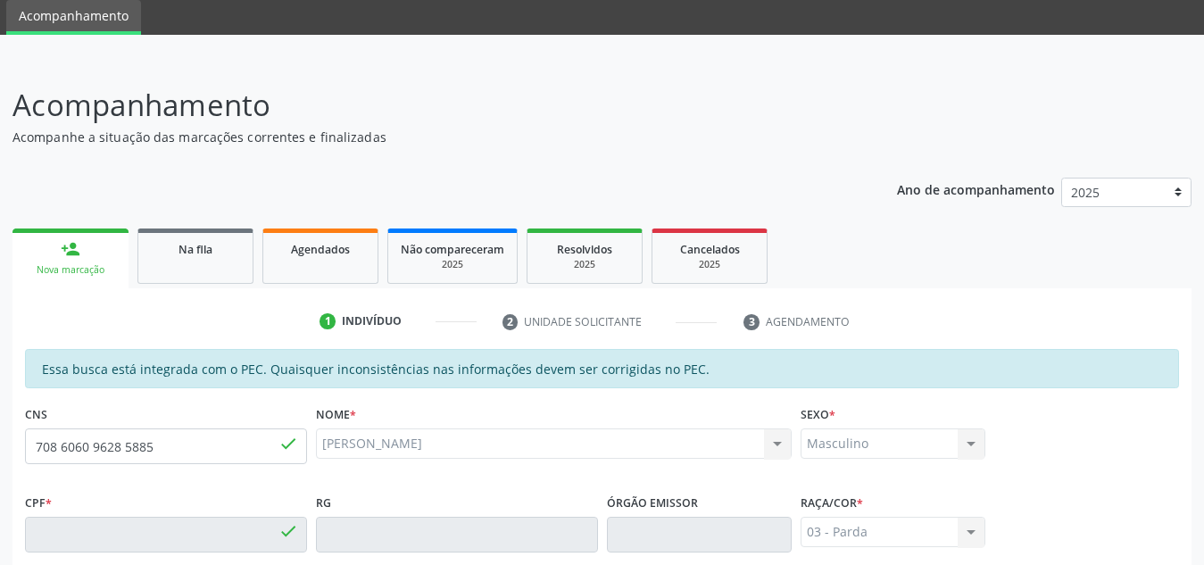
type input "788.121.604-25"
type input "[DATE]"
type input "[PERSON_NAME]"
type input "[PHONE_NUMBER]"
type input "S/N"
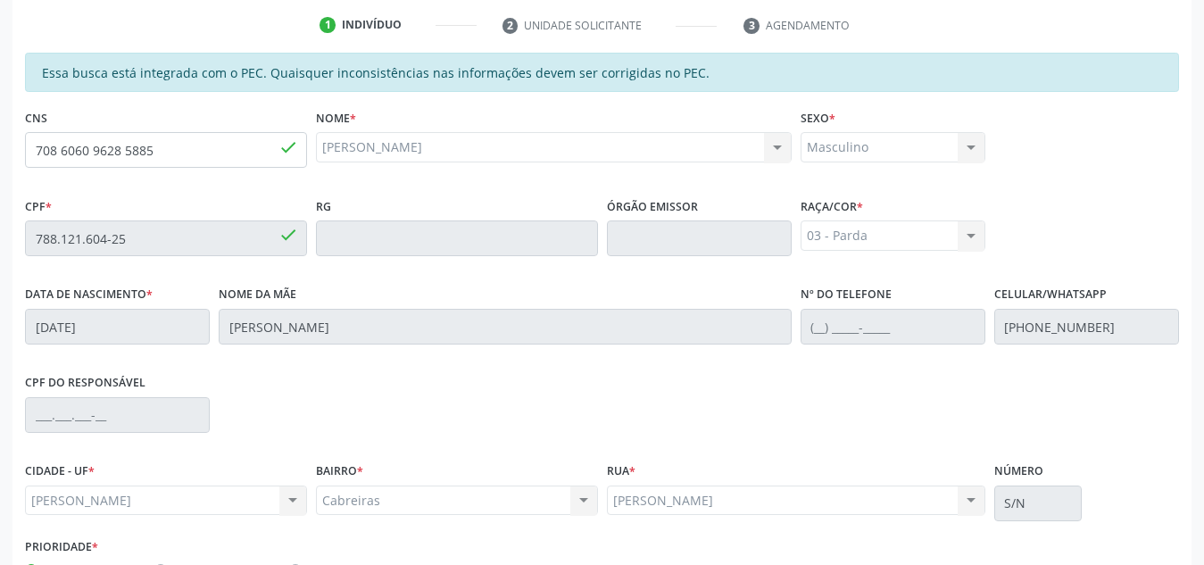
scroll to position [479, 0]
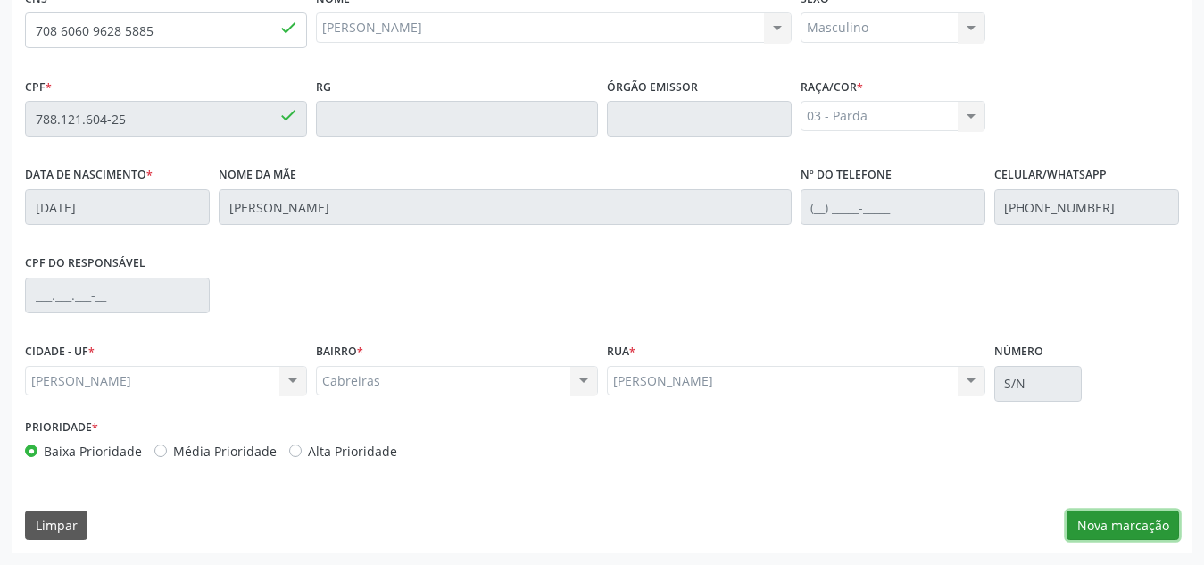
click at [1116, 518] on button "Nova marcação" at bounding box center [1122, 525] width 112 height 30
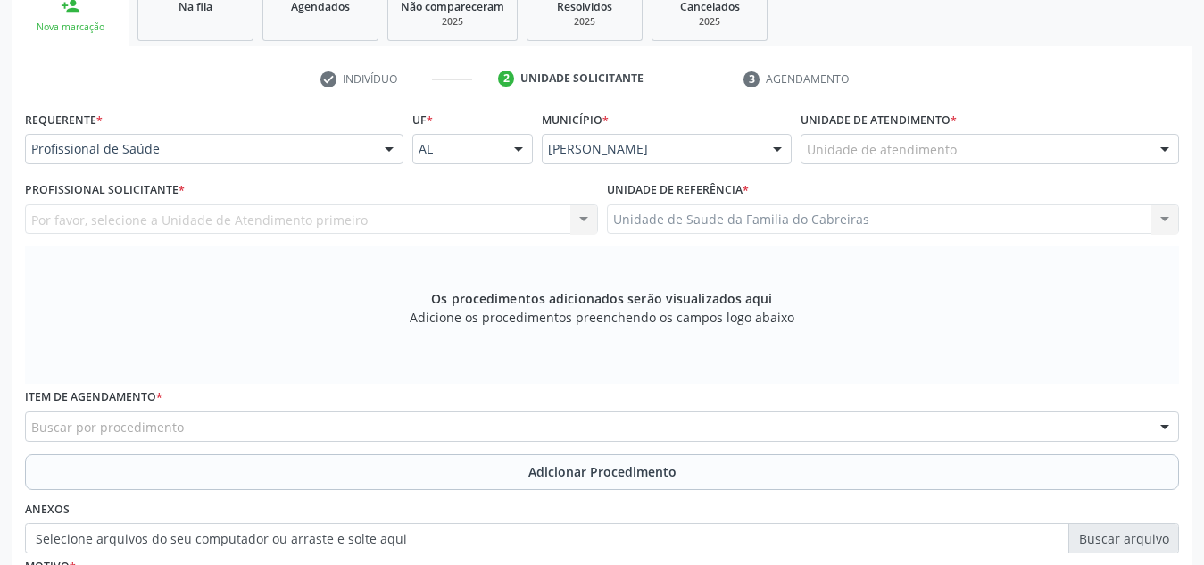
scroll to position [305, 0]
click at [979, 141] on div at bounding box center [989, 150] width 378 height 30
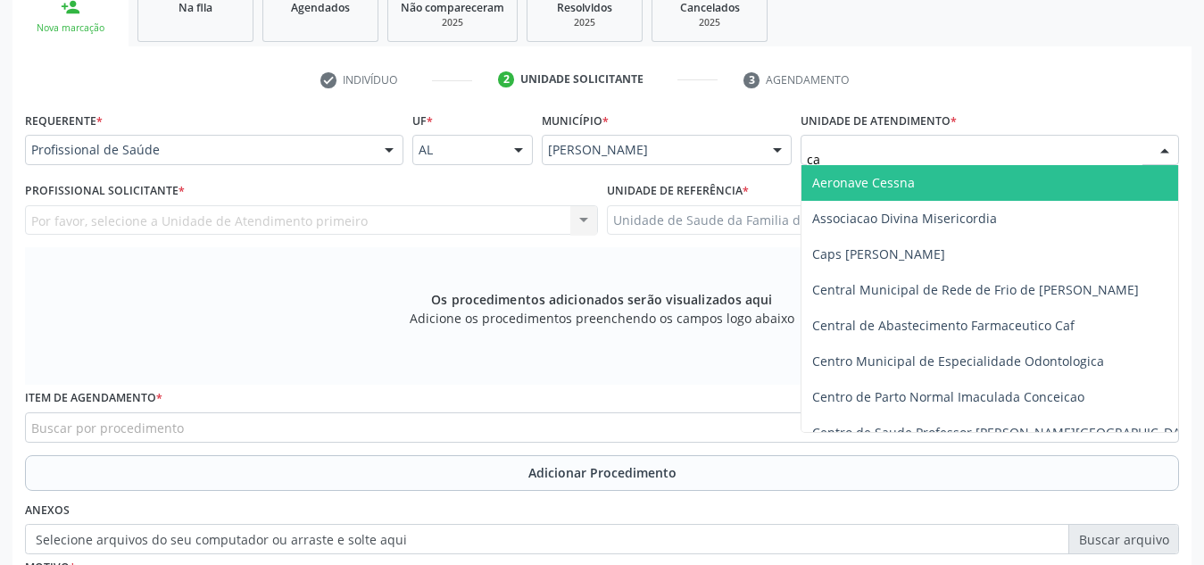
type input "cab"
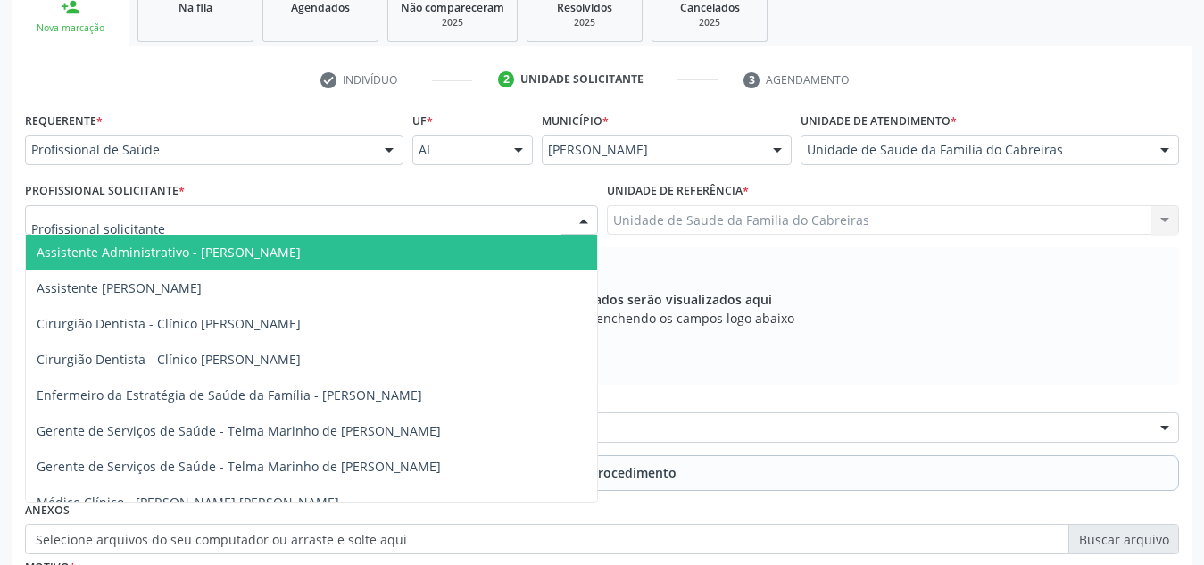
click at [309, 221] on div at bounding box center [311, 220] width 573 height 30
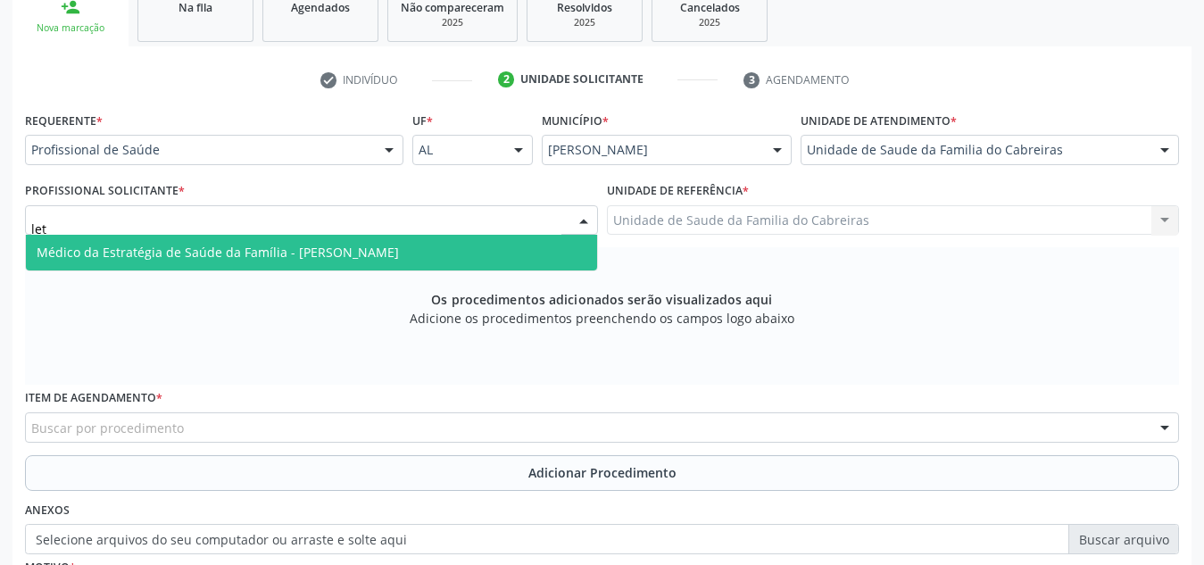
type input "leti"
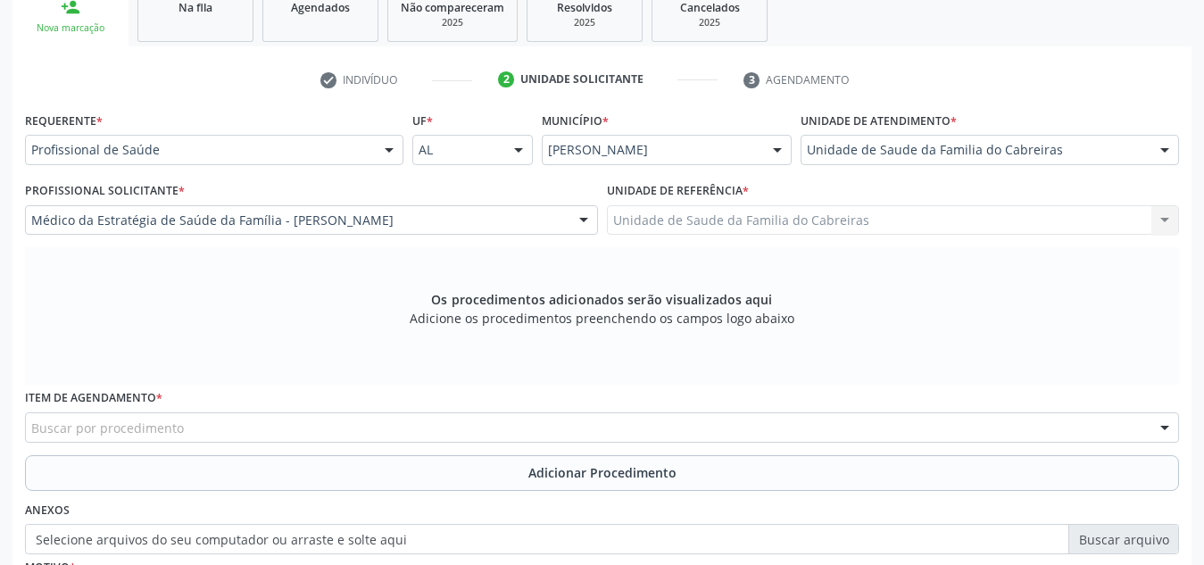
click at [244, 428] on div "Buscar por procedimento" at bounding box center [602, 427] width 1154 height 30
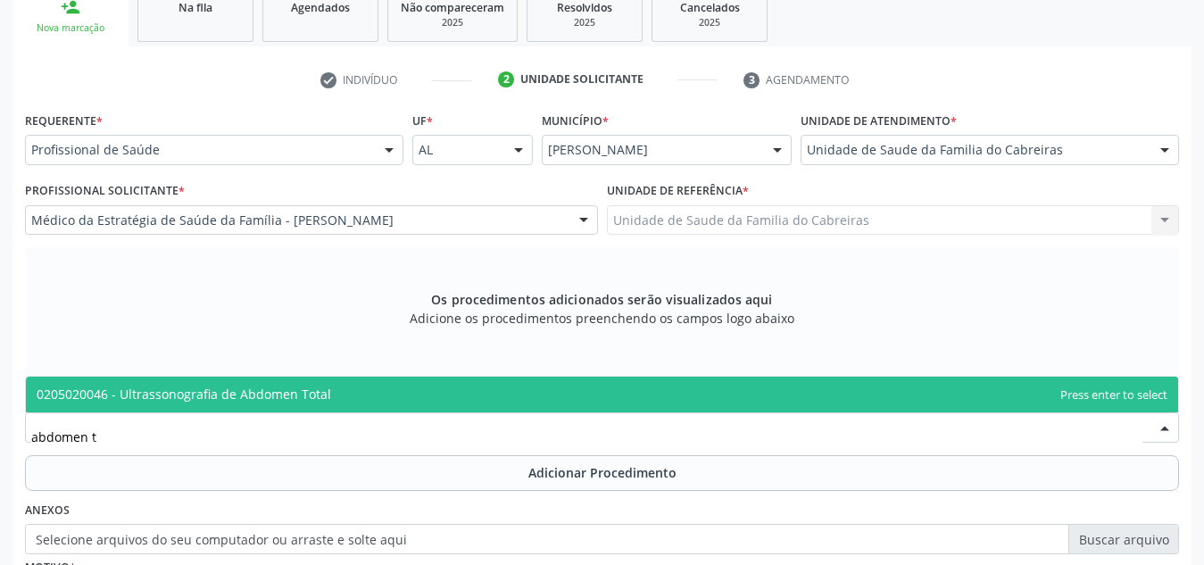
type input "abdomen to"
click at [307, 385] on span "0205020046 - Ultrassonografia de Abdomen Total" at bounding box center [184, 393] width 294 height 17
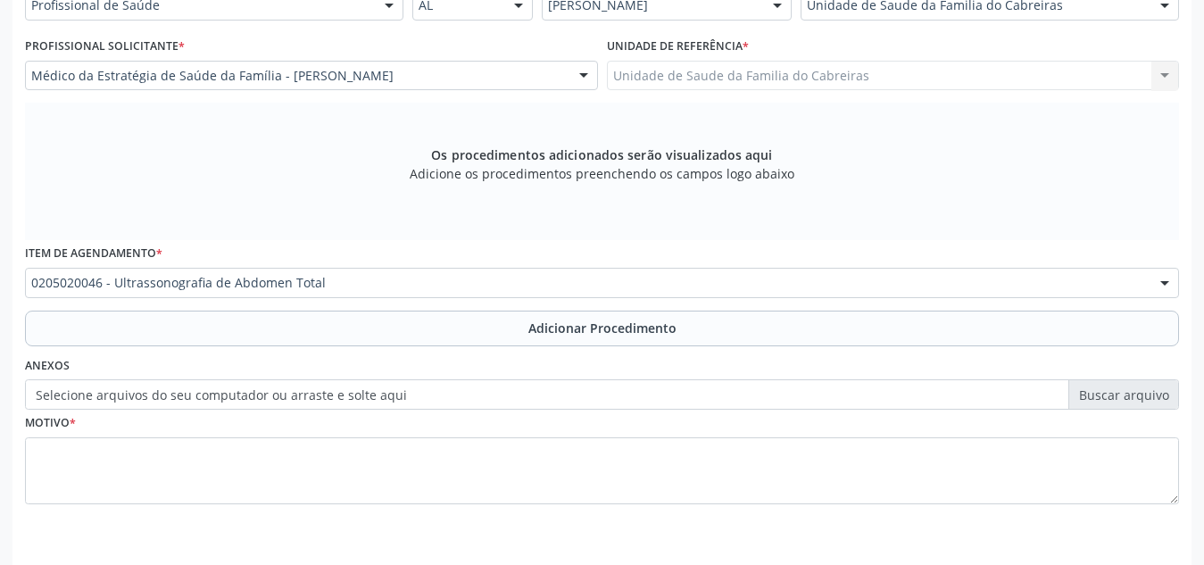
scroll to position [507, 0]
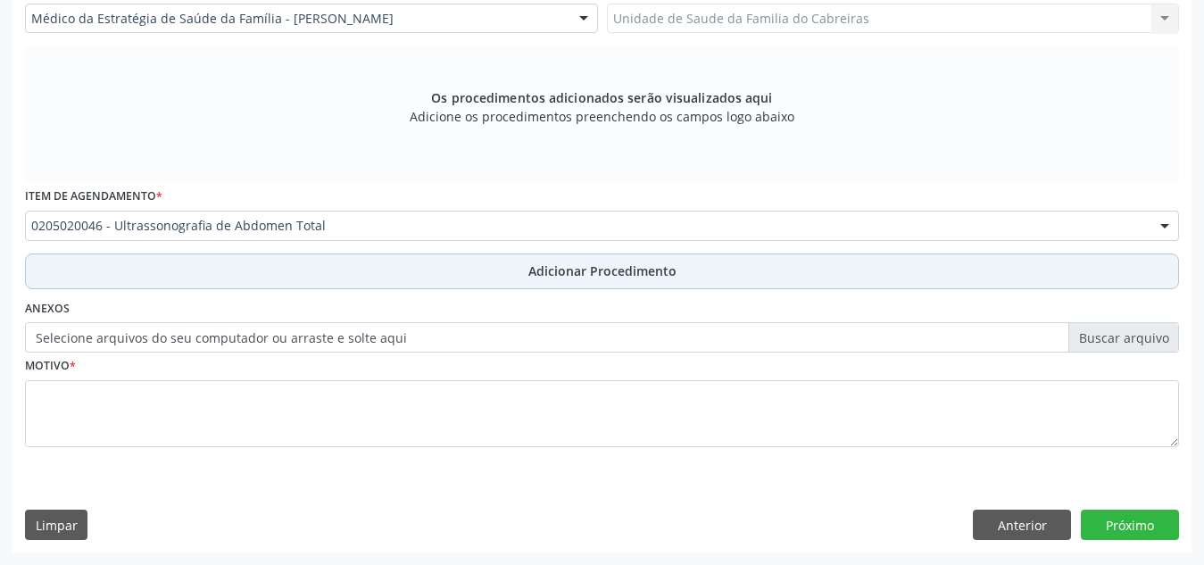
click at [433, 257] on button "Adicionar Procedimento" at bounding box center [602, 271] width 1154 height 36
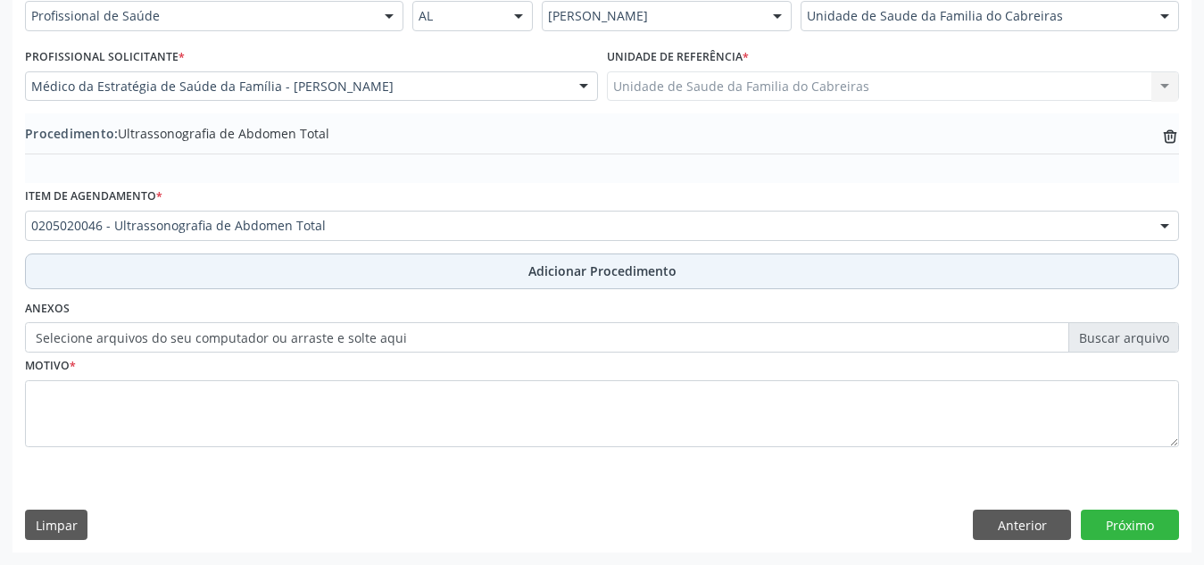
scroll to position [439, 0]
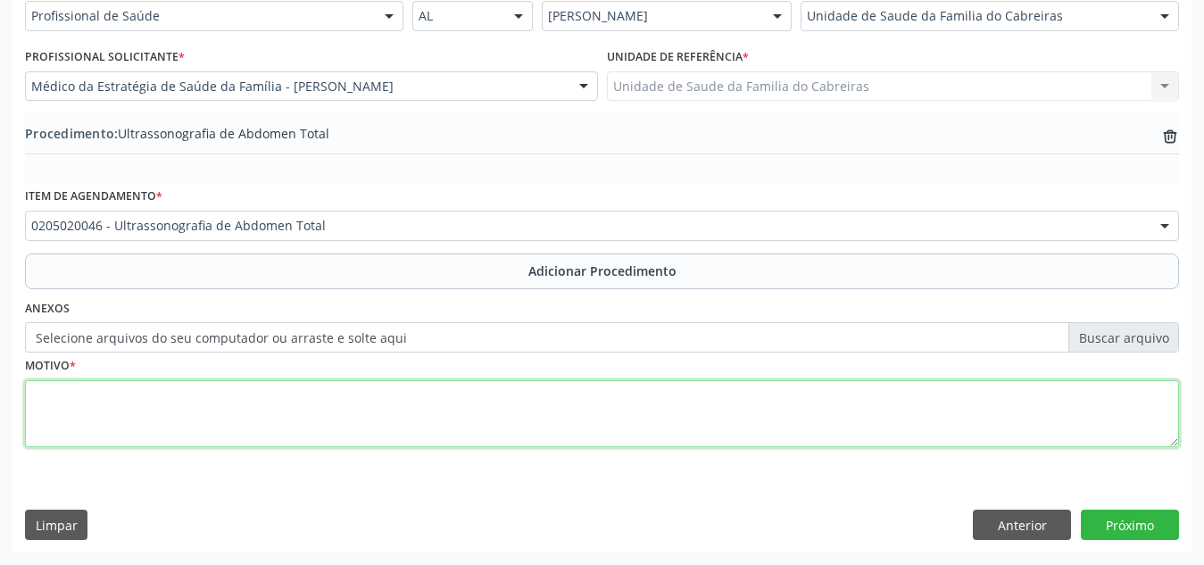
click at [373, 418] on textarea at bounding box center [602, 414] width 1154 height 68
click at [71, 389] on textarea "Pacinete etilista" at bounding box center [602, 414] width 1154 height 68
click at [138, 397] on textarea "Paciente etilista" at bounding box center [602, 414] width 1154 height 68
click at [252, 400] on textarea "Paciente etilista crônica (hepatopatiaa)" at bounding box center [602, 414] width 1154 height 68
type textarea "Paciente etilista crônica (hepatopatia)"
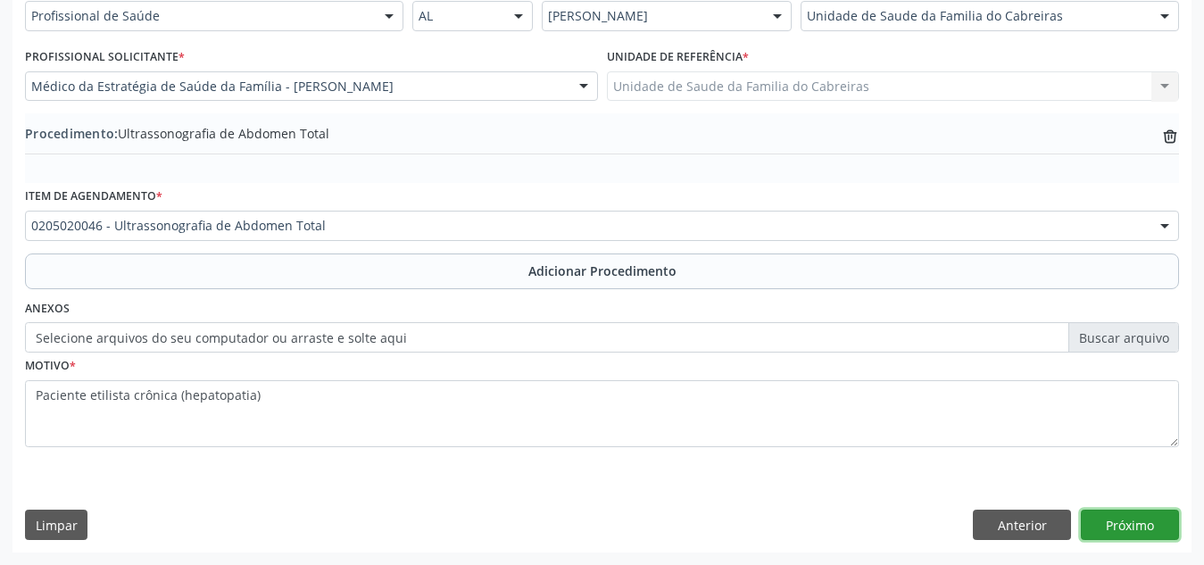
click at [1124, 530] on button "Próximo" at bounding box center [1130, 524] width 98 height 30
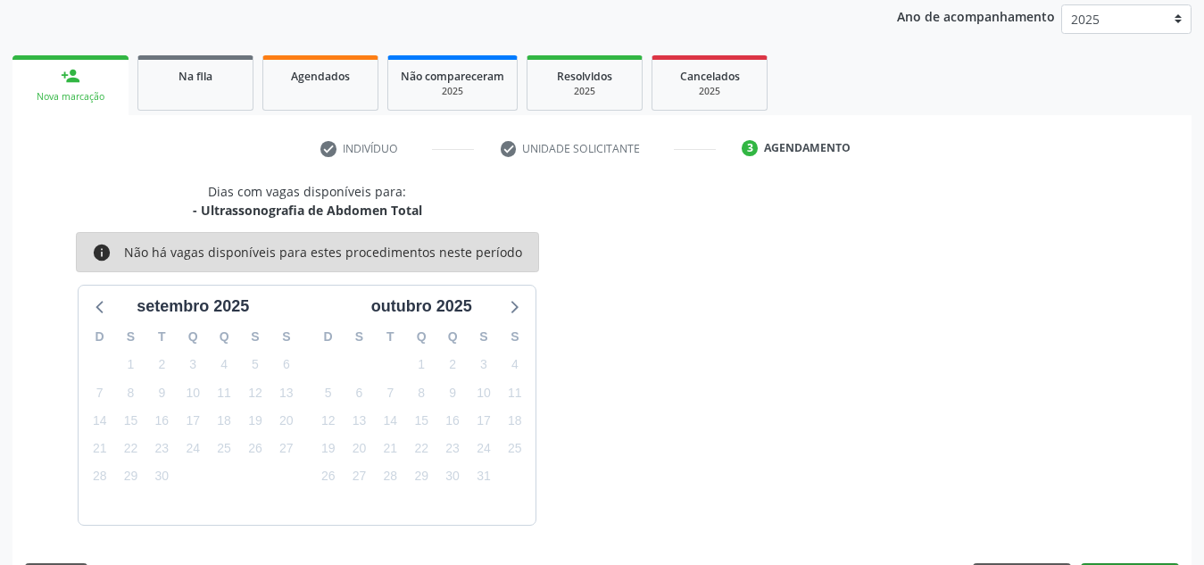
scroll to position [289, 0]
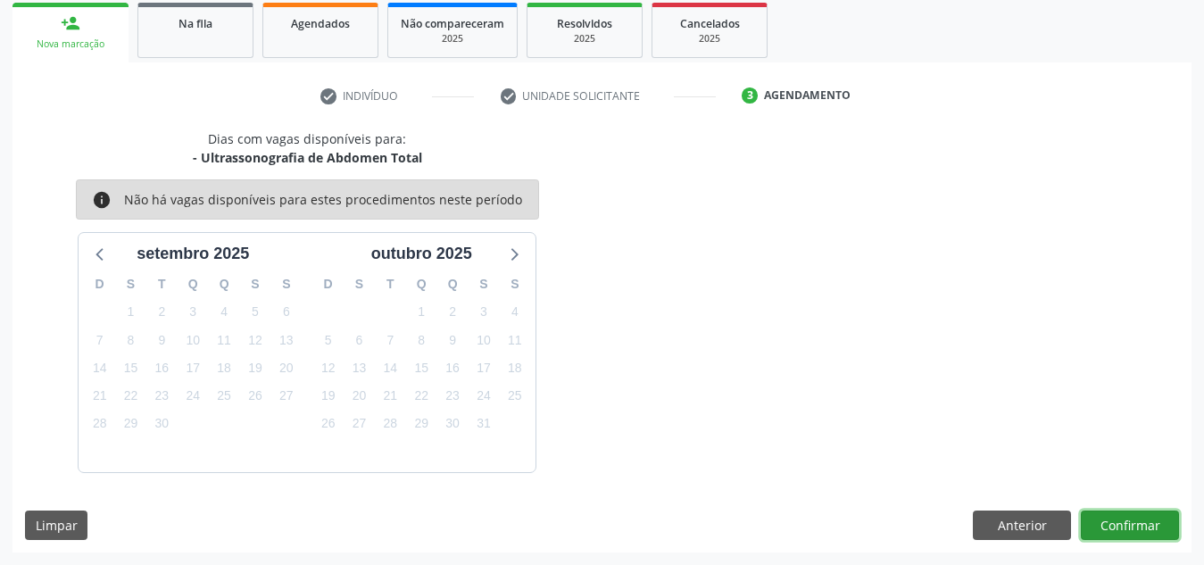
click at [1111, 523] on button "Confirmar" at bounding box center [1130, 525] width 98 height 30
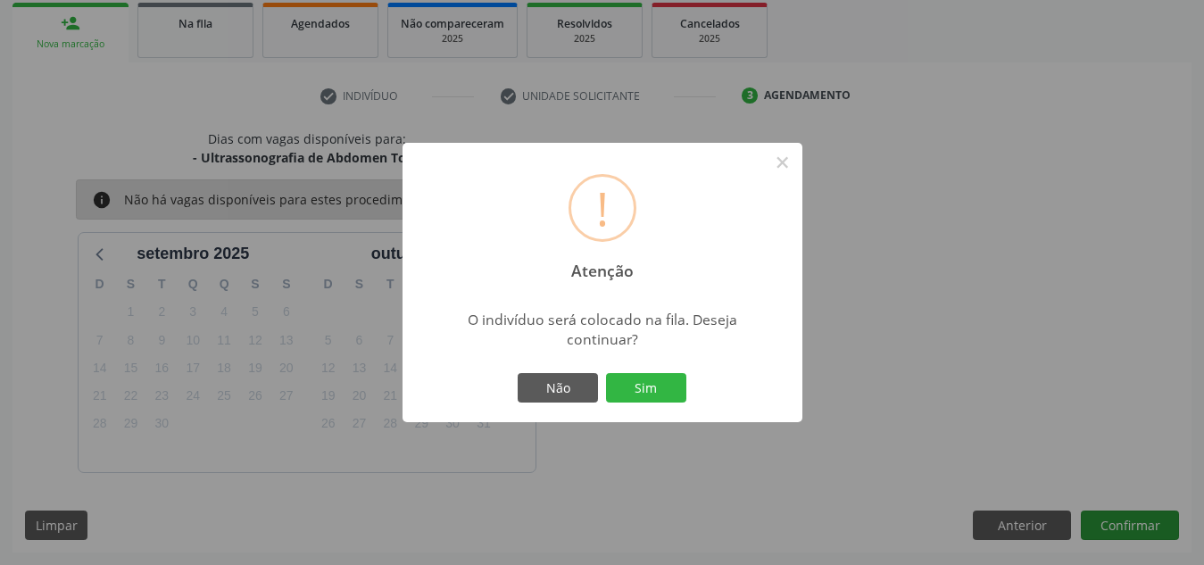
click at [606, 373] on button "Sim" at bounding box center [646, 388] width 80 height 30
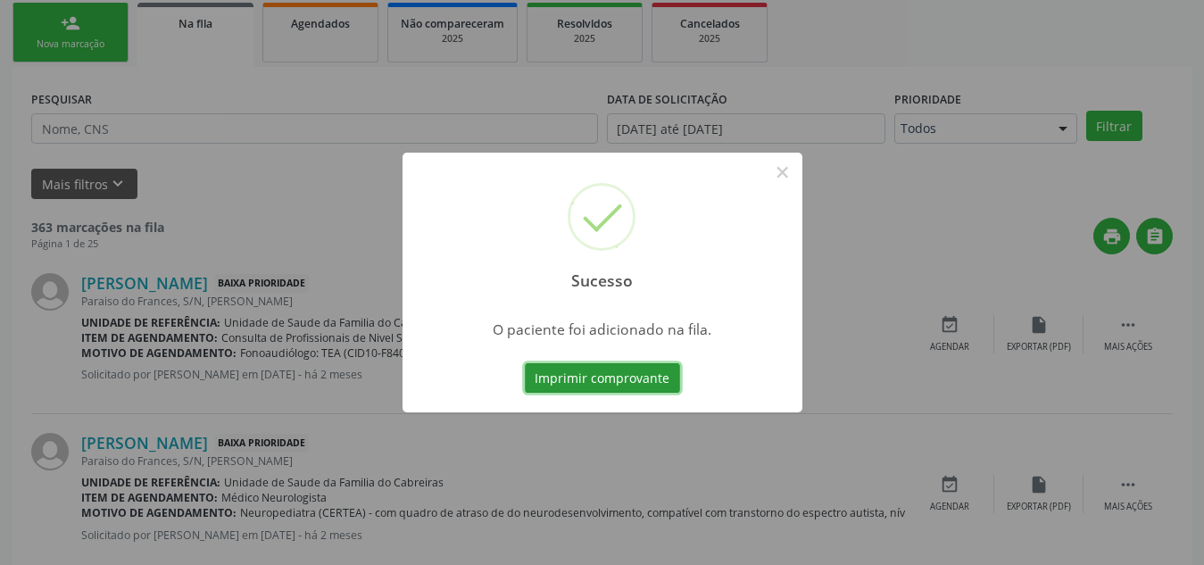
scroll to position [49, 0]
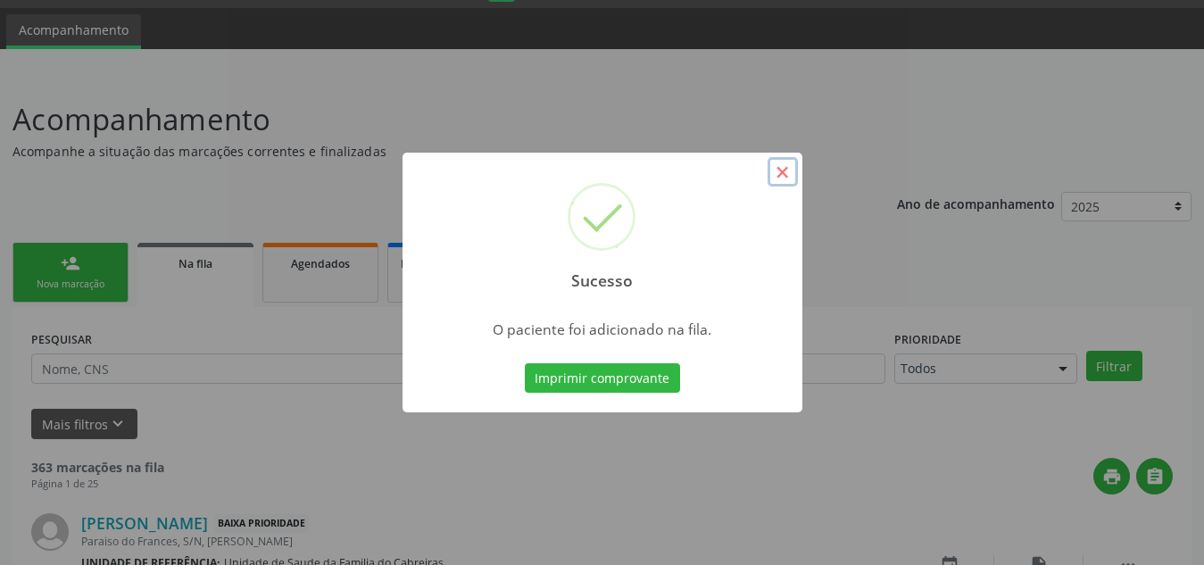
click at [775, 169] on button "×" at bounding box center [782, 172] width 30 height 30
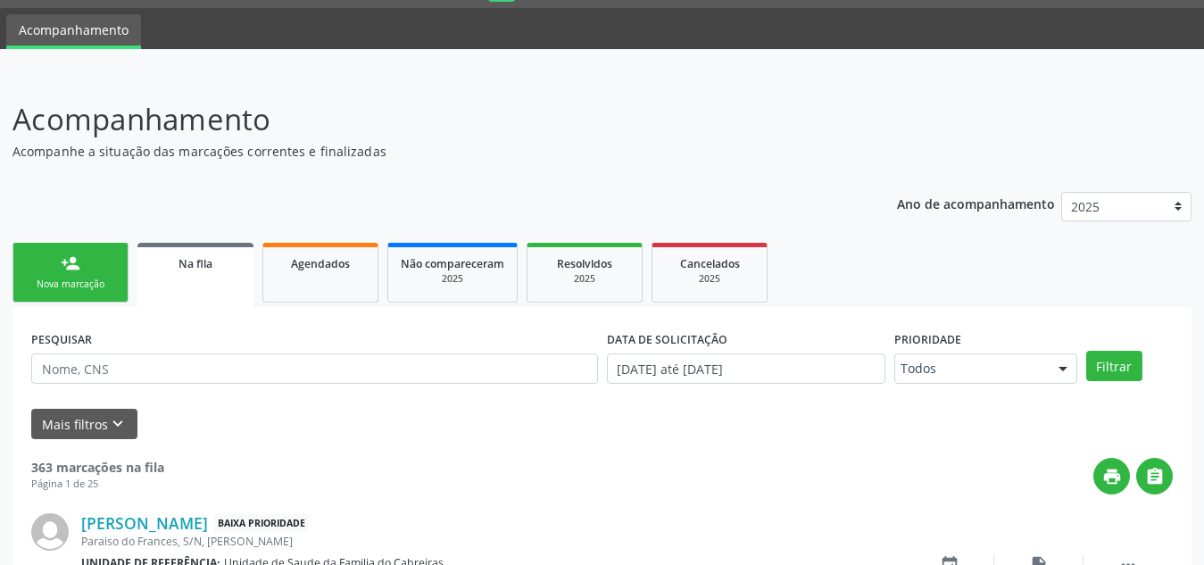
click at [66, 277] on div "Nova marcação" at bounding box center [70, 283] width 89 height 13
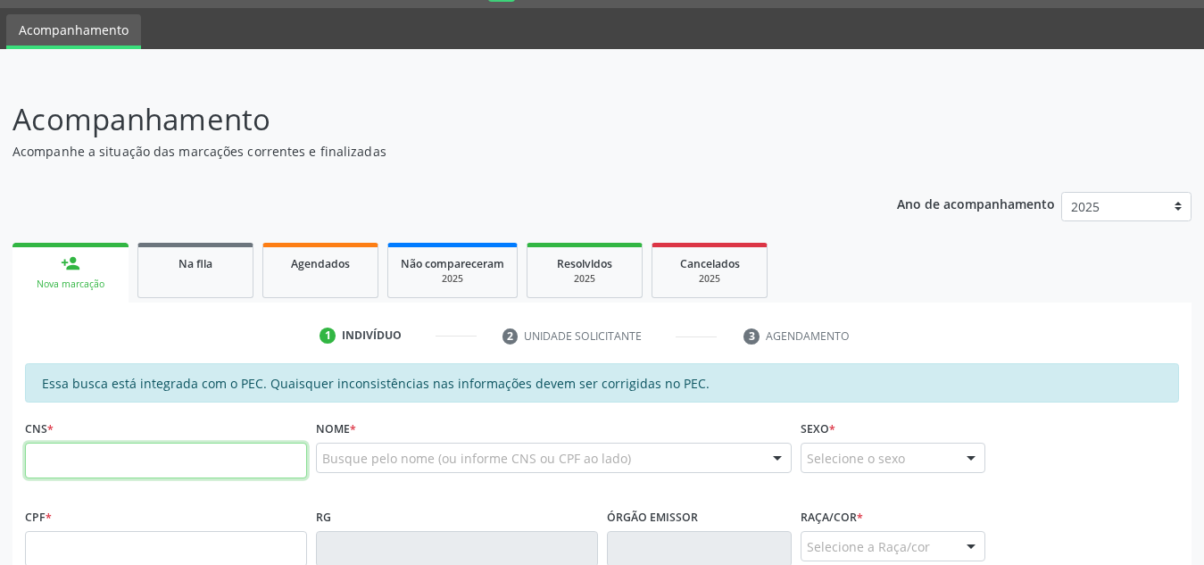
click at [163, 462] on input "text" at bounding box center [166, 461] width 282 height 36
paste input "708 6060 9628 5885"
type input "708 6060 9628 5885"
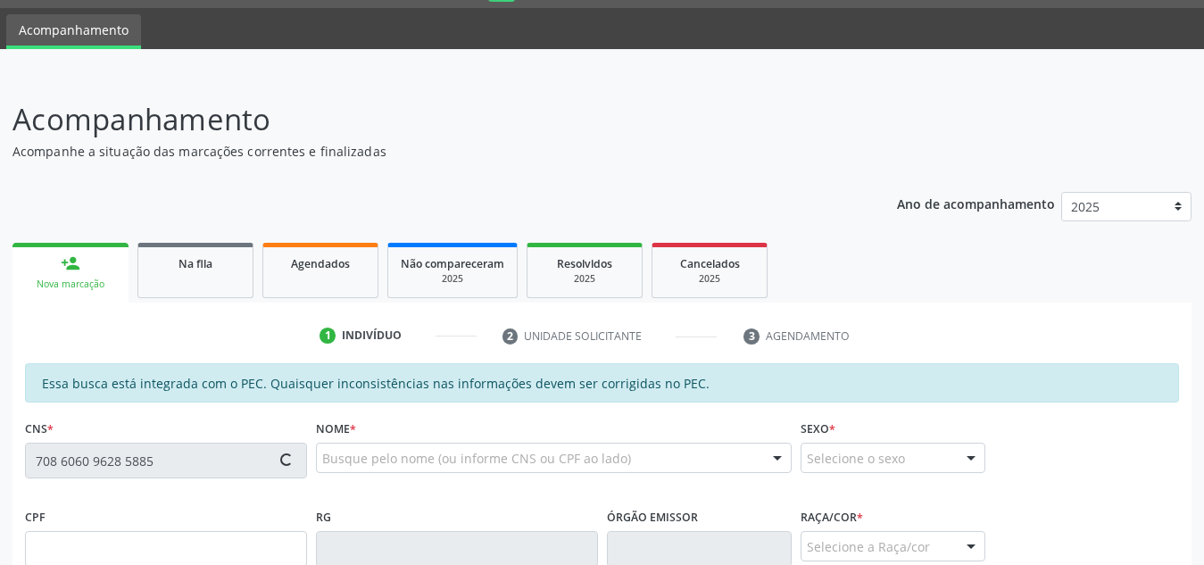
type input "788.121.604-25"
type input "[DATE]"
type input "[PERSON_NAME]"
type input "[PHONE_NUMBER]"
type input "S/N"
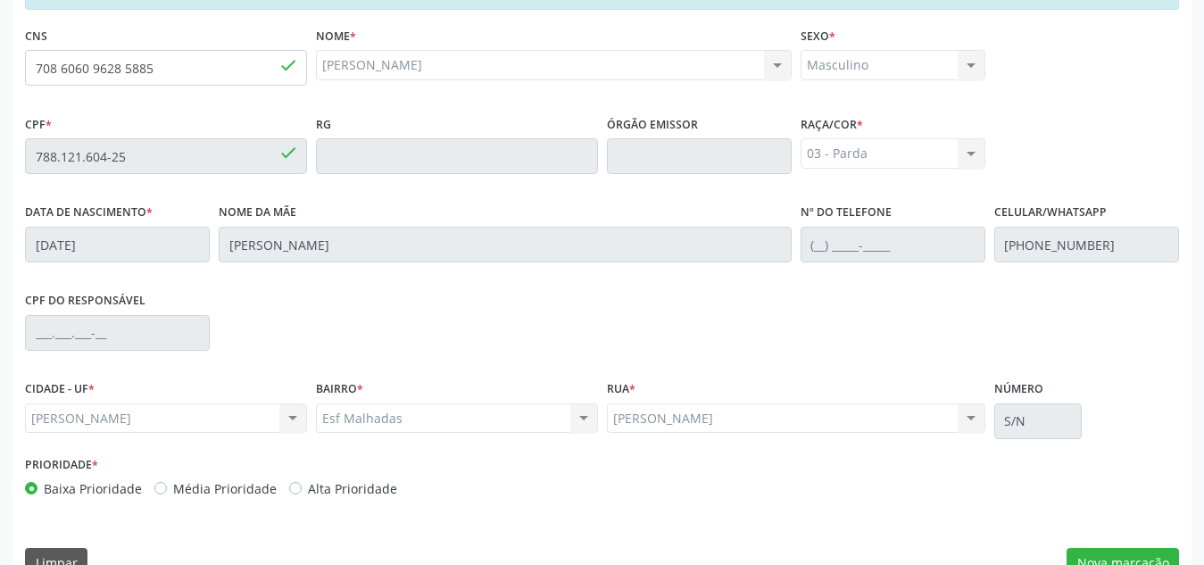
scroll to position [479, 0]
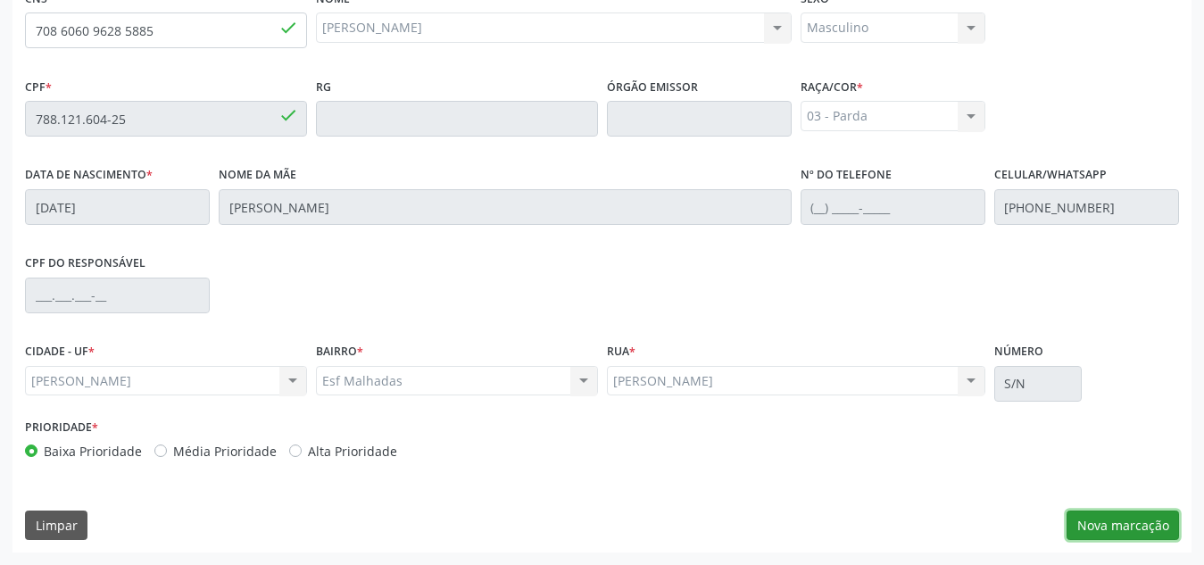
click at [1139, 524] on button "Nova marcação" at bounding box center [1122, 525] width 112 height 30
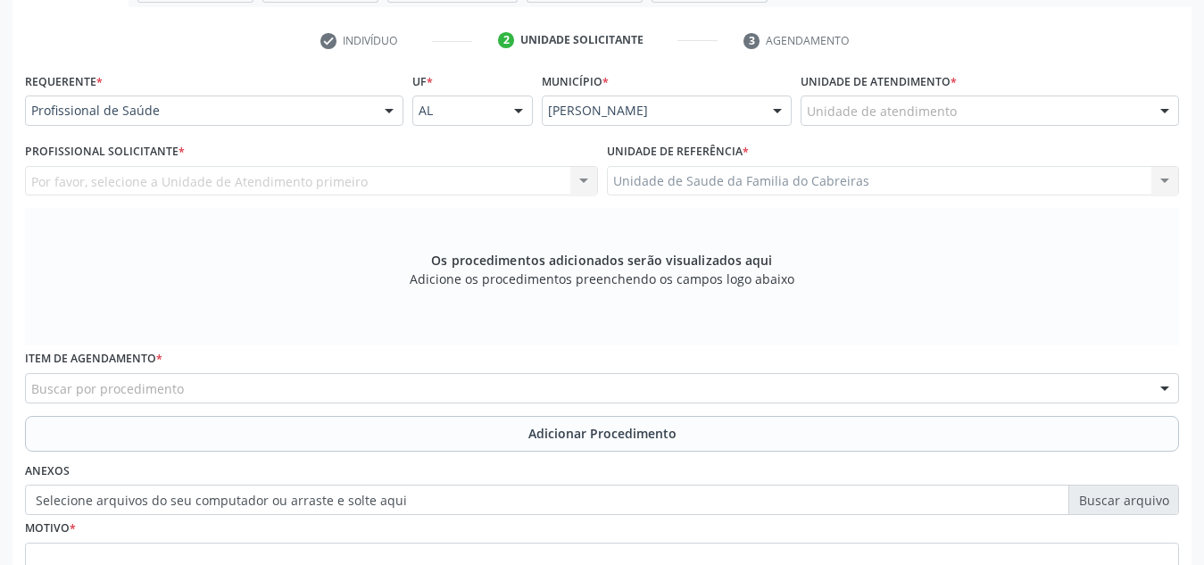
scroll to position [316, 0]
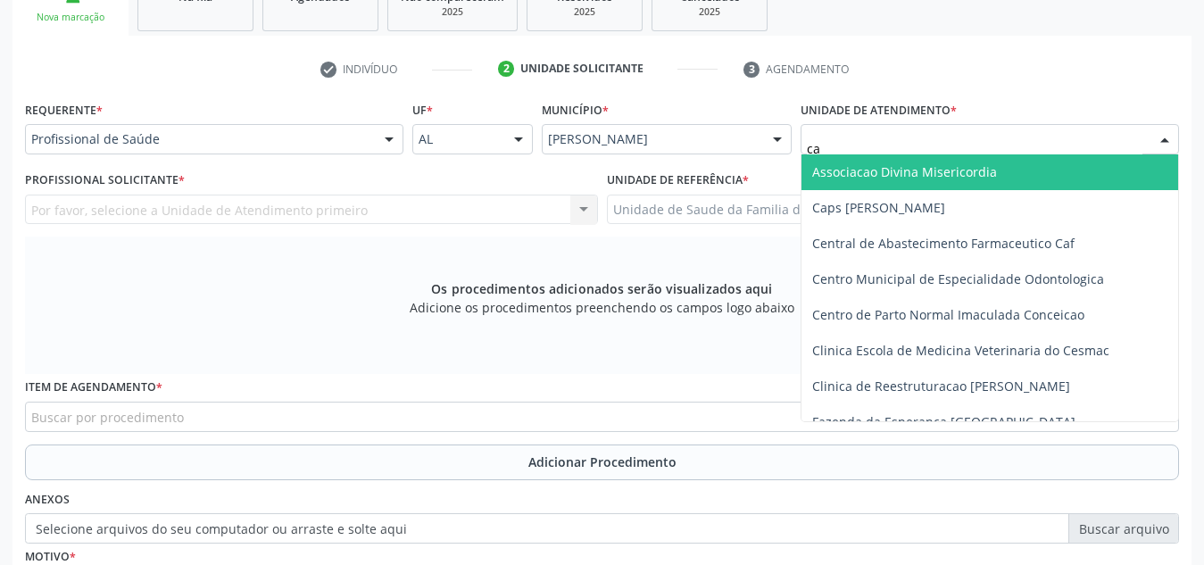
type input "cab"
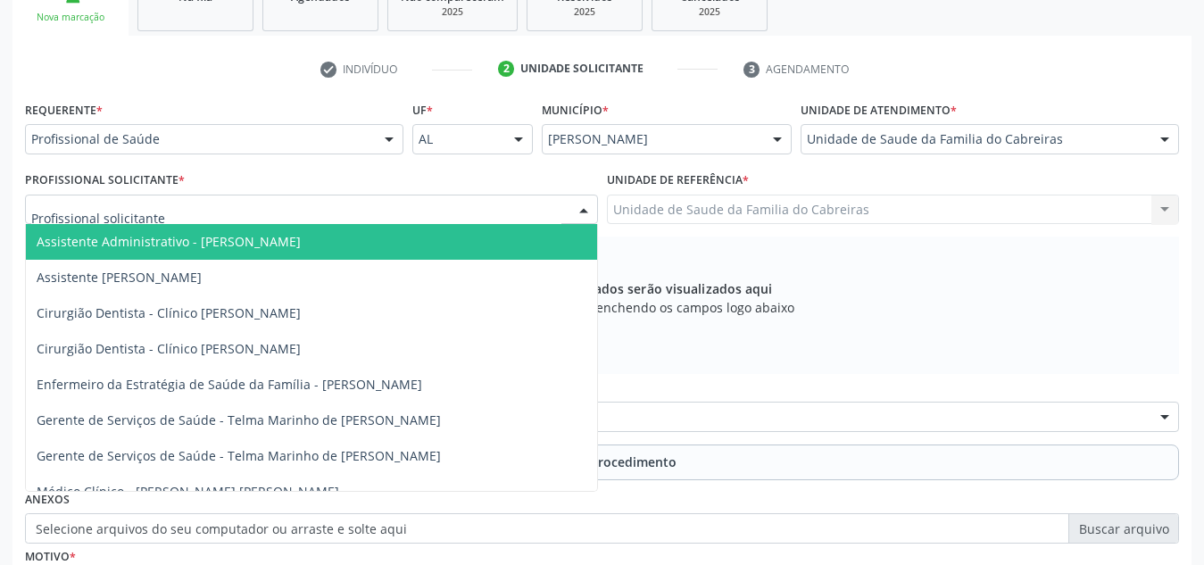
click at [474, 212] on div at bounding box center [311, 210] width 573 height 30
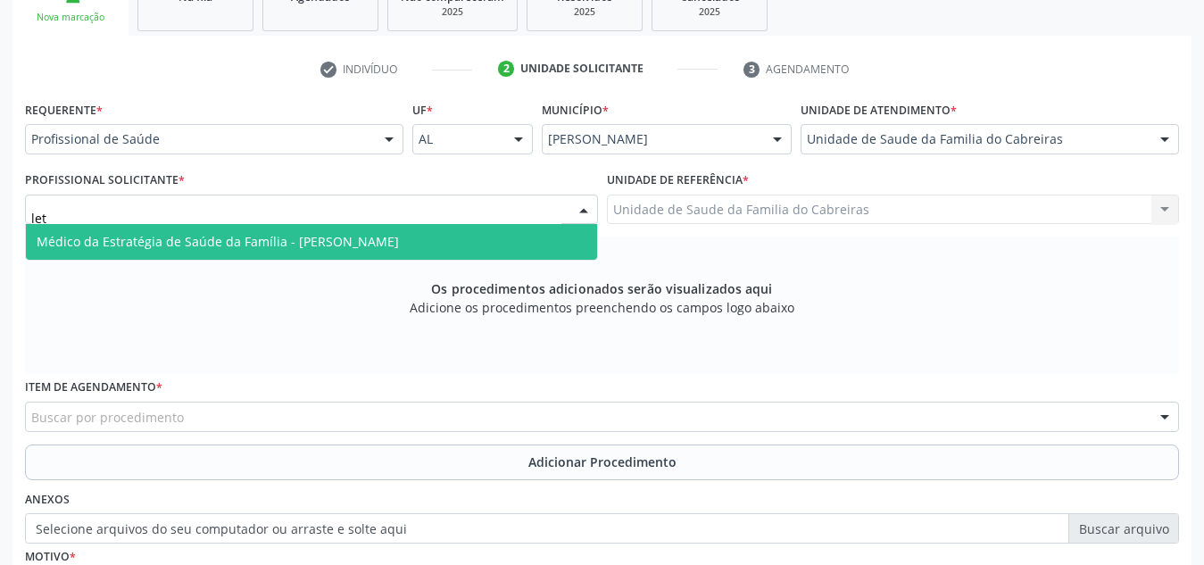
type input "leti"
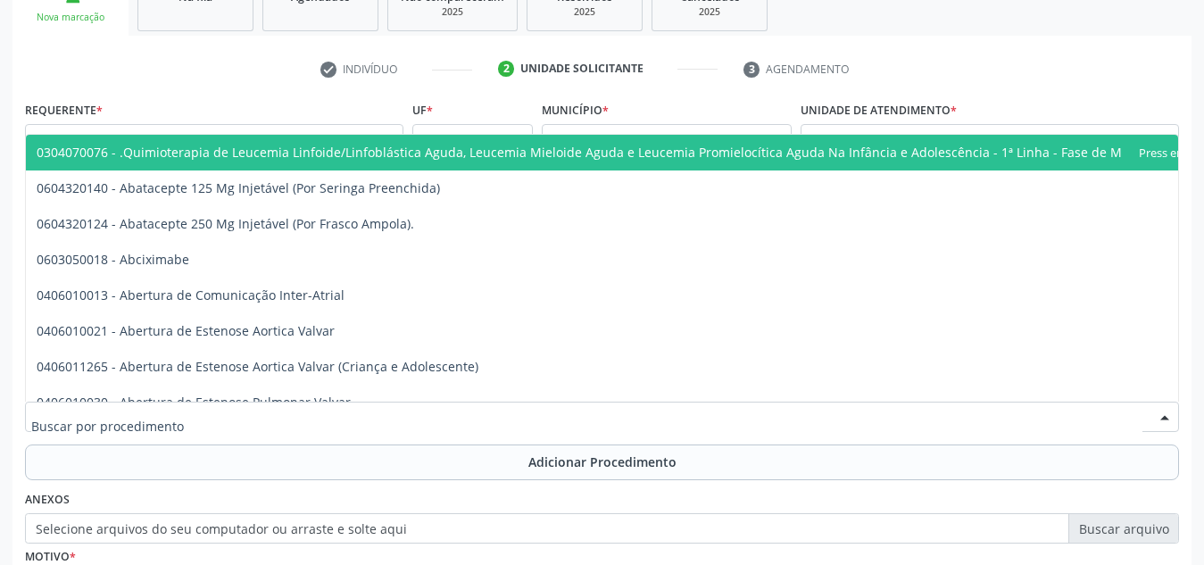
click at [308, 417] on div at bounding box center [602, 417] width 1154 height 30
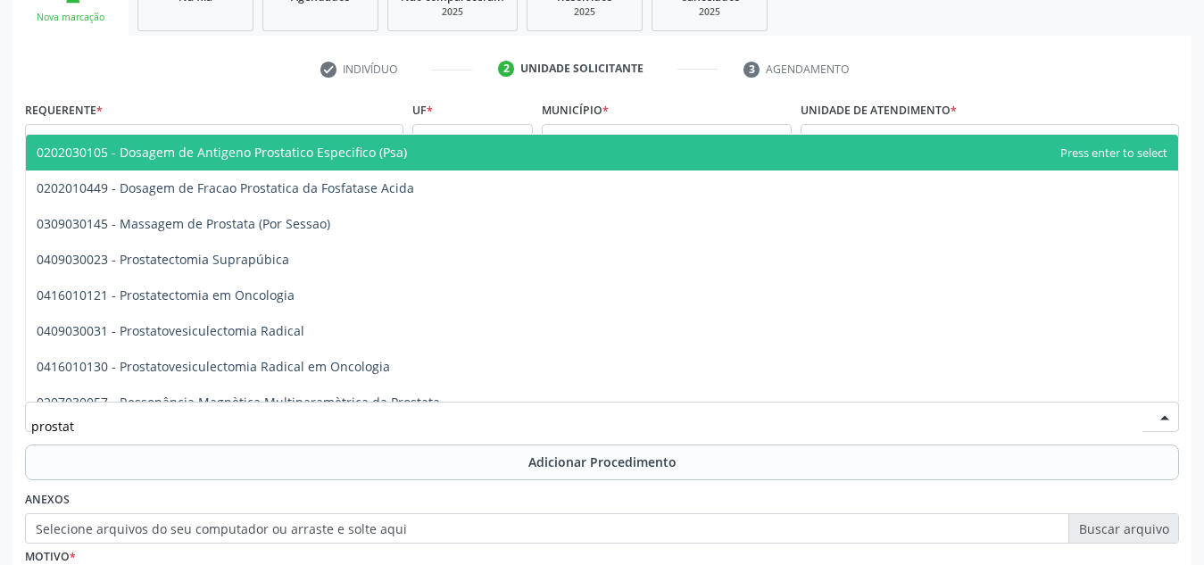
type input "prostata"
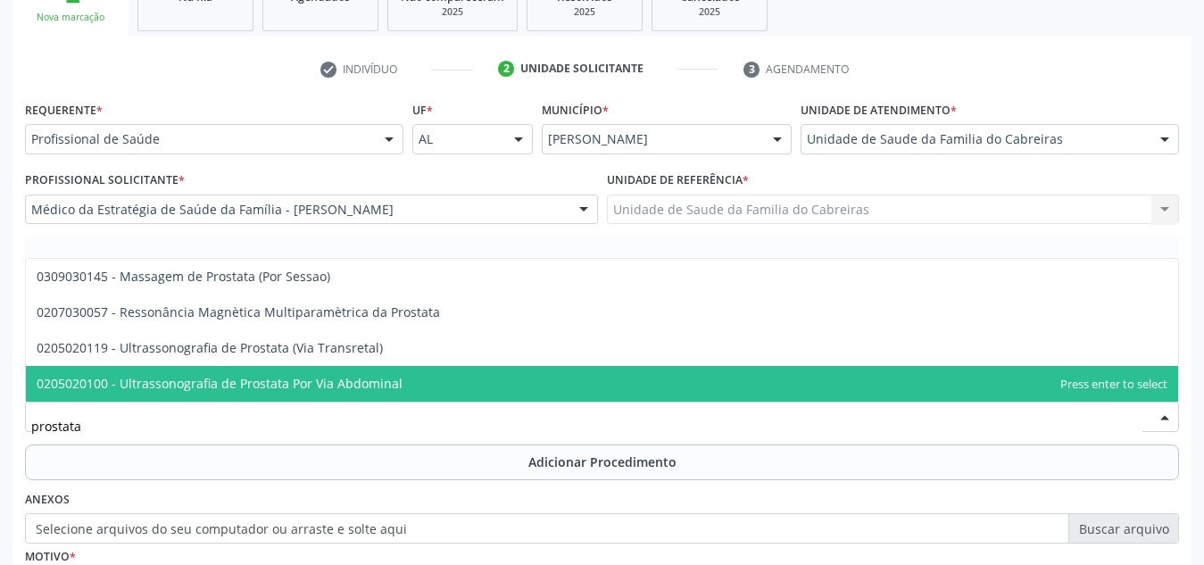
click at [344, 381] on span "0205020100 - Ultrassonografia de Prostata Por Via Abdominal" at bounding box center [220, 383] width 366 height 17
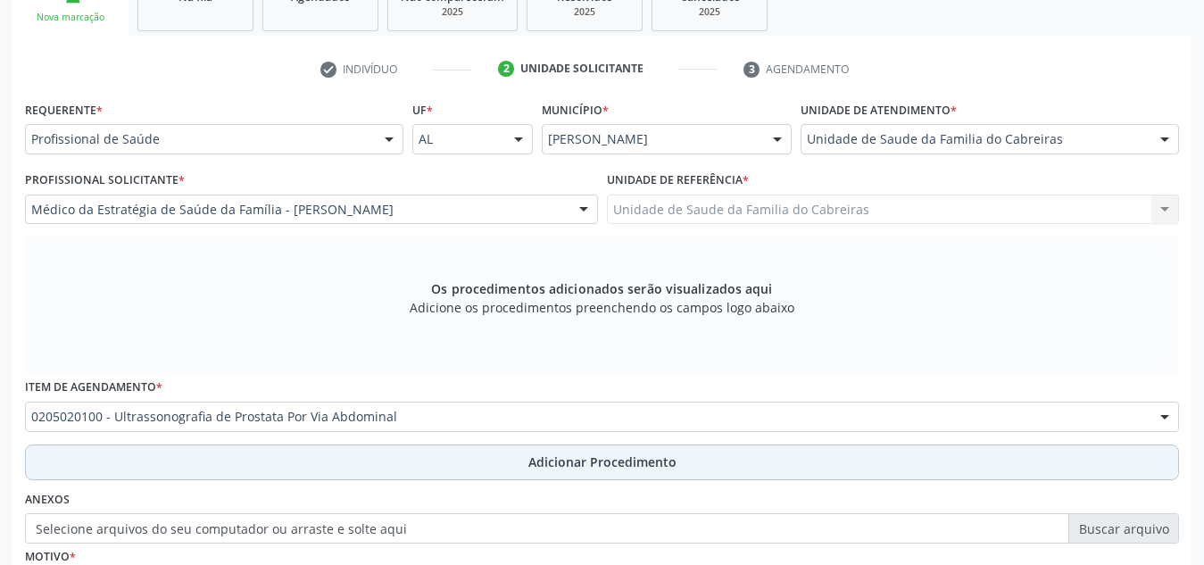
click at [349, 475] on button "Adicionar Procedimento" at bounding box center [602, 462] width 1154 height 36
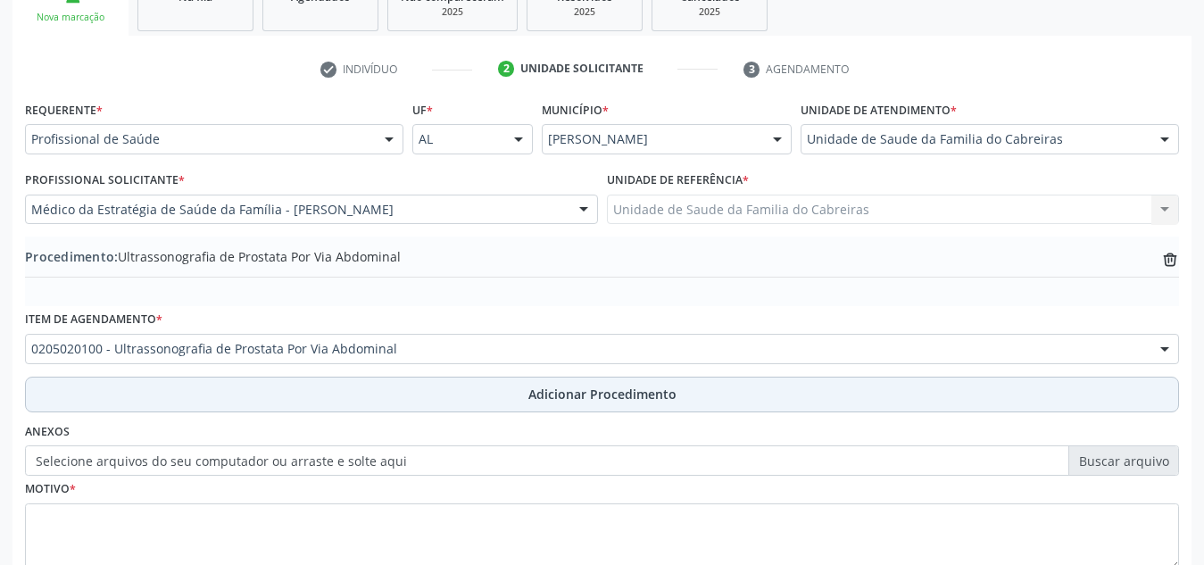
scroll to position [439, 0]
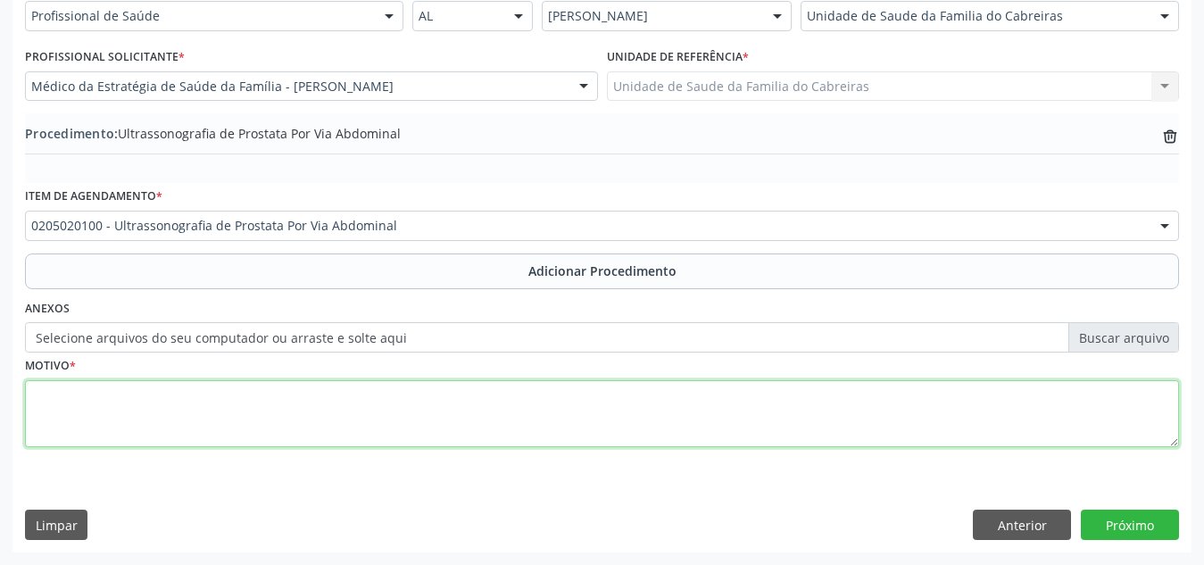
click at [406, 418] on textarea at bounding box center [602, 414] width 1154 height 68
type textarea "S"
type textarea "HBP"
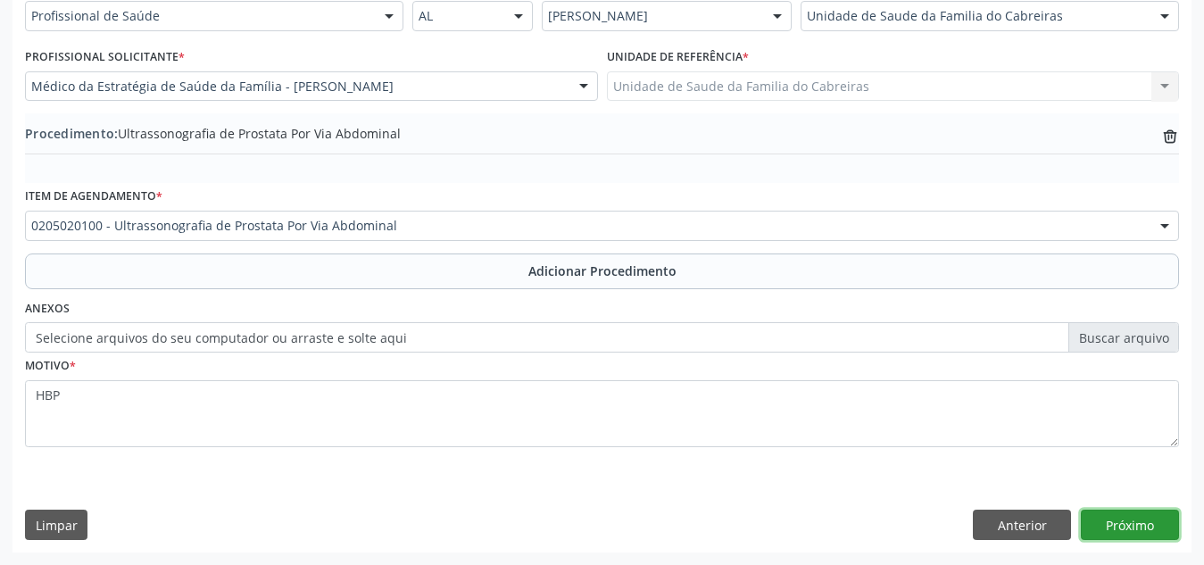
click at [1170, 512] on button "Próximo" at bounding box center [1130, 524] width 98 height 30
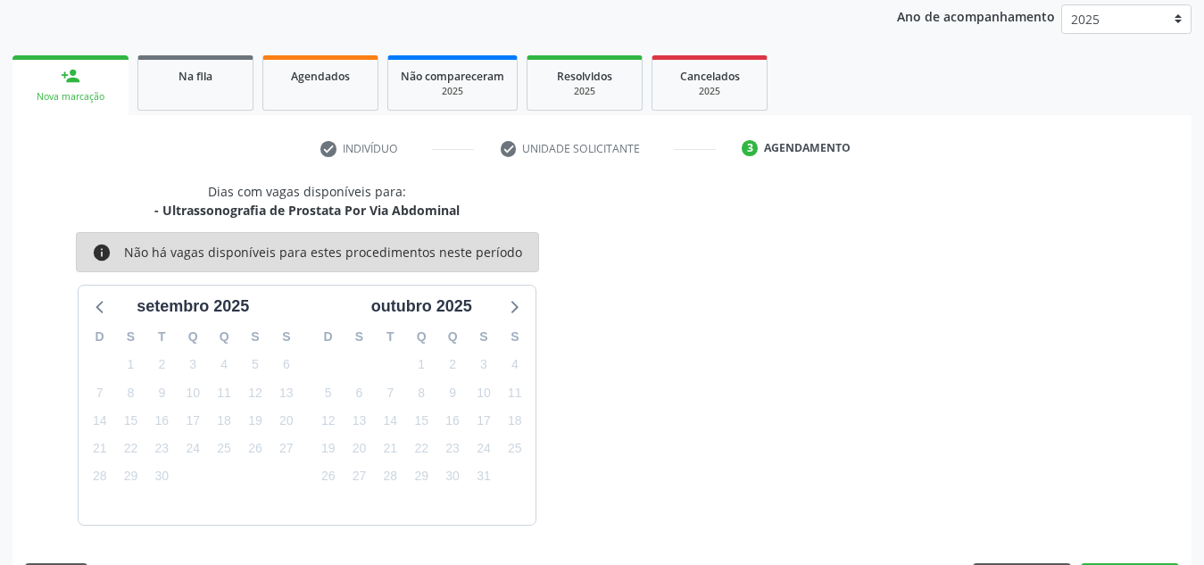
scroll to position [289, 0]
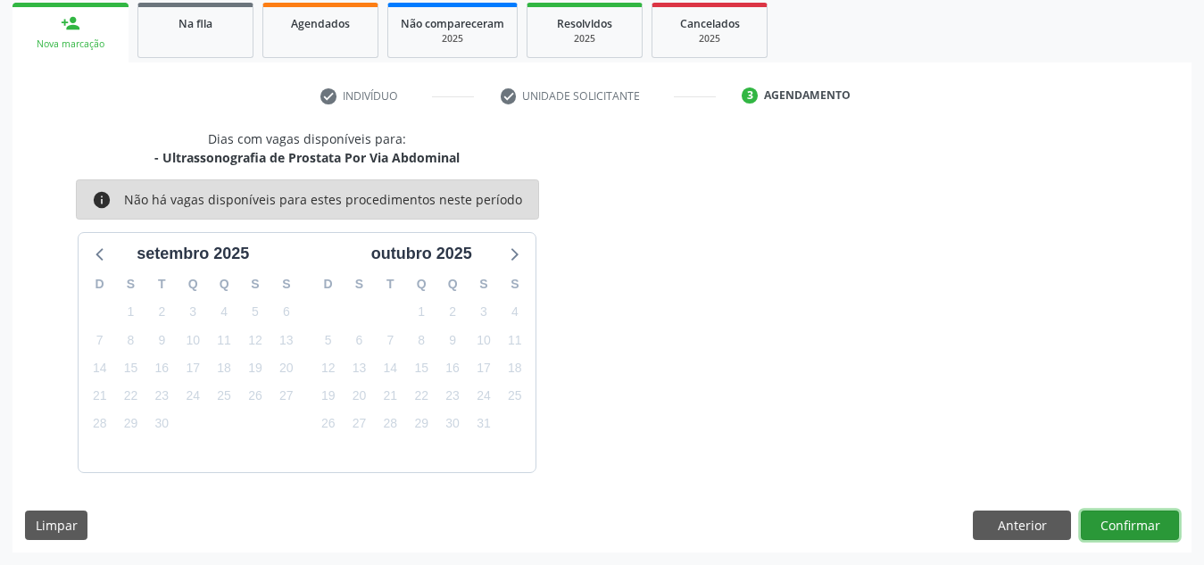
click at [1156, 521] on button "Confirmar" at bounding box center [1130, 525] width 98 height 30
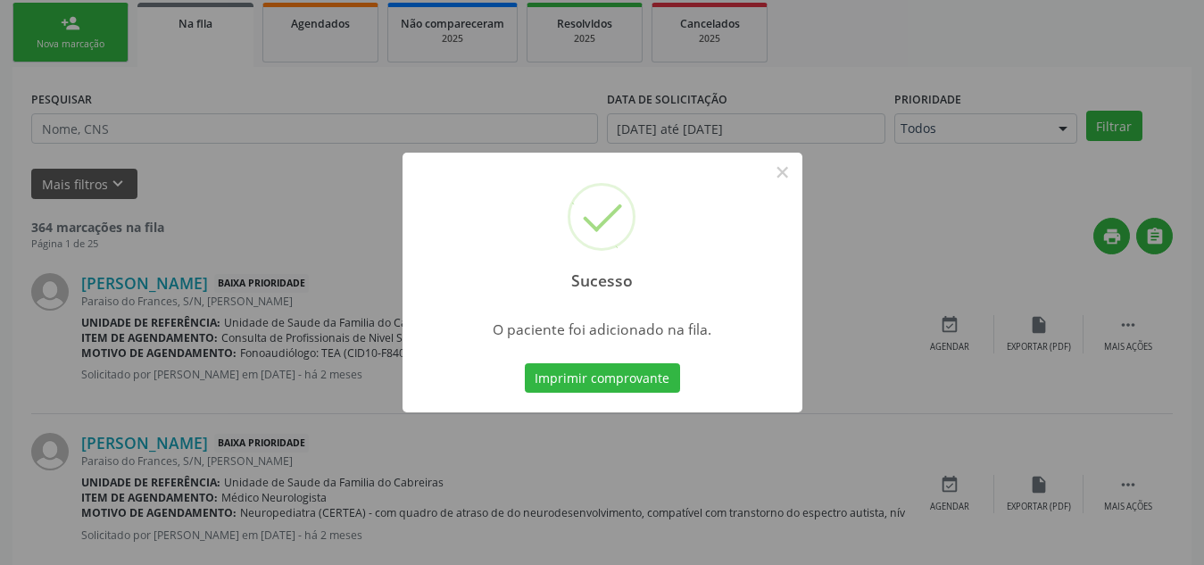
scroll to position [49, 0]
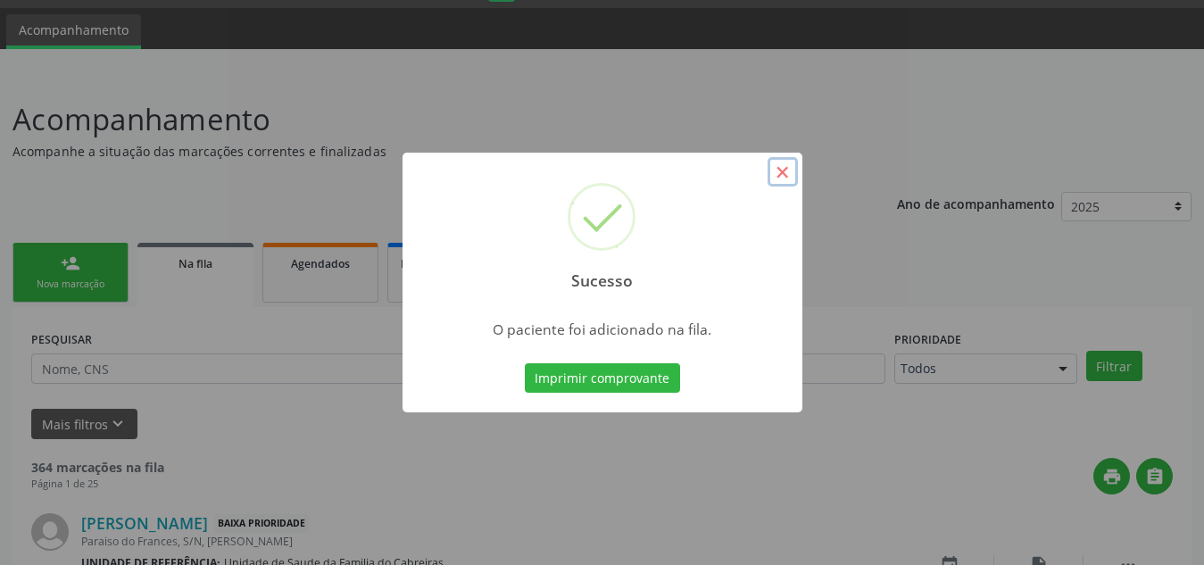
click at [782, 168] on button "×" at bounding box center [782, 172] width 30 height 30
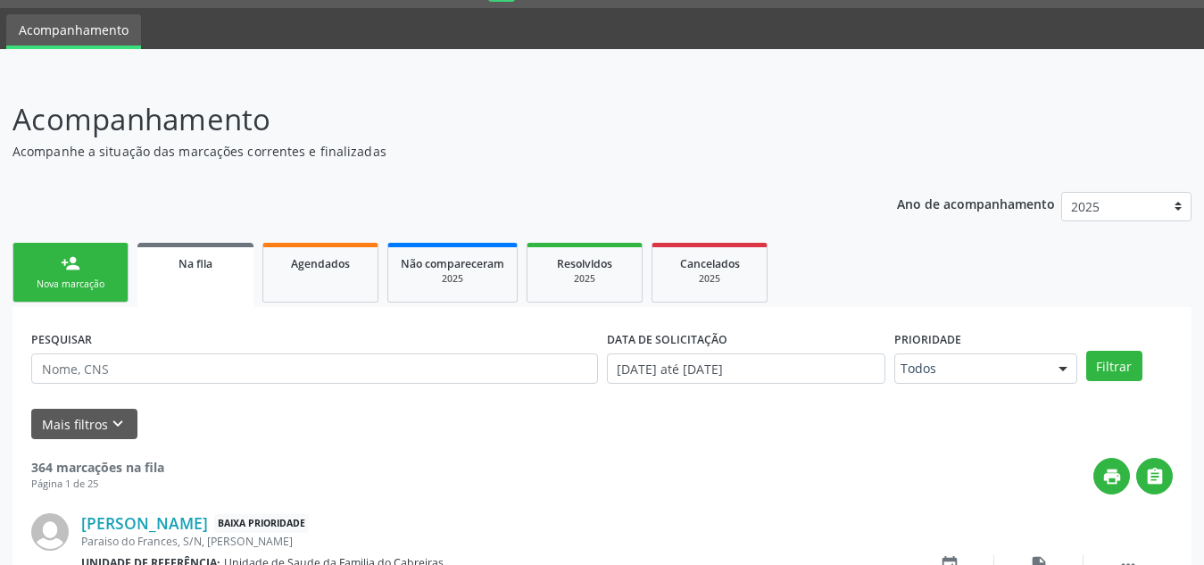
click at [103, 263] on link "person_add Nova marcação" at bounding box center [70, 273] width 116 height 60
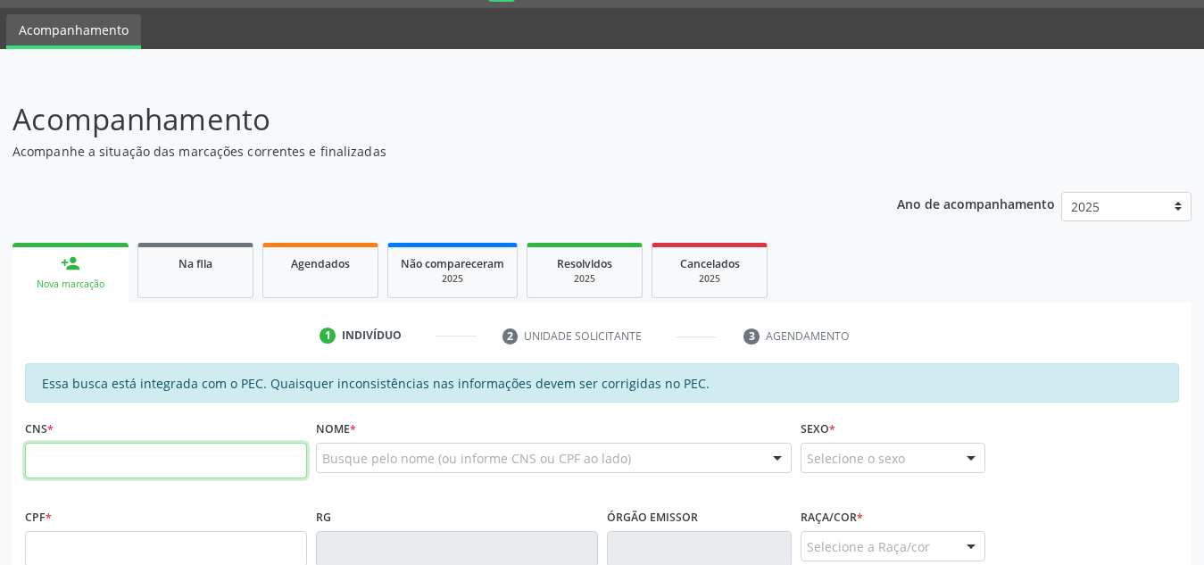
click at [122, 447] on input "text" at bounding box center [166, 461] width 282 height 36
paste input "708 6060 9628 5885"
type input "708 6060 9628 5885"
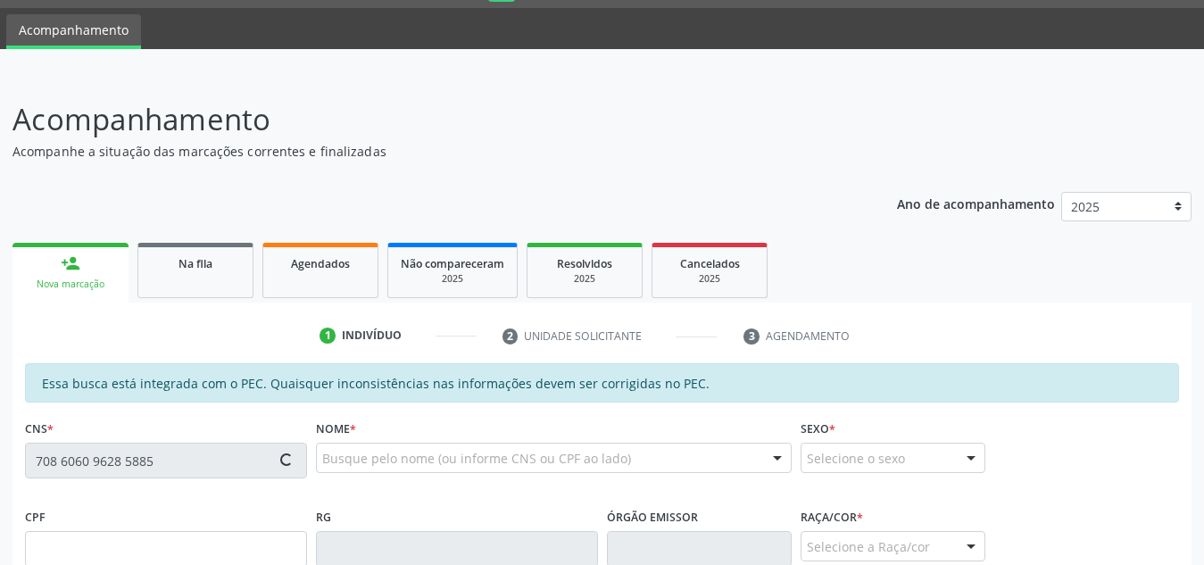
type input "788.121.604-25"
type input "[DATE]"
type input "[PERSON_NAME]"
type input "[PHONE_NUMBER]"
type input "S/N"
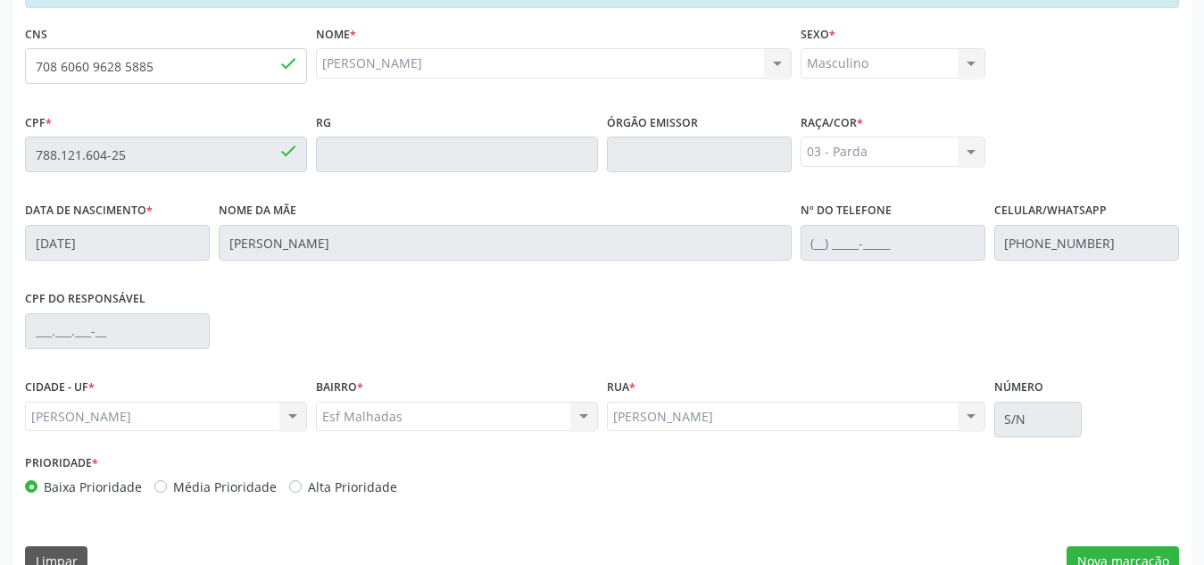
scroll to position [479, 0]
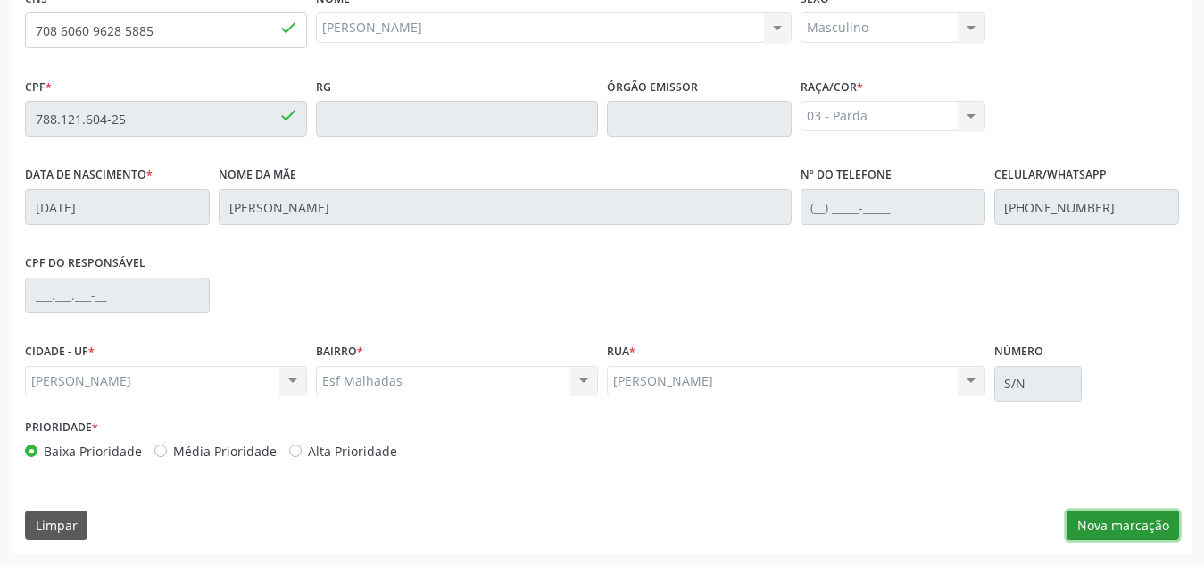
click at [1113, 528] on button "Nova marcação" at bounding box center [1122, 525] width 112 height 30
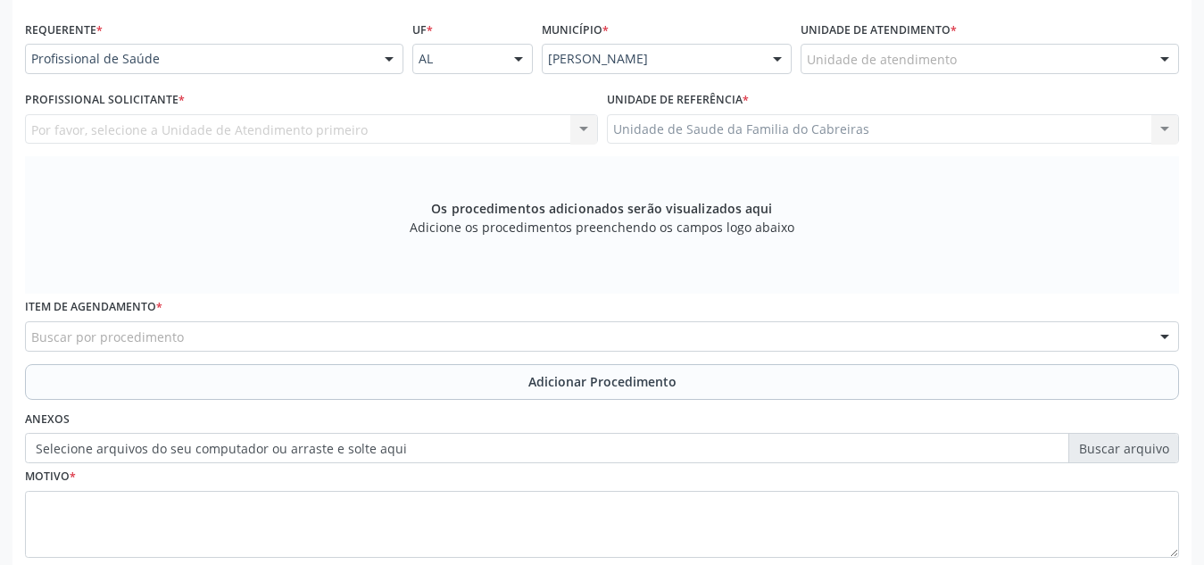
scroll to position [393, 0]
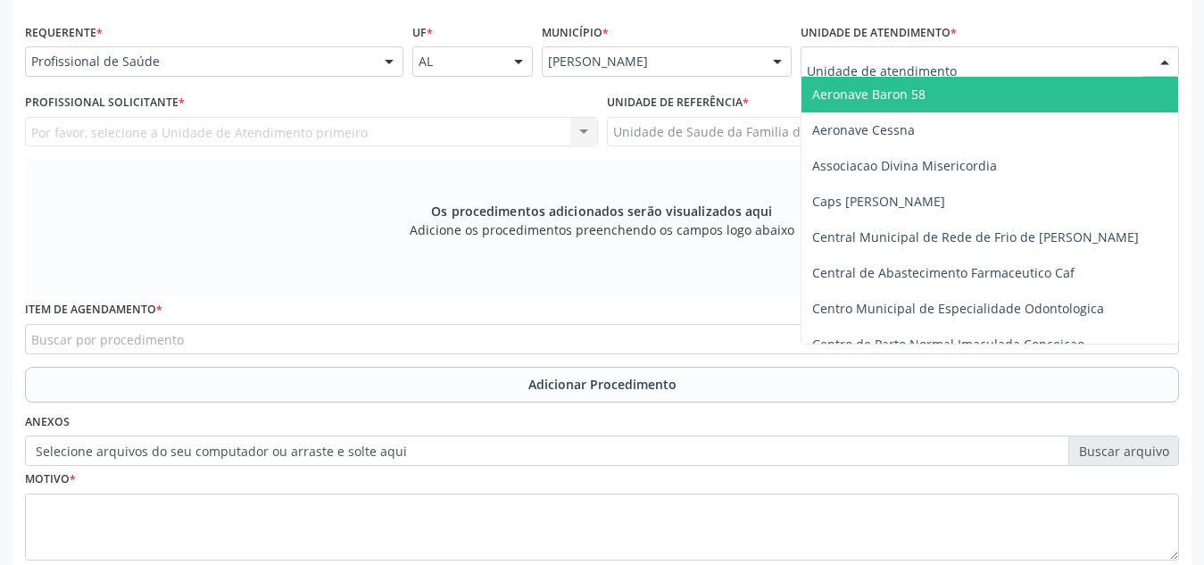
click at [1059, 61] on div at bounding box center [989, 61] width 378 height 30
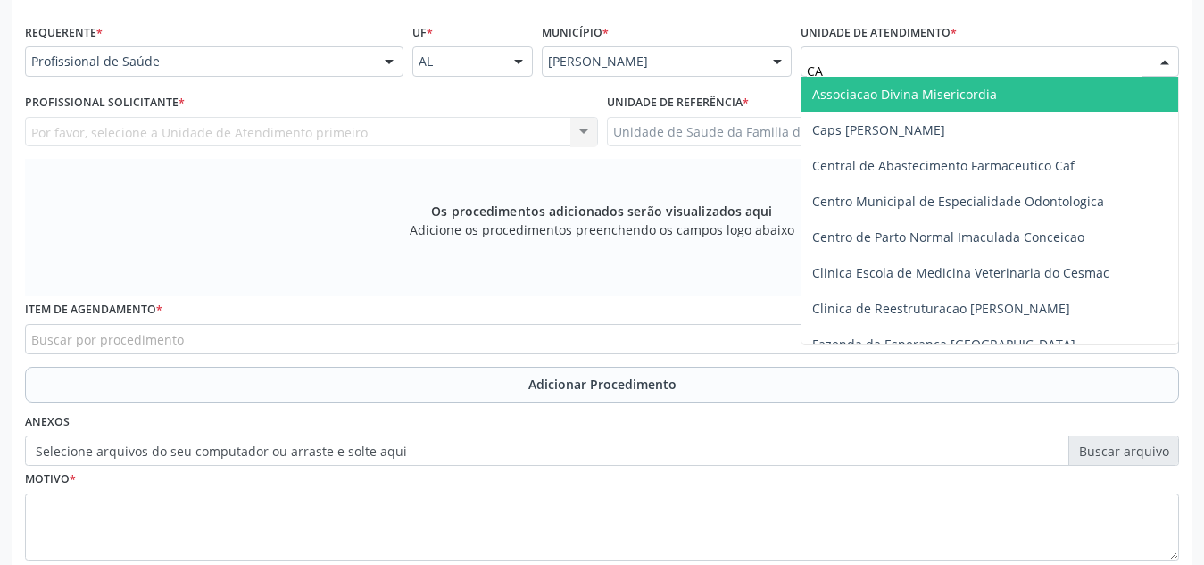
type input "CAB"
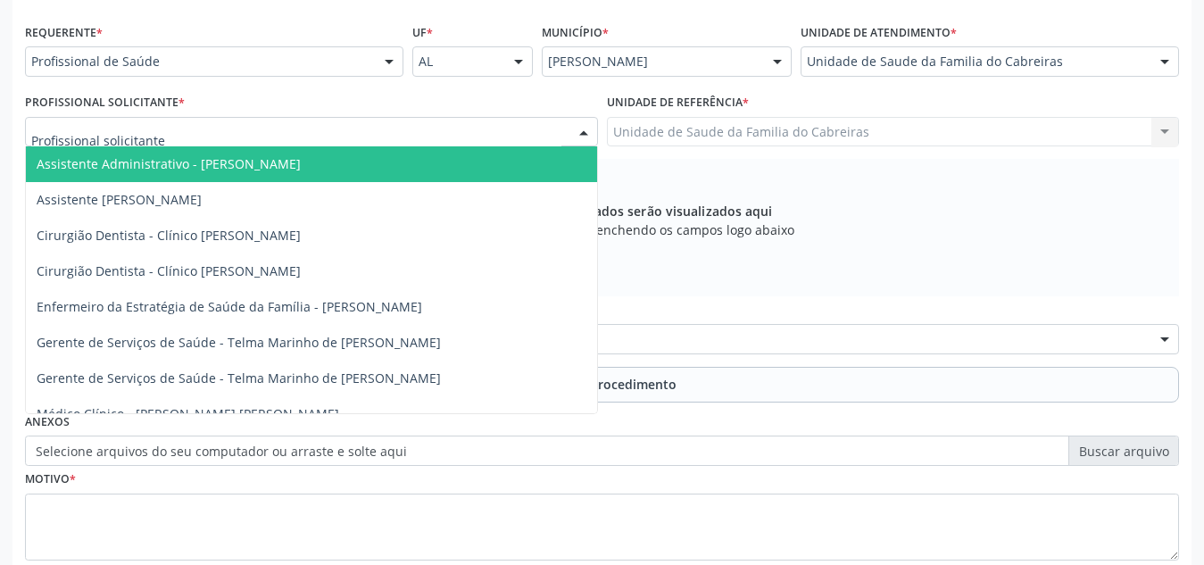
click at [417, 132] on div at bounding box center [311, 132] width 573 height 30
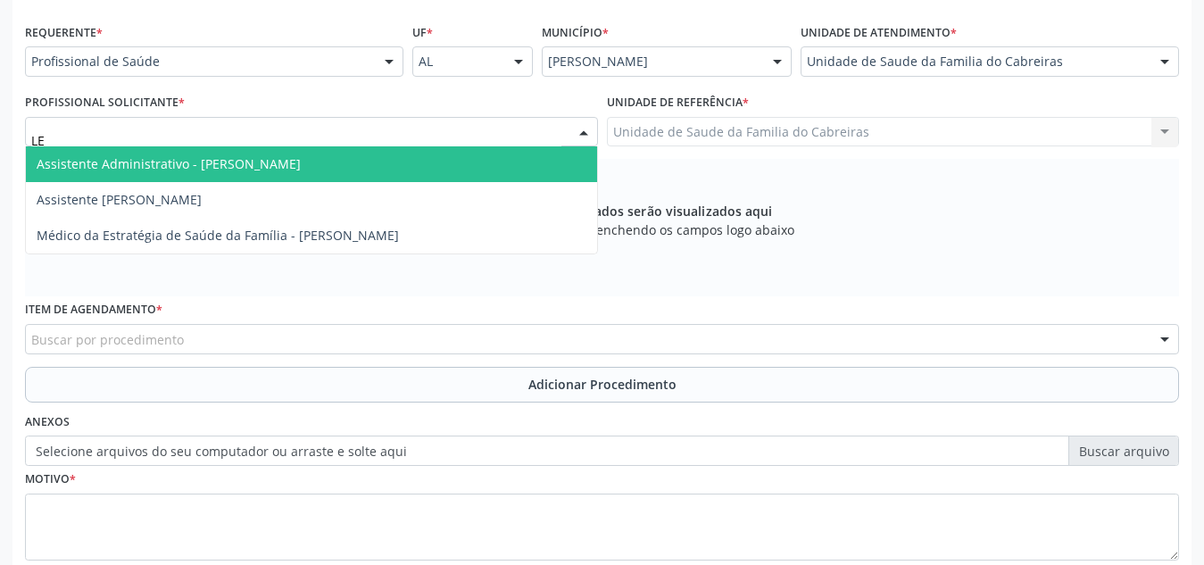
type input "LET"
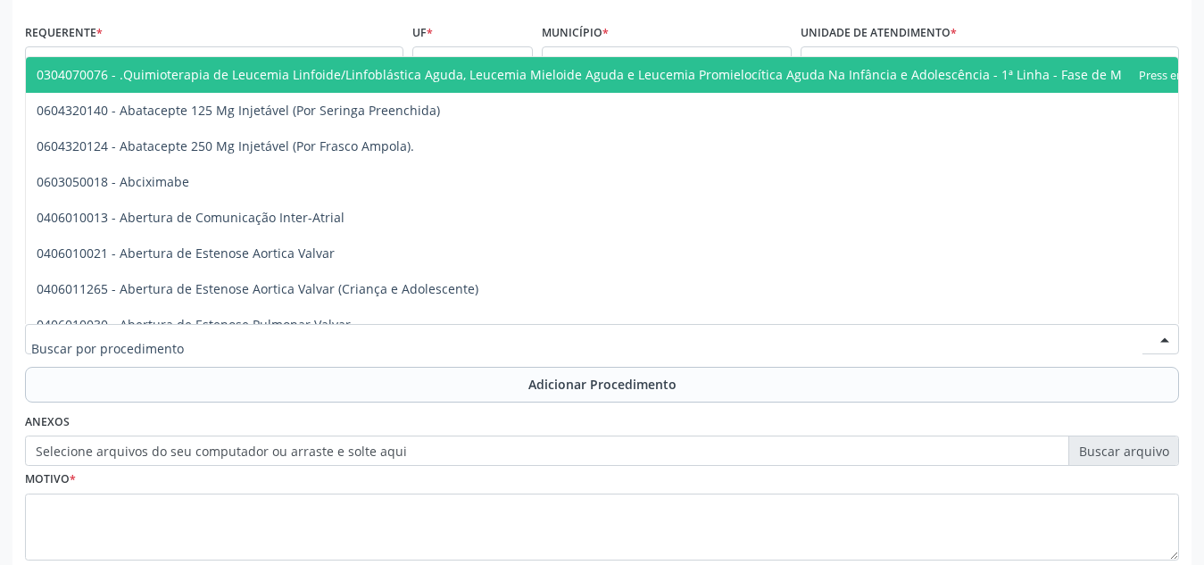
click at [315, 335] on div at bounding box center [602, 339] width 1154 height 30
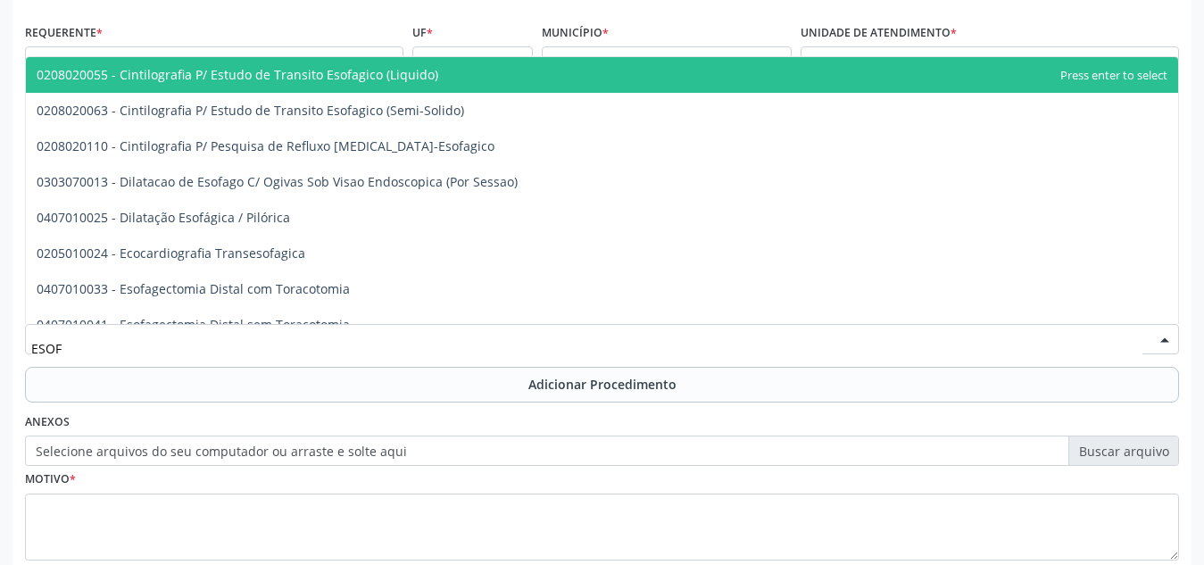
type input "ESOFA"
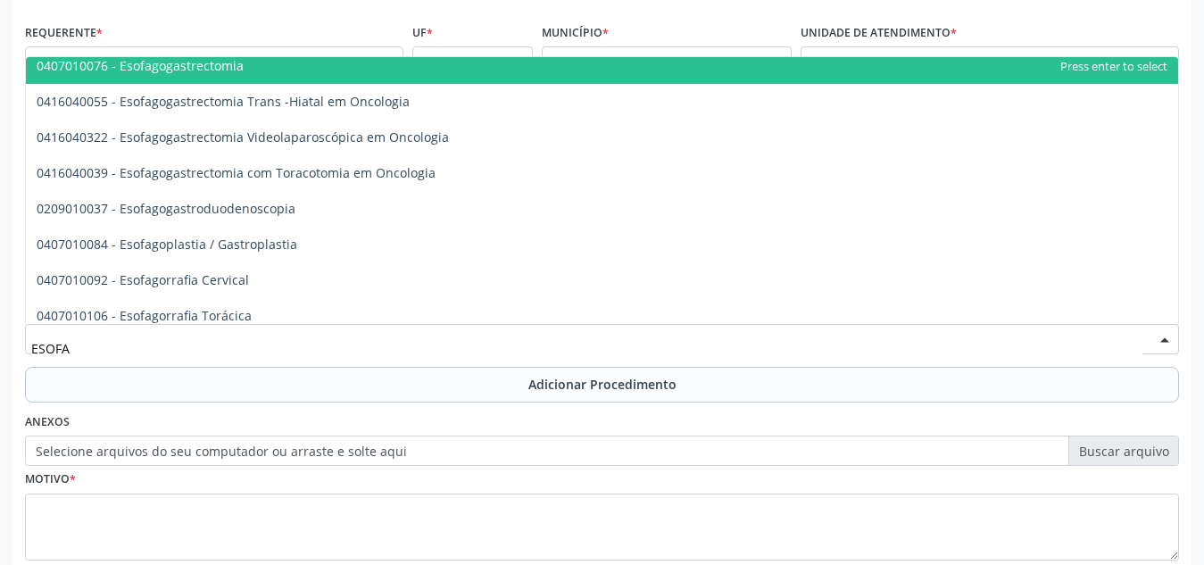
scroll to position [331, 0]
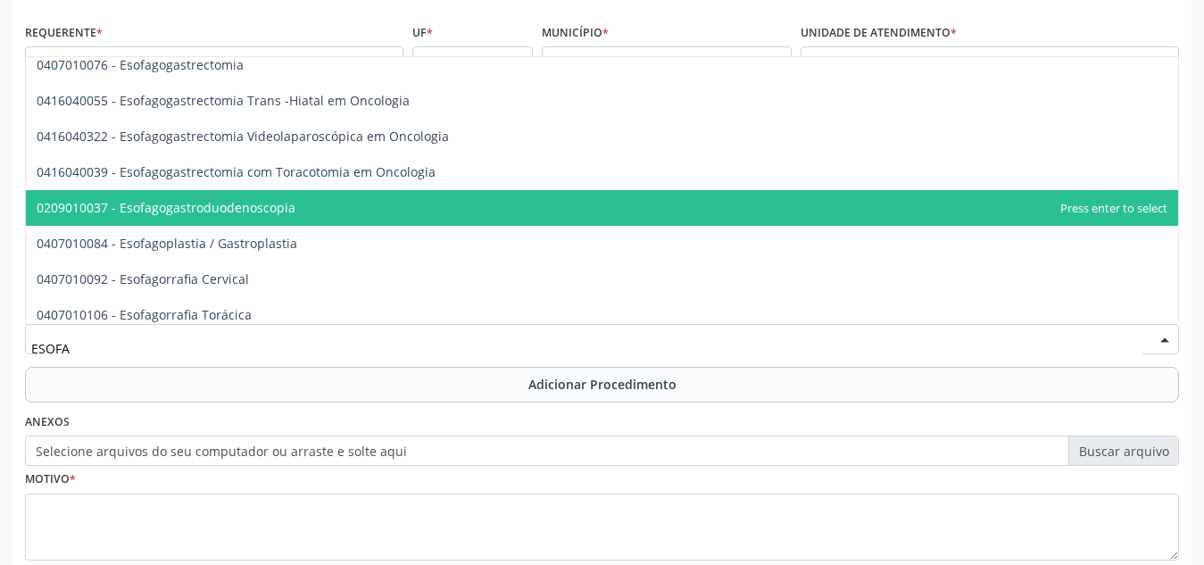
click at [342, 209] on span "0209010037 - Esofagogastroduodenoscopia" at bounding box center [602, 208] width 1152 height 36
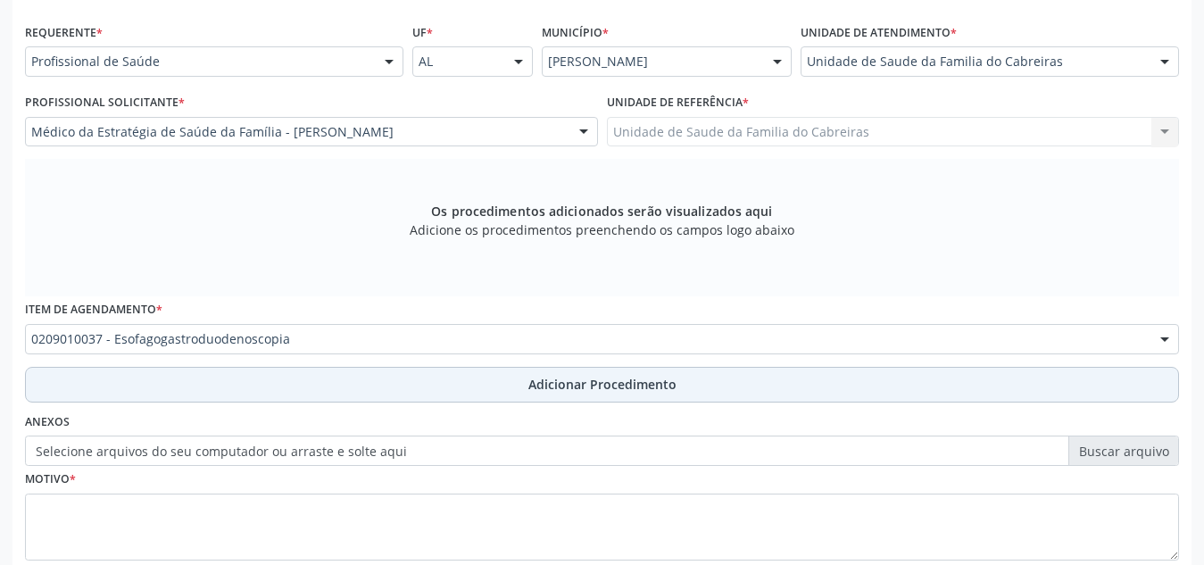
click at [324, 384] on button "Adicionar Procedimento" at bounding box center [602, 385] width 1154 height 36
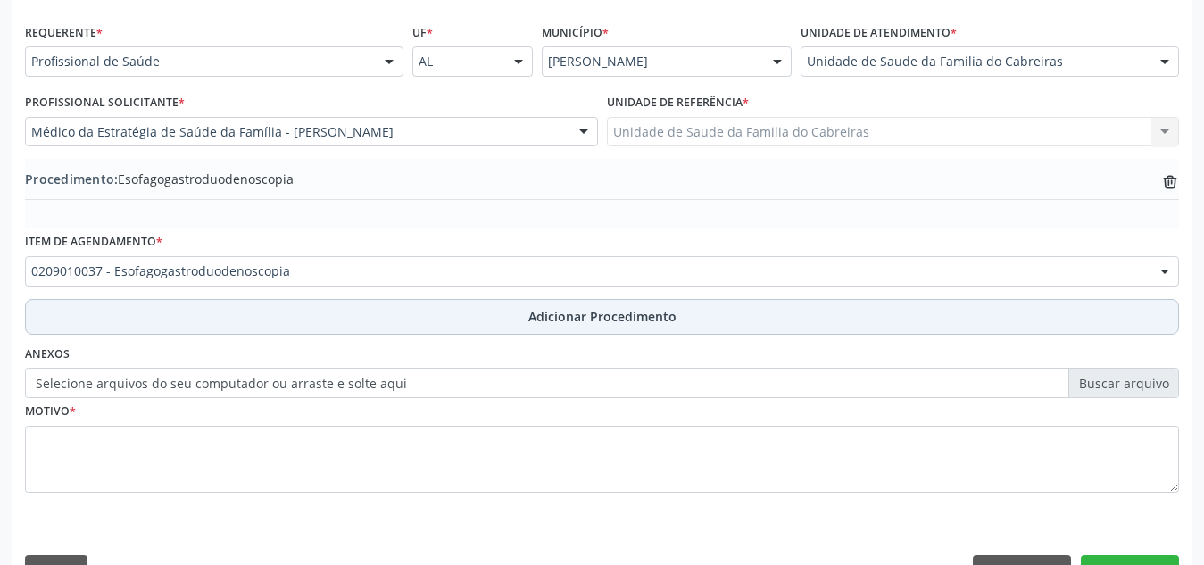
scroll to position [439, 0]
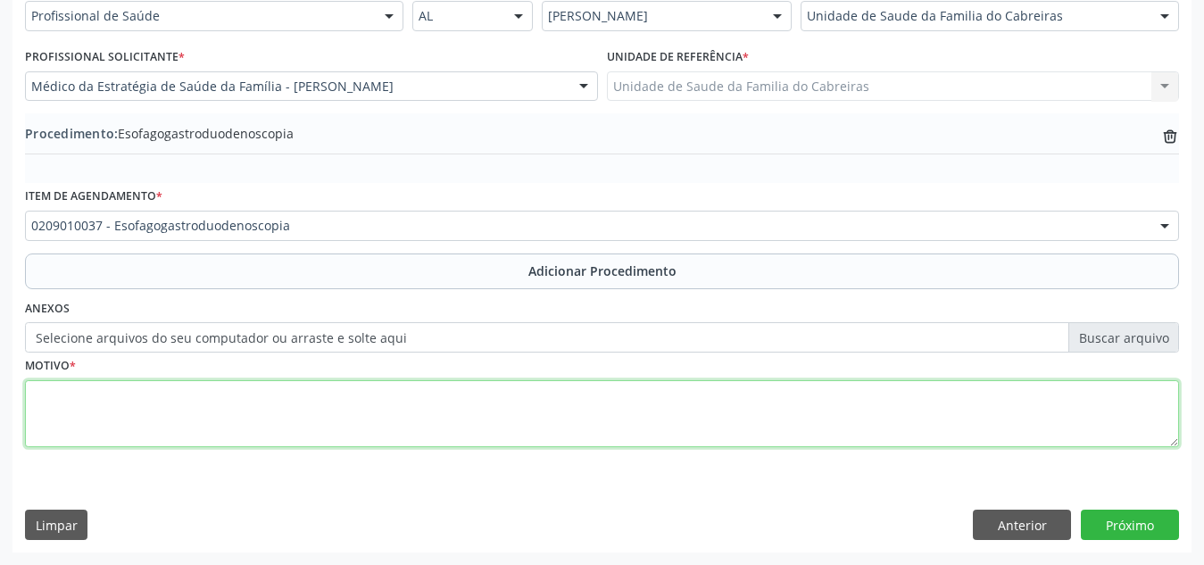
click at [320, 405] on textarea at bounding box center [602, 414] width 1154 height 68
type textarea "+ biopsia (pesquisa de Hpylori. Paciente etilista crõnica"
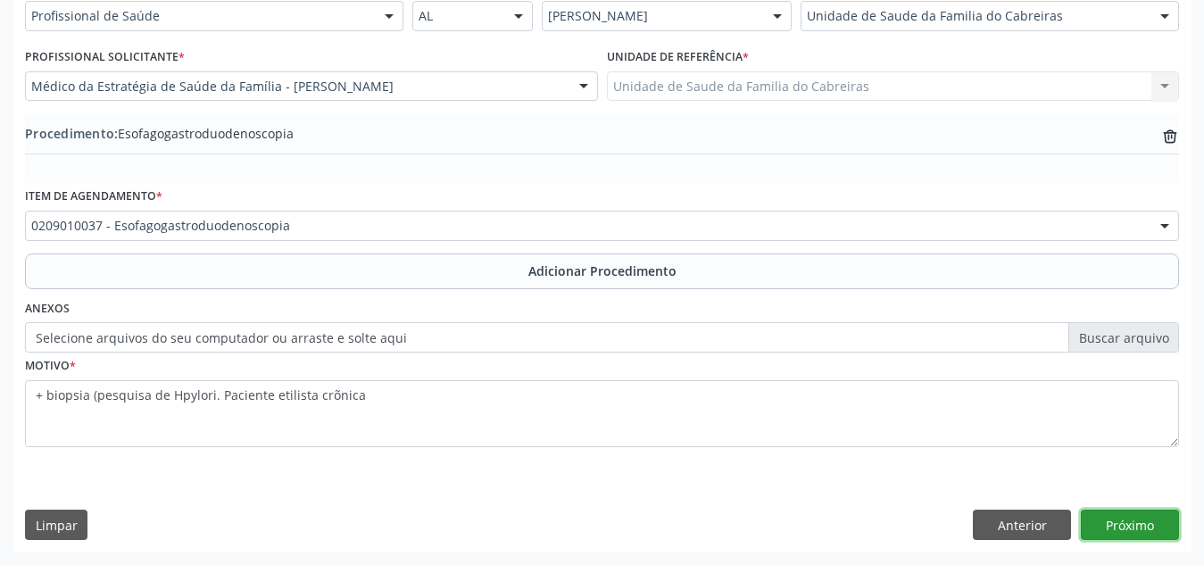
click at [1126, 521] on button "Próximo" at bounding box center [1130, 524] width 98 height 30
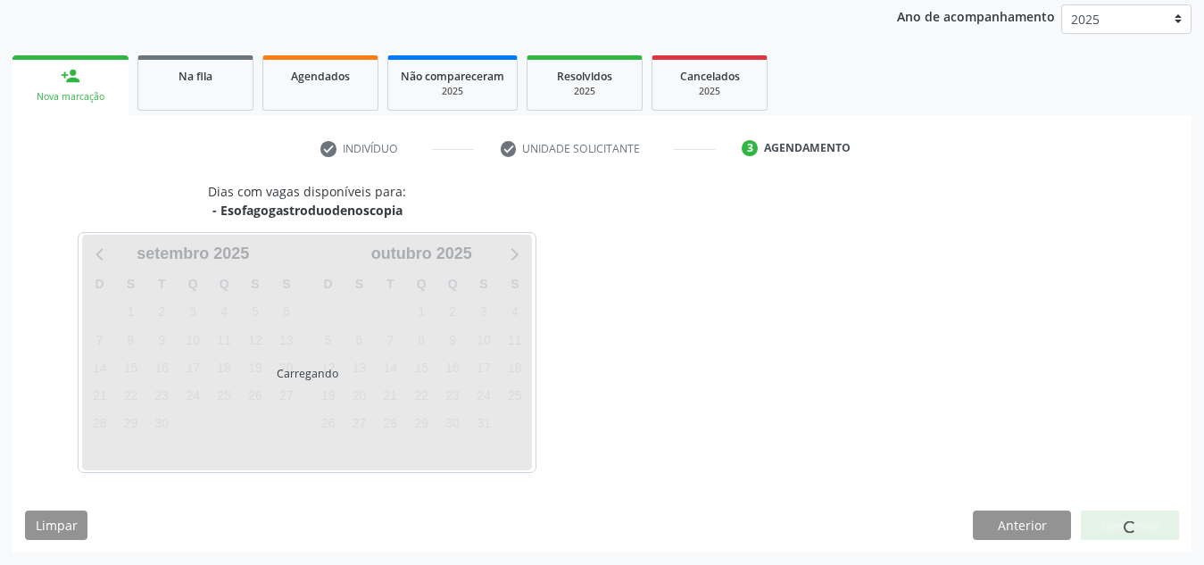
scroll to position [289, 0]
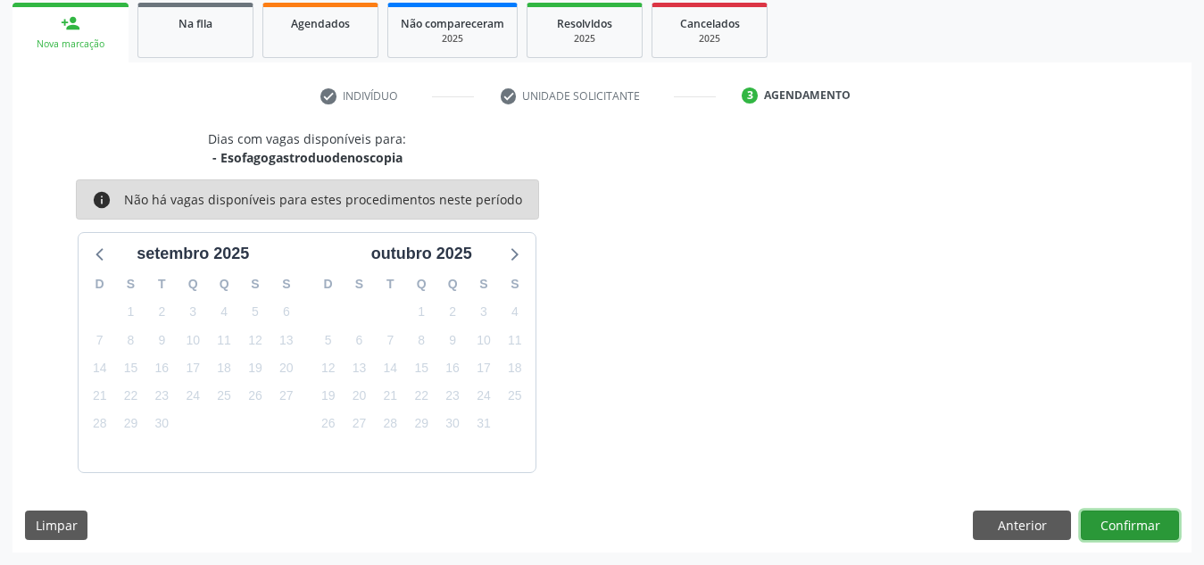
click at [1126, 521] on button "Confirmar" at bounding box center [1130, 525] width 98 height 30
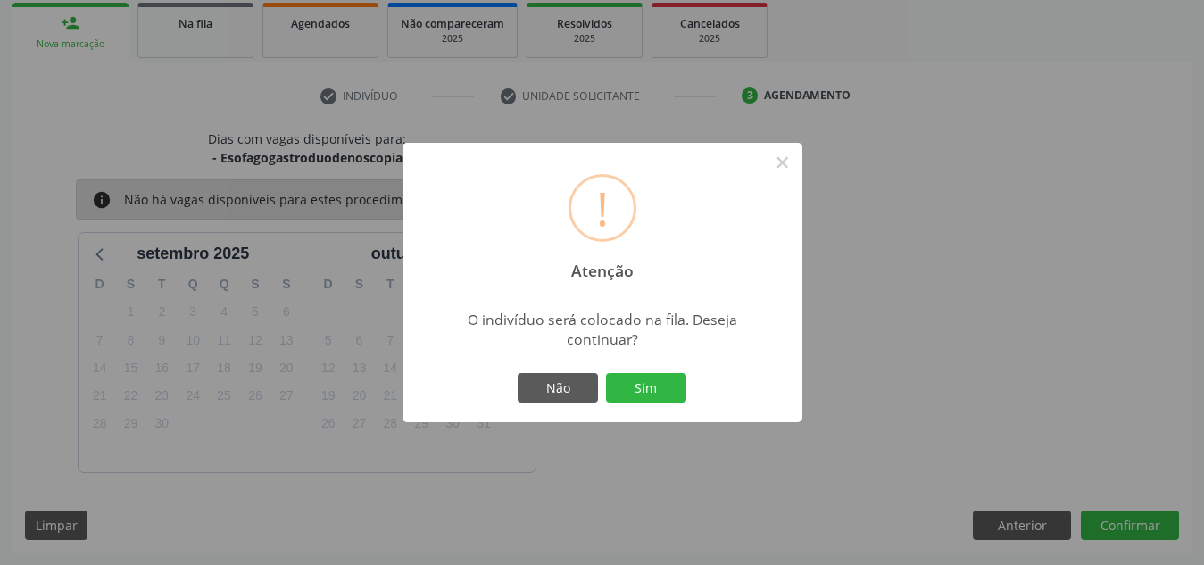
click at [606, 373] on button "Sim" at bounding box center [646, 388] width 80 height 30
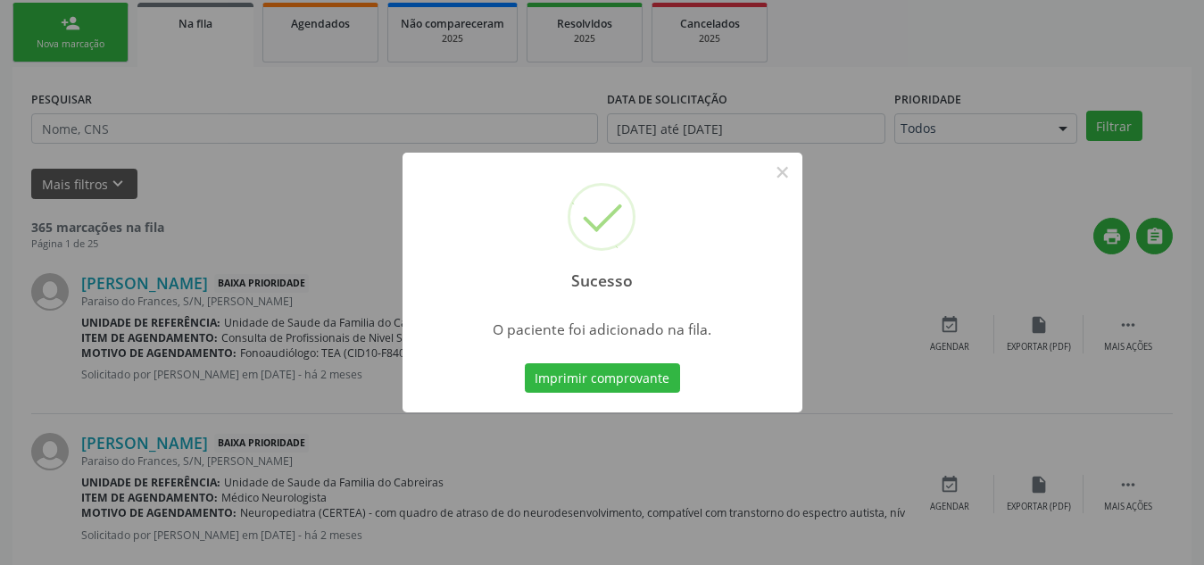
scroll to position [49, 0]
